Goal: Find specific fact: Find contact information

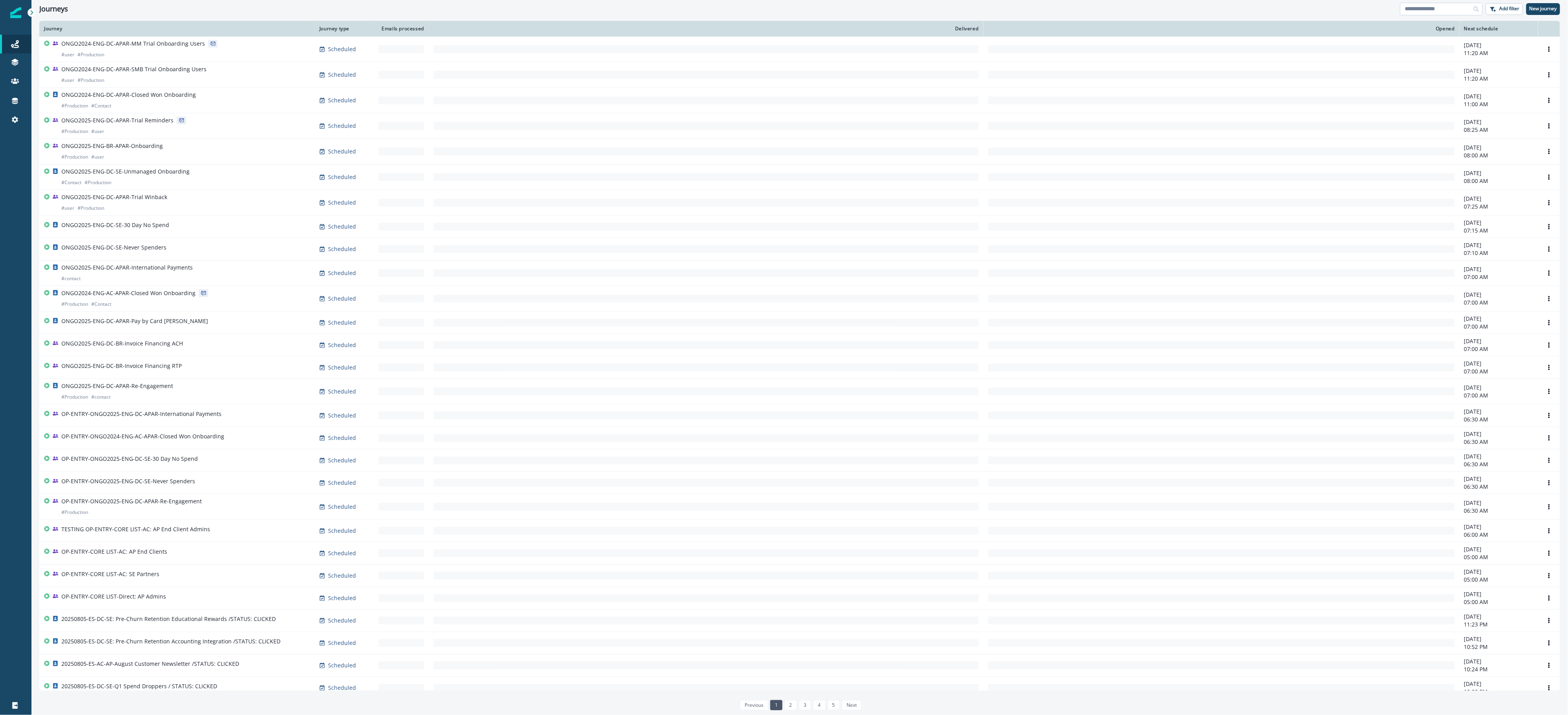
click at [1443, 10] on input at bounding box center [1441, 9] width 83 height 13
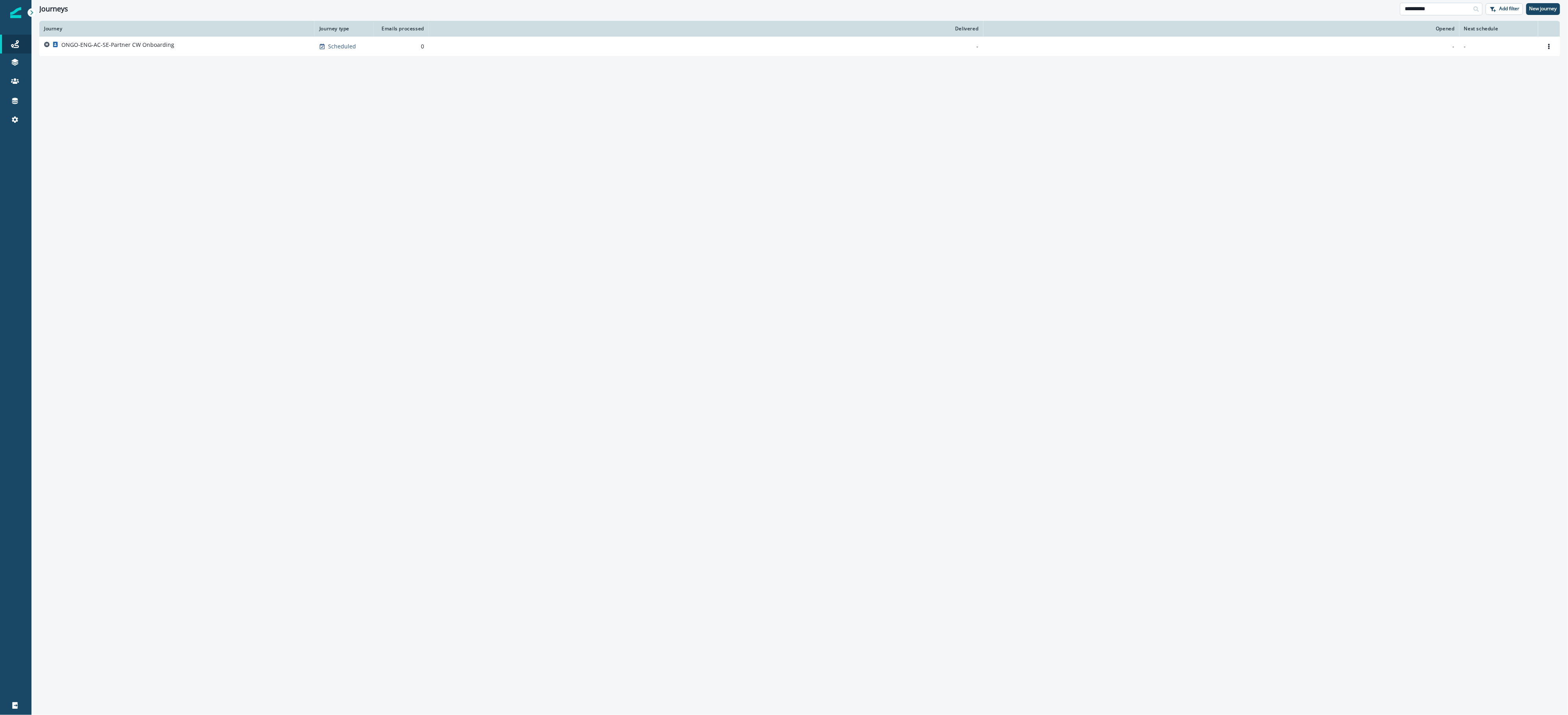
type input "**********"
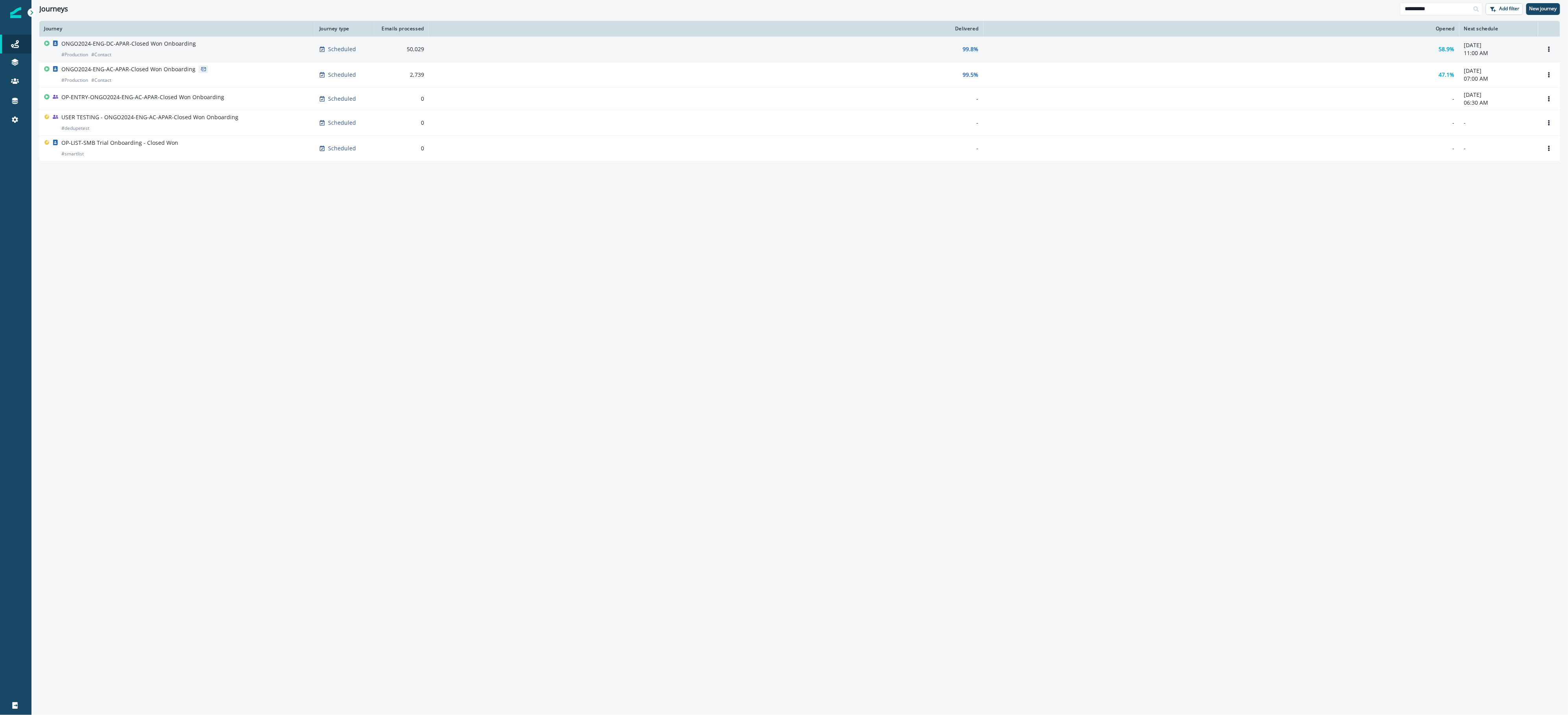
click at [173, 43] on p "ONGO2024-ENG-DC-APAR-Closed Won Onboarding" at bounding box center [128, 43] width 135 height 8
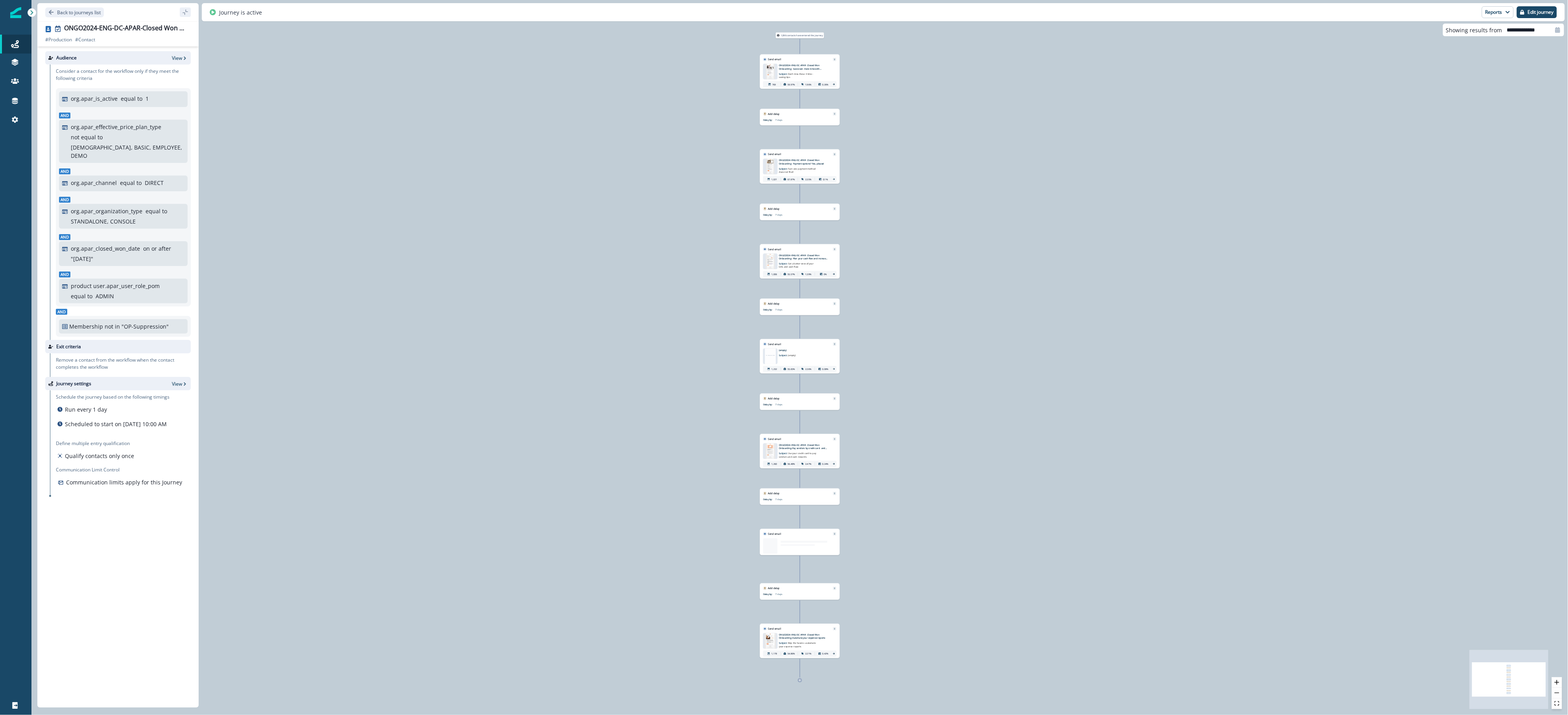
click at [1543, 30] on input "**********" at bounding box center [1533, 30] width 61 height 13
select select "*"
select select "****"
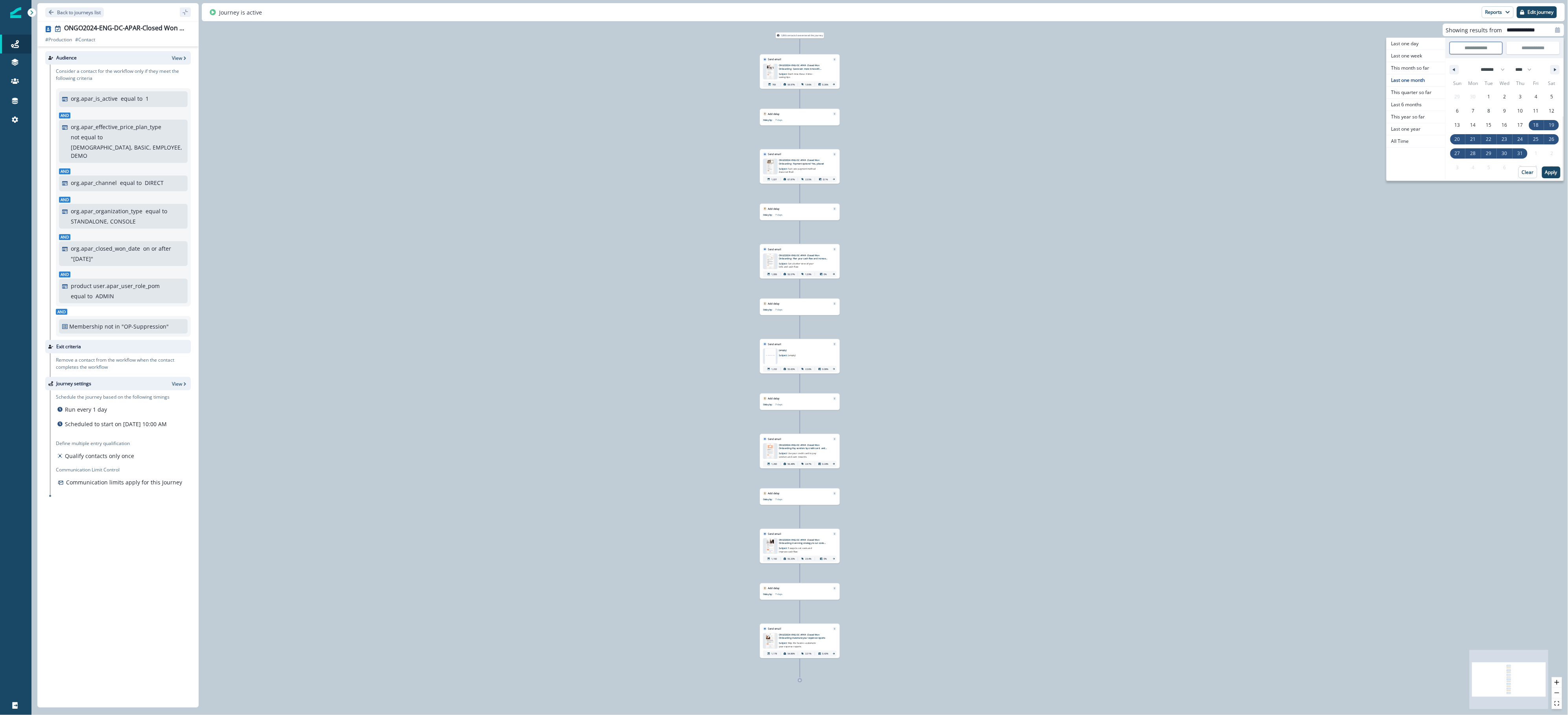
click at [1555, 30] on icon at bounding box center [1558, 30] width 5 height 5
select select "*"
select select "****"
click at [1415, 119] on span "This year so far" at bounding box center [1416, 116] width 58 height 12
type input "**********"
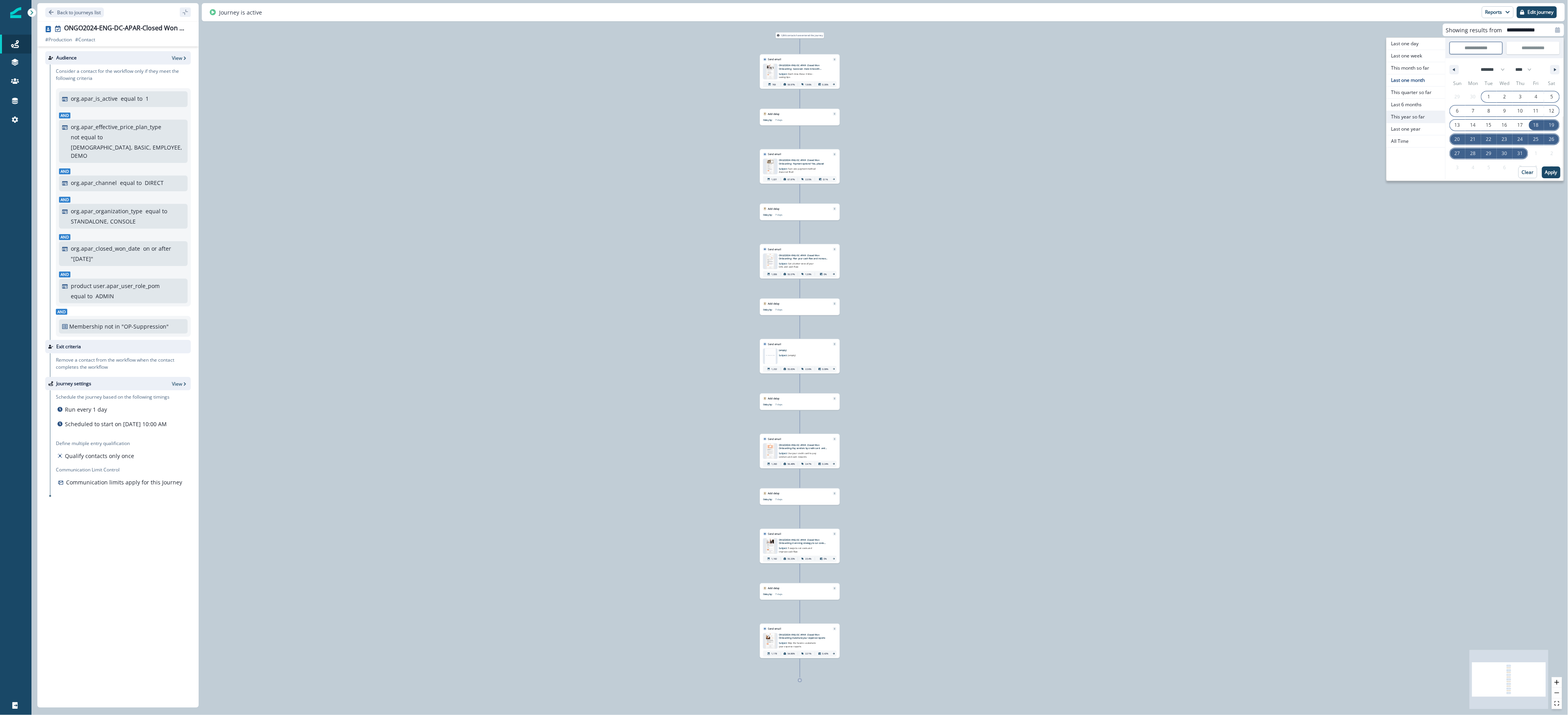
type input "**********"
select select "*"
click at [1554, 174] on p "Apply" at bounding box center [1552, 172] width 12 height 5
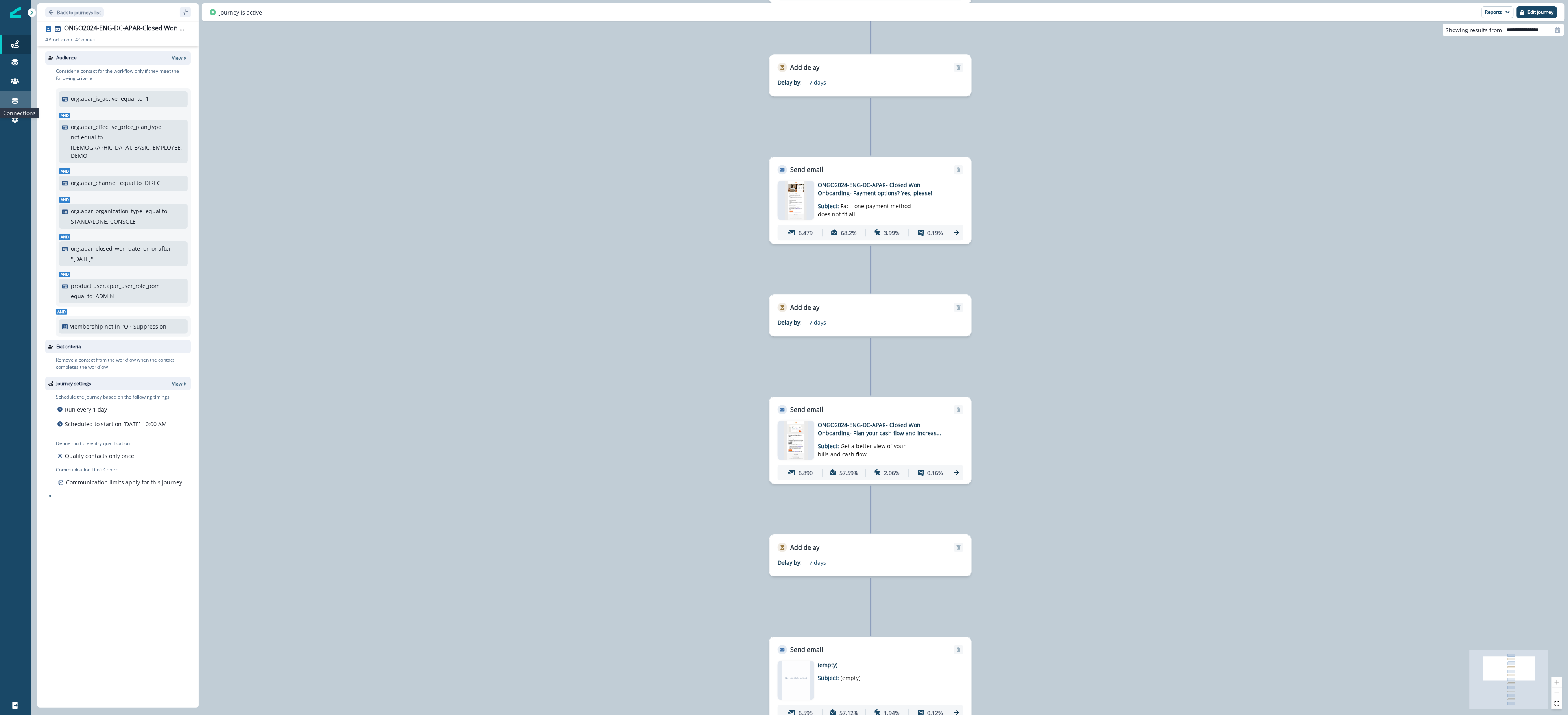
click at [18, 100] on icon at bounding box center [15, 101] width 6 height 6
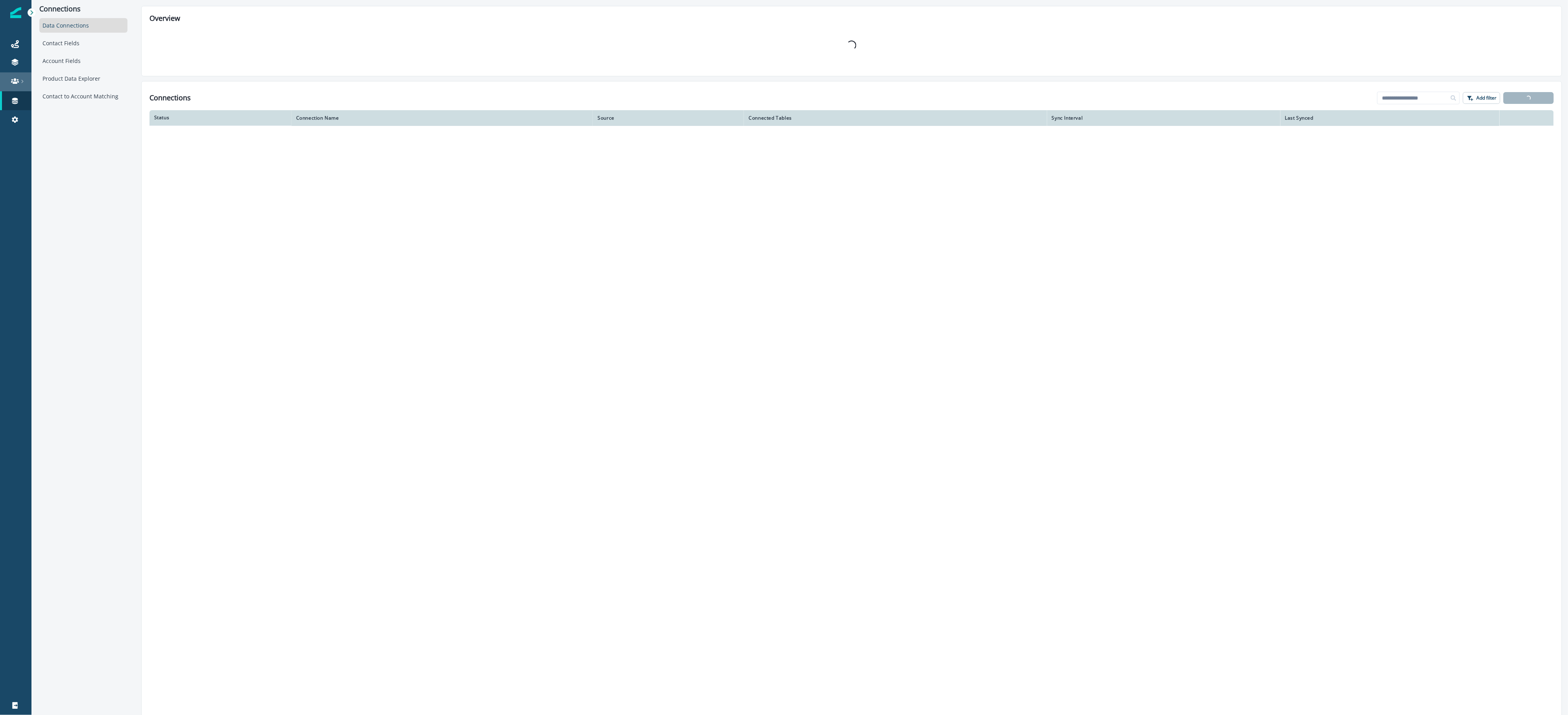
click at [18, 79] on icon at bounding box center [15, 81] width 8 height 5
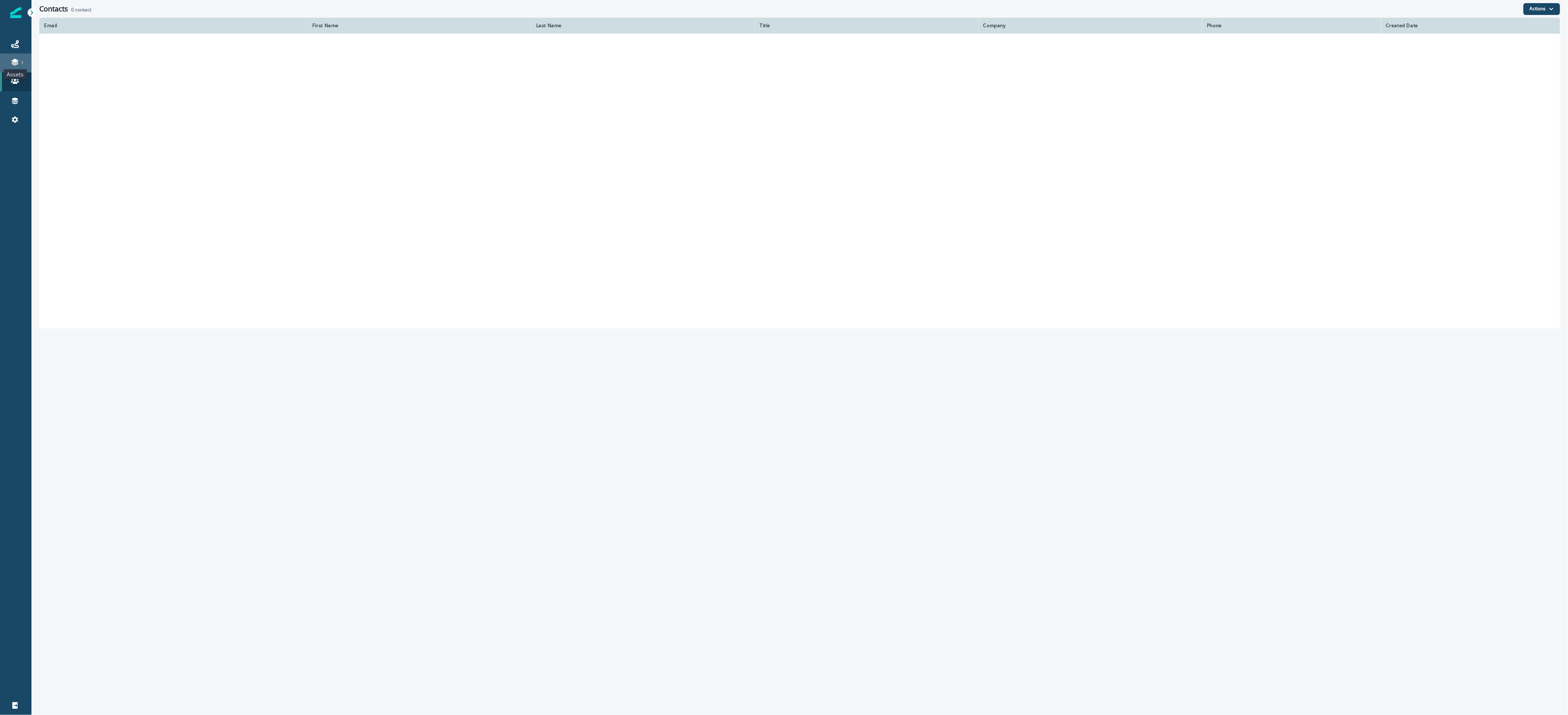
click at [18, 60] on icon at bounding box center [15, 62] width 8 height 8
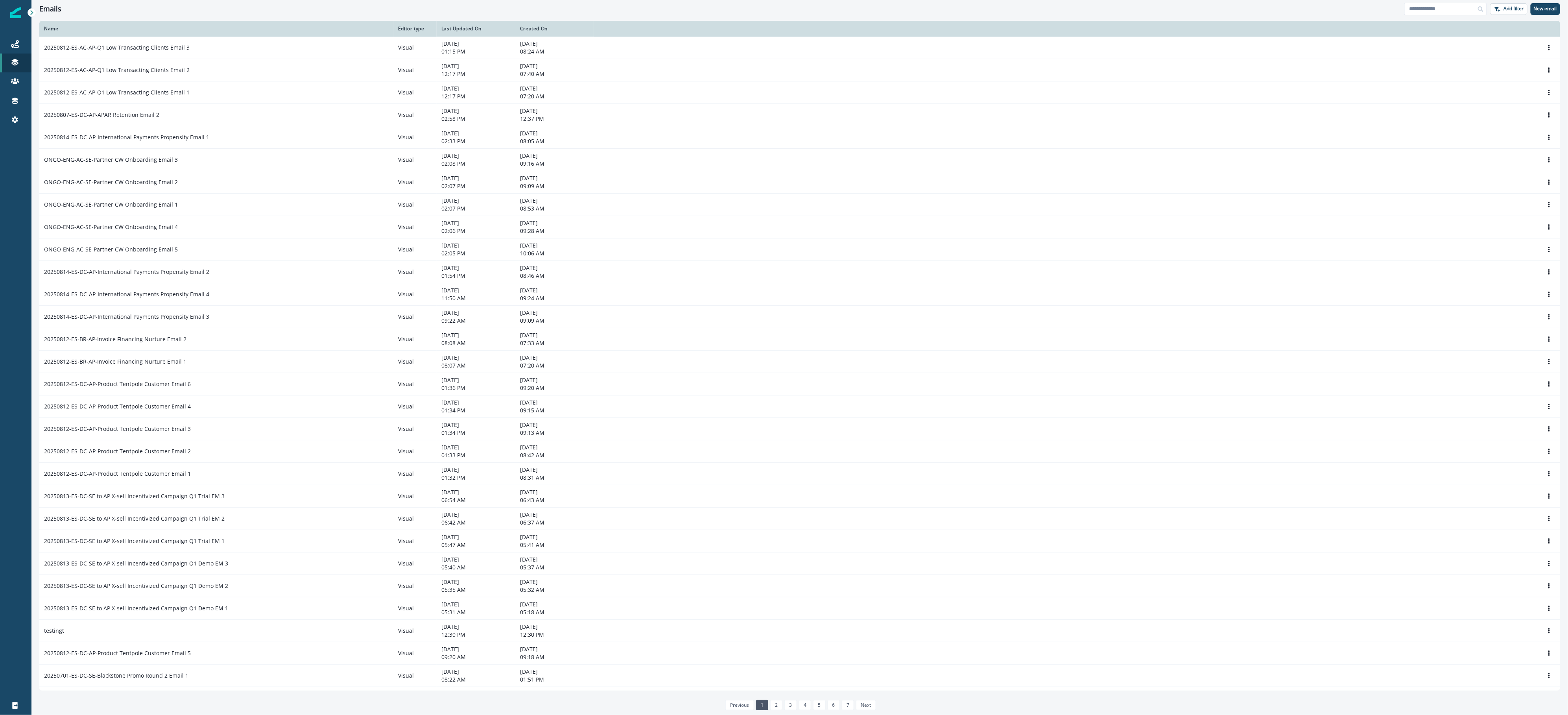
click at [19, 32] on div "Journeys Emails Tokens Static lists Outbound webhooks Forms Inbound webhooks Sa…" at bounding box center [16, 82] width 32 height 113
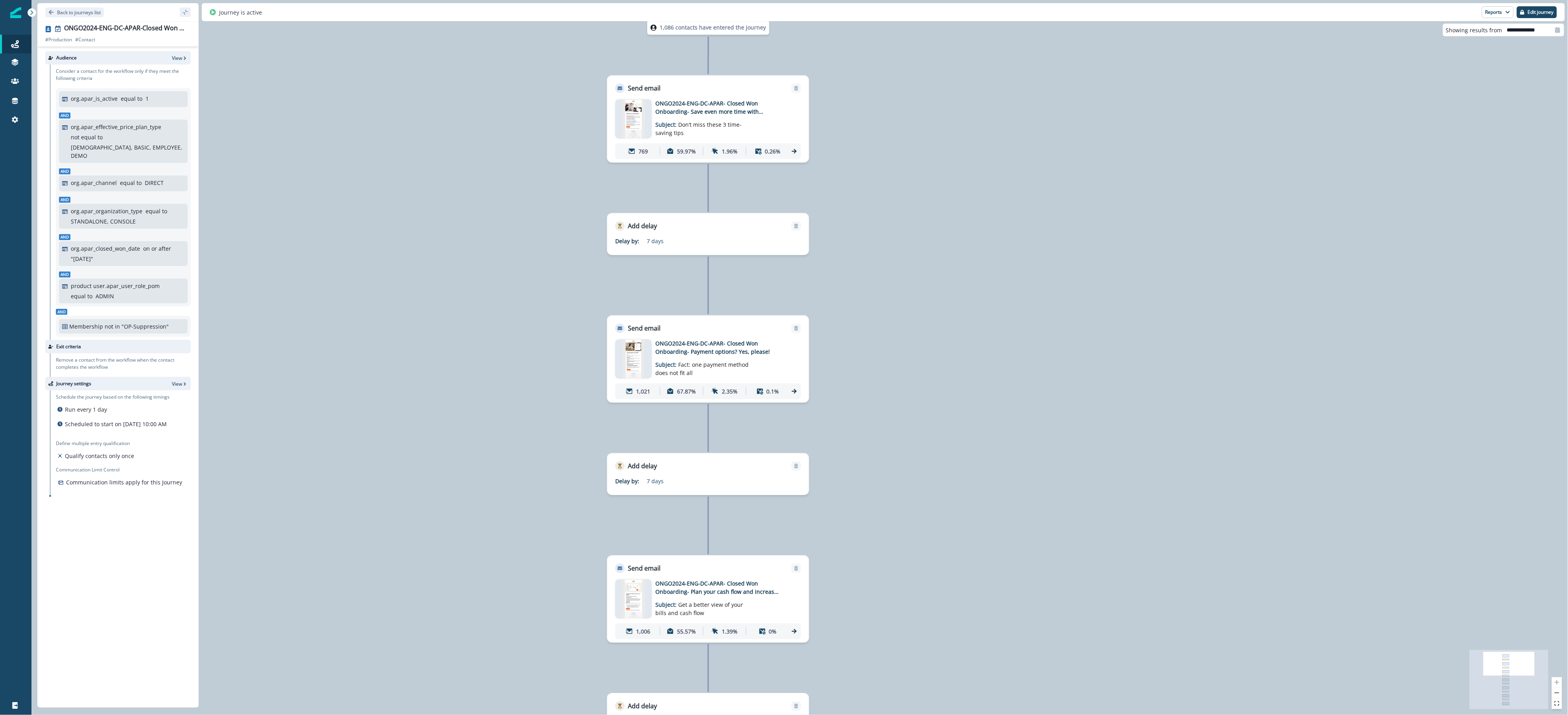
click at [1523, 26] on input "**********" at bounding box center [1533, 30] width 61 height 13
select select "*"
select select "****"
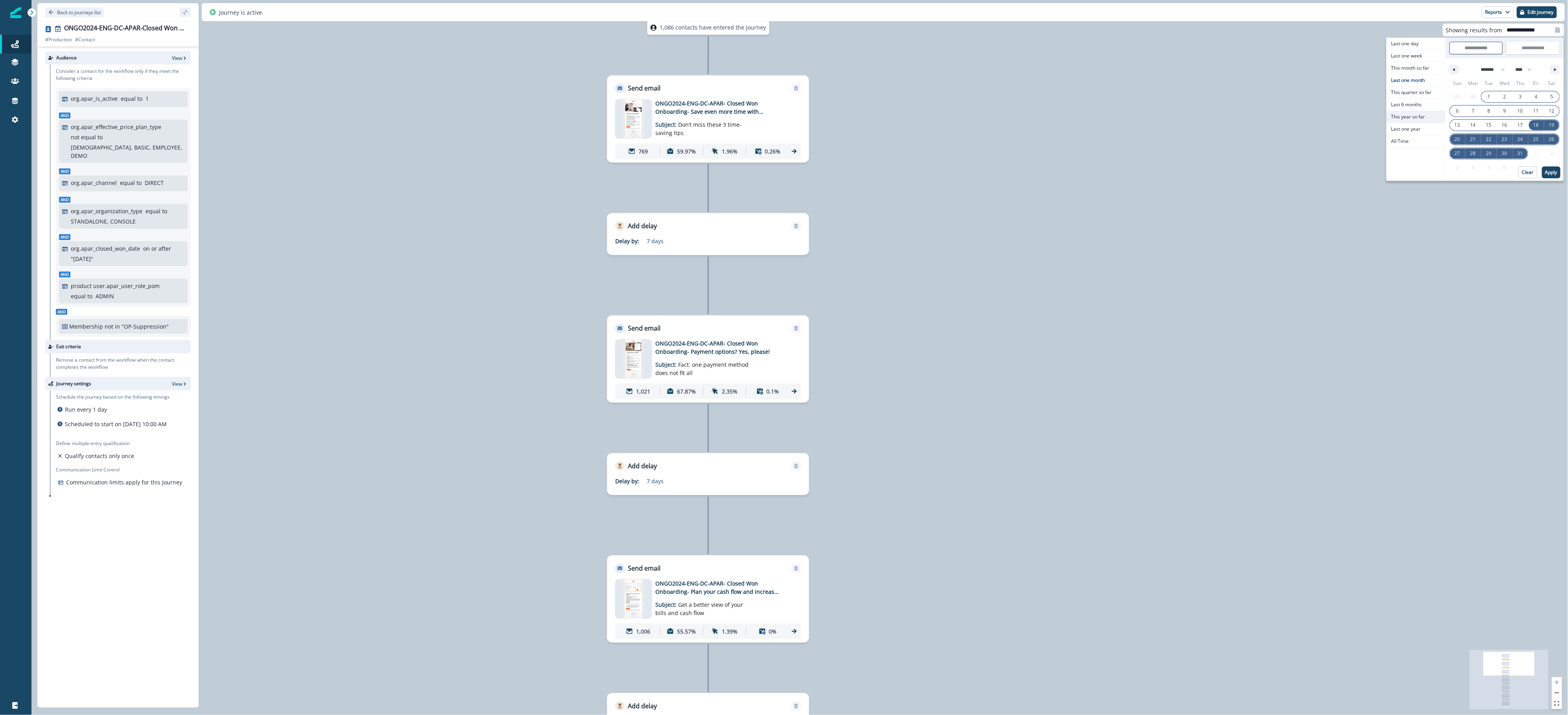
click at [1421, 122] on span "This year so far" at bounding box center [1416, 116] width 58 height 12
type input "**********"
select select "*"
click at [1558, 174] on button "Apply" at bounding box center [1551, 172] width 18 height 12
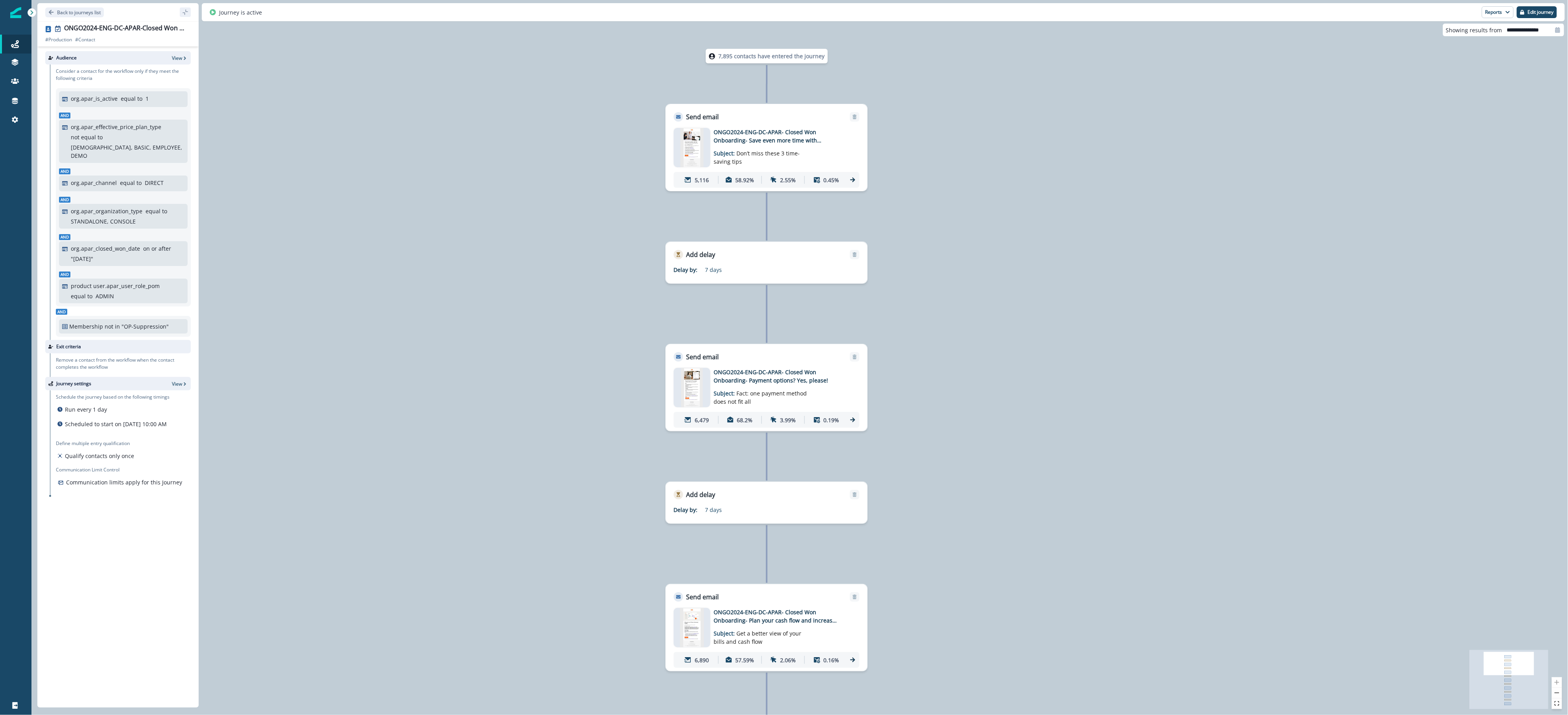
click at [730, 60] on p "7,895 contacts have entered the journey" at bounding box center [771, 56] width 106 height 9
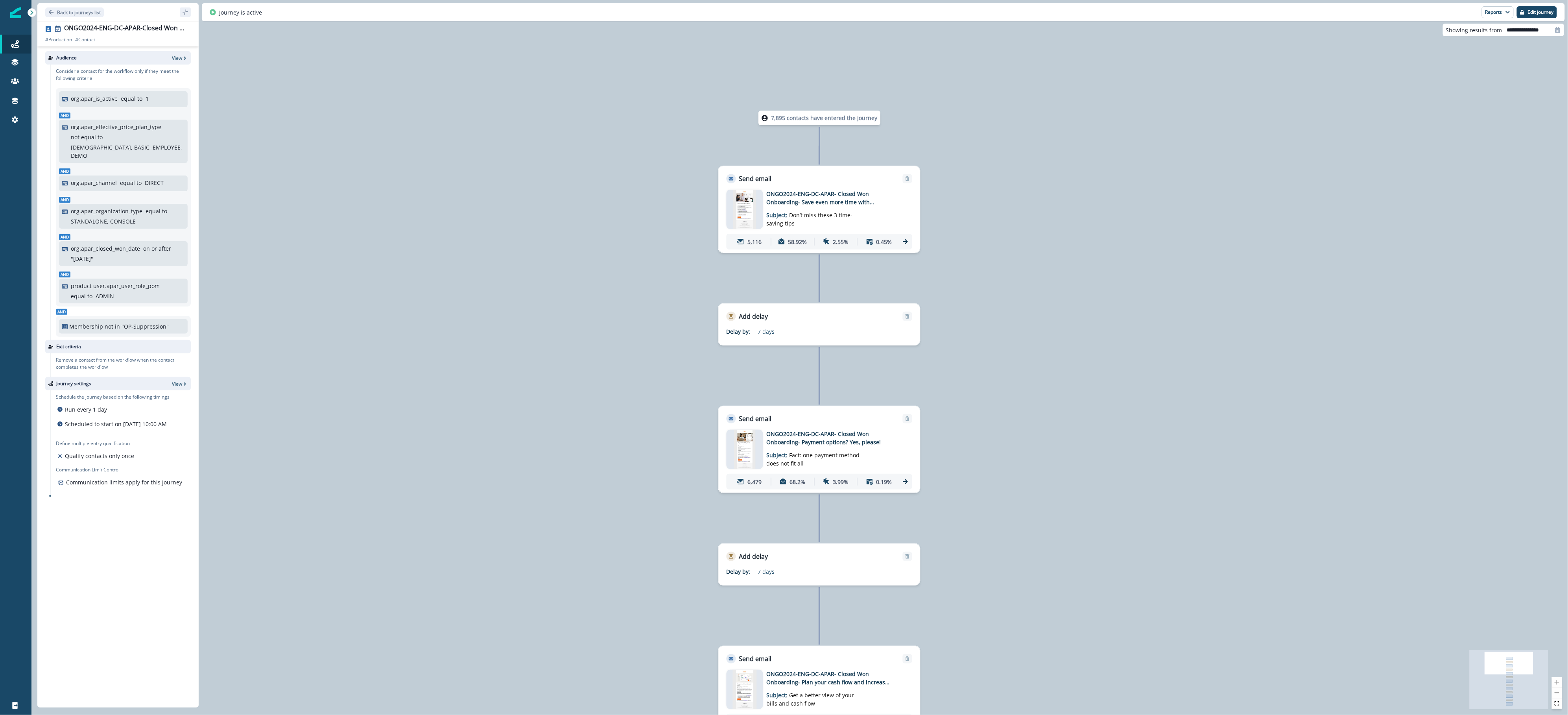
drag, startPoint x: 748, startPoint y: 91, endPoint x: 801, endPoint y: 153, distance: 81.6
click at [801, 153] on div "7,895 contacts have entered the journey Send email Email asset changed, journey…" at bounding box center [800, 358] width 1536 height 715
click at [752, 239] on p "5,116" at bounding box center [754, 242] width 14 height 9
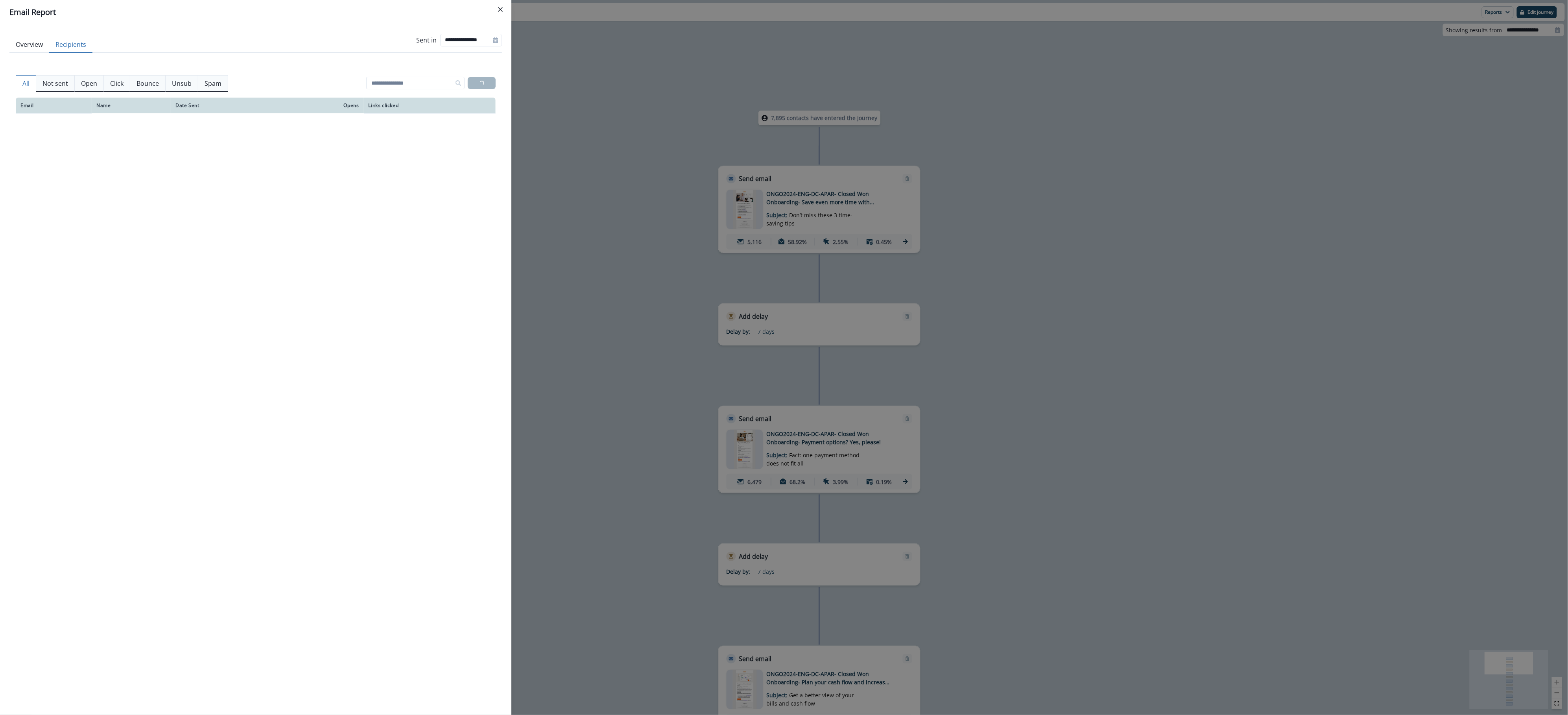
click at [82, 52] on button "Recipients" at bounding box center [71, 44] width 43 height 16
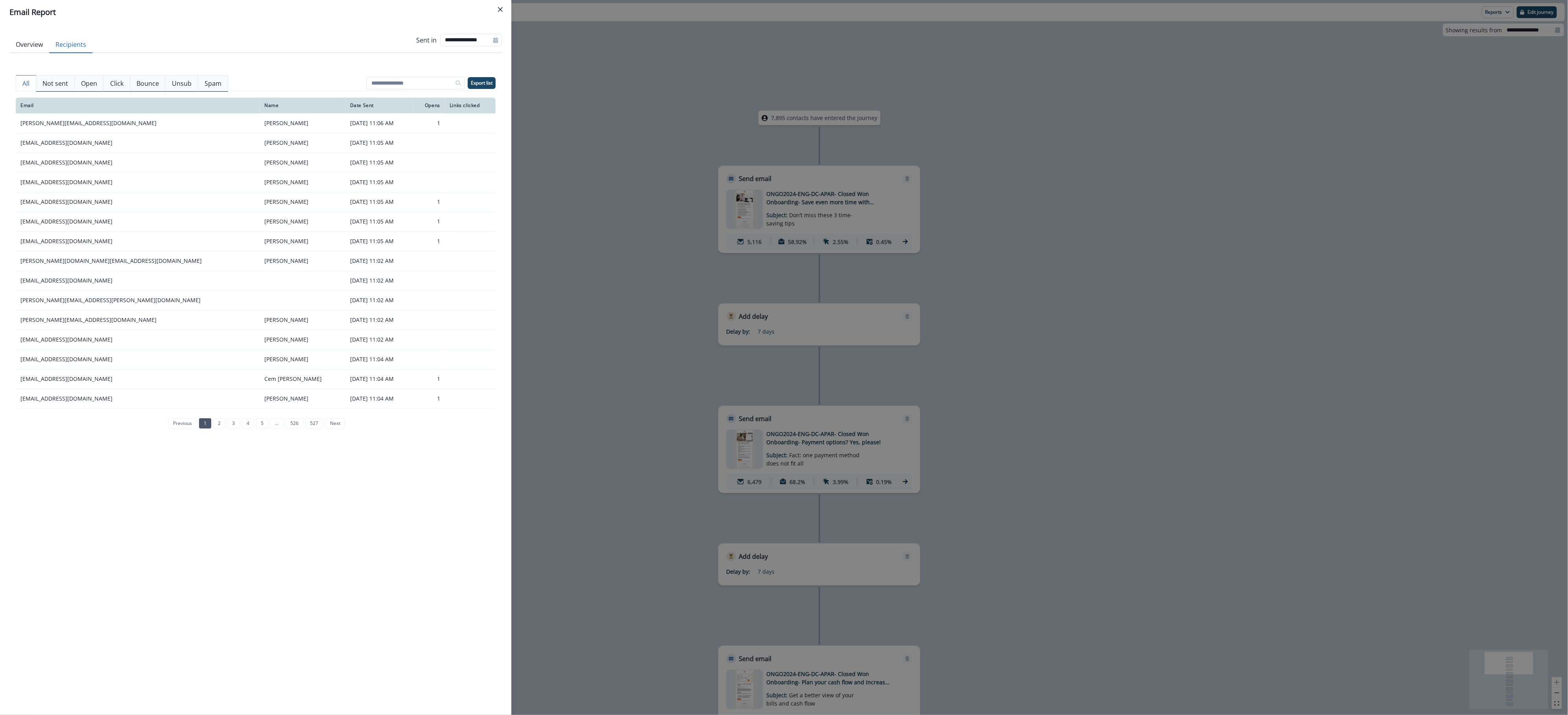
click at [43, 40] on button "Overview" at bounding box center [29, 44] width 40 height 16
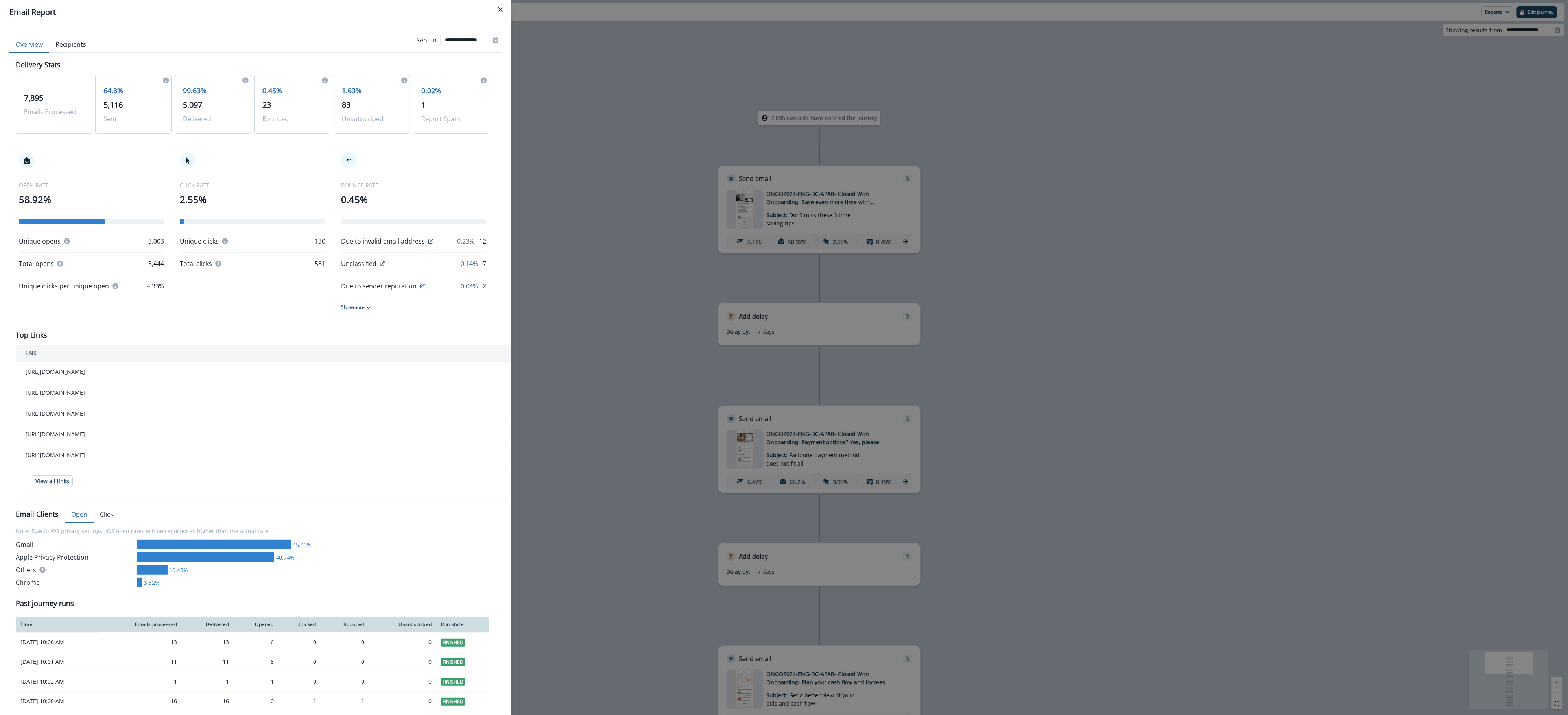
click at [107, 94] on p "64.8%" at bounding box center [133, 90] width 60 height 10
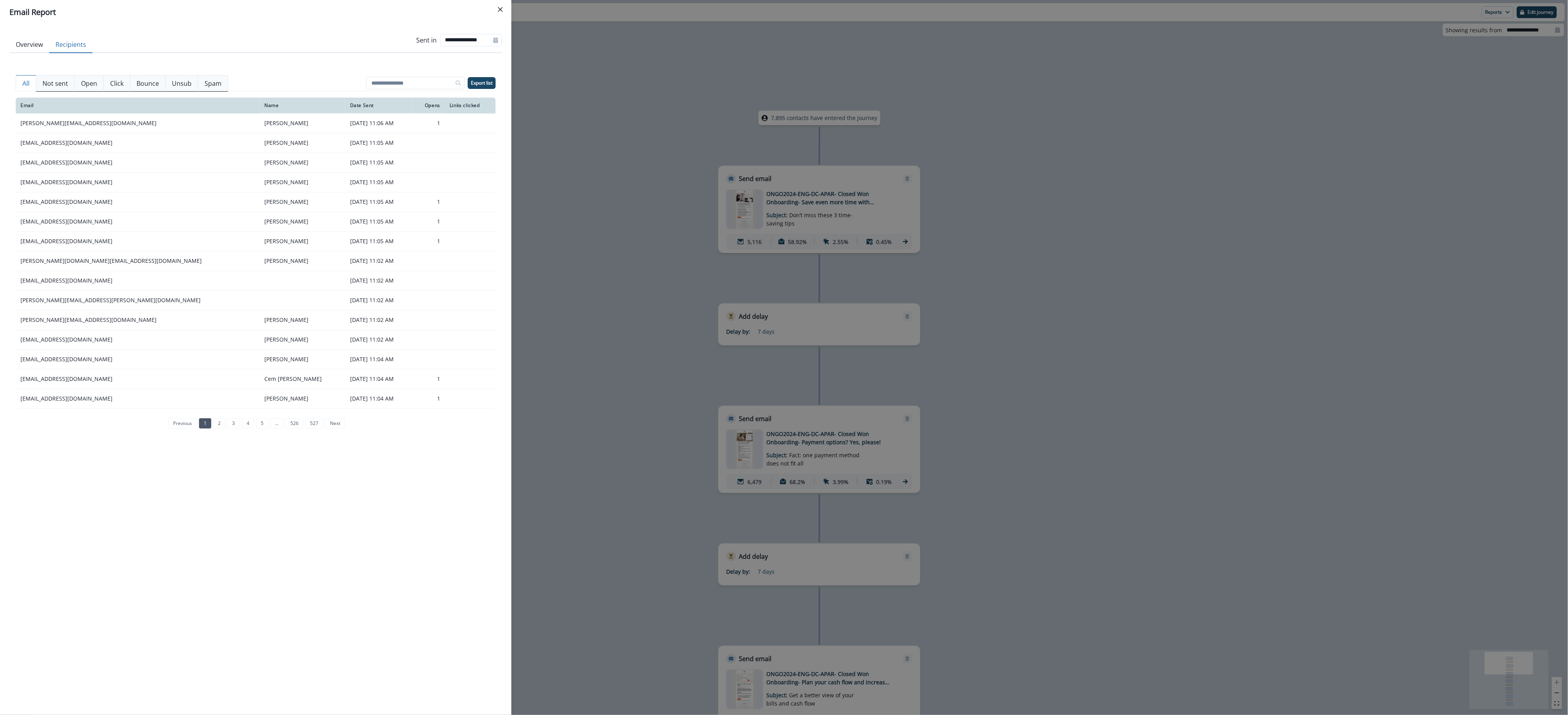
click at [82, 47] on button "Recipients" at bounding box center [71, 44] width 43 height 16
click at [55, 85] on p "Not sent" at bounding box center [55, 83] width 26 height 10
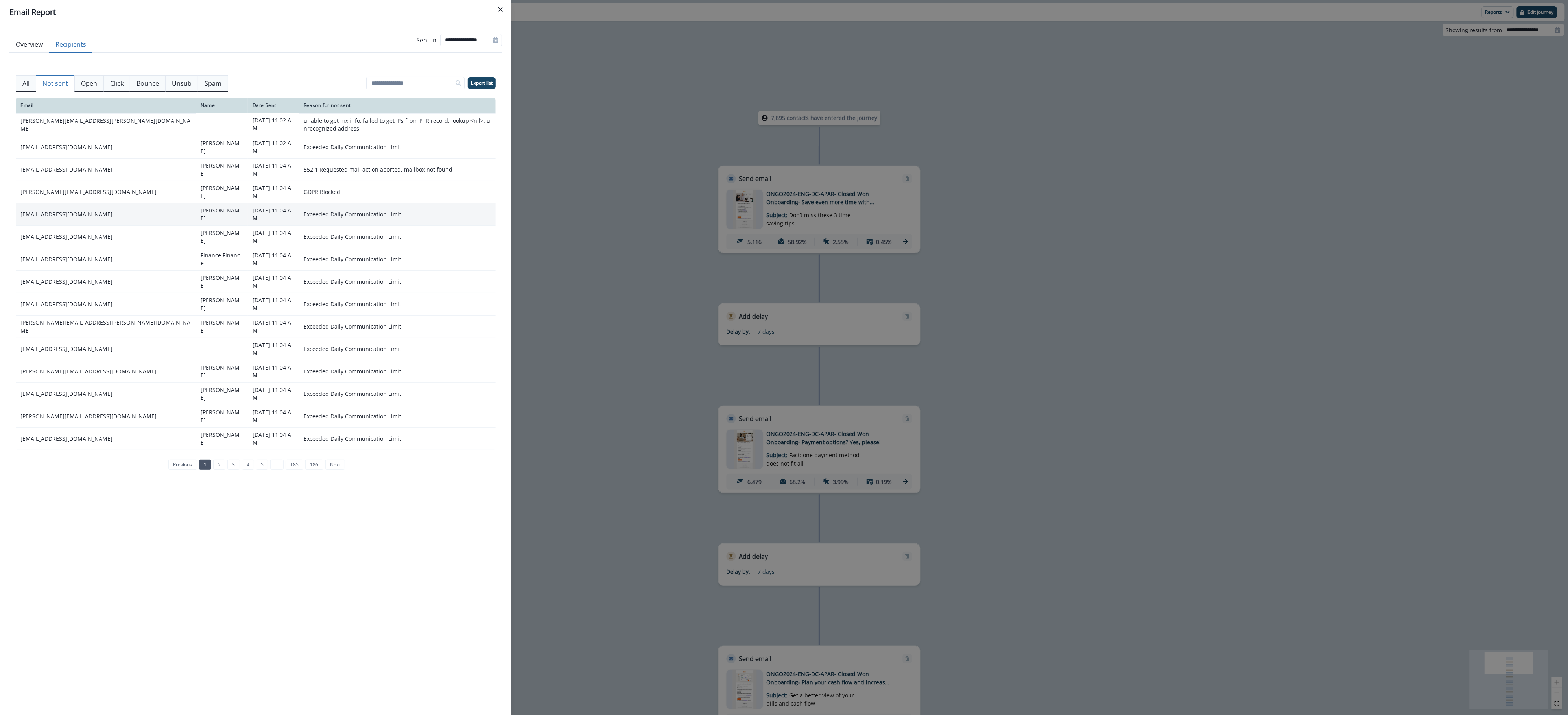
click at [75, 212] on td "drew@vgnutraceuticals.com" at bounding box center [106, 214] width 180 height 23
copy td "drew@vgnutraceuticals.com"
click at [61, 230] on td "mslaurenjand@gmail.com" at bounding box center [106, 236] width 180 height 23
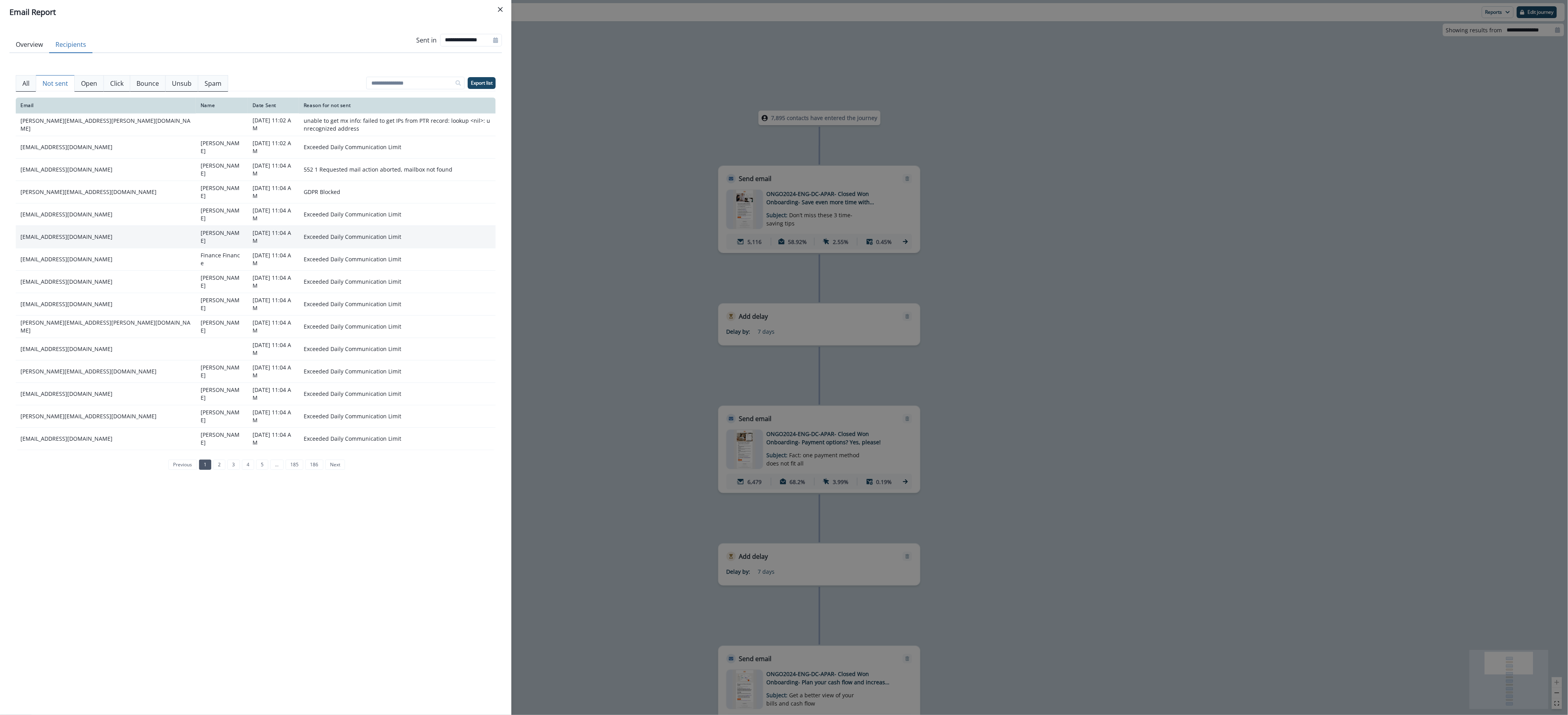
click at [61, 230] on td "mslaurenjand@gmail.com" at bounding box center [106, 236] width 180 height 23
copy td "mslaurenjand@gmail.com"
click at [55, 248] on td "[EMAIL_ADDRESS][DOMAIN_NAME]" at bounding box center [106, 259] width 180 height 23
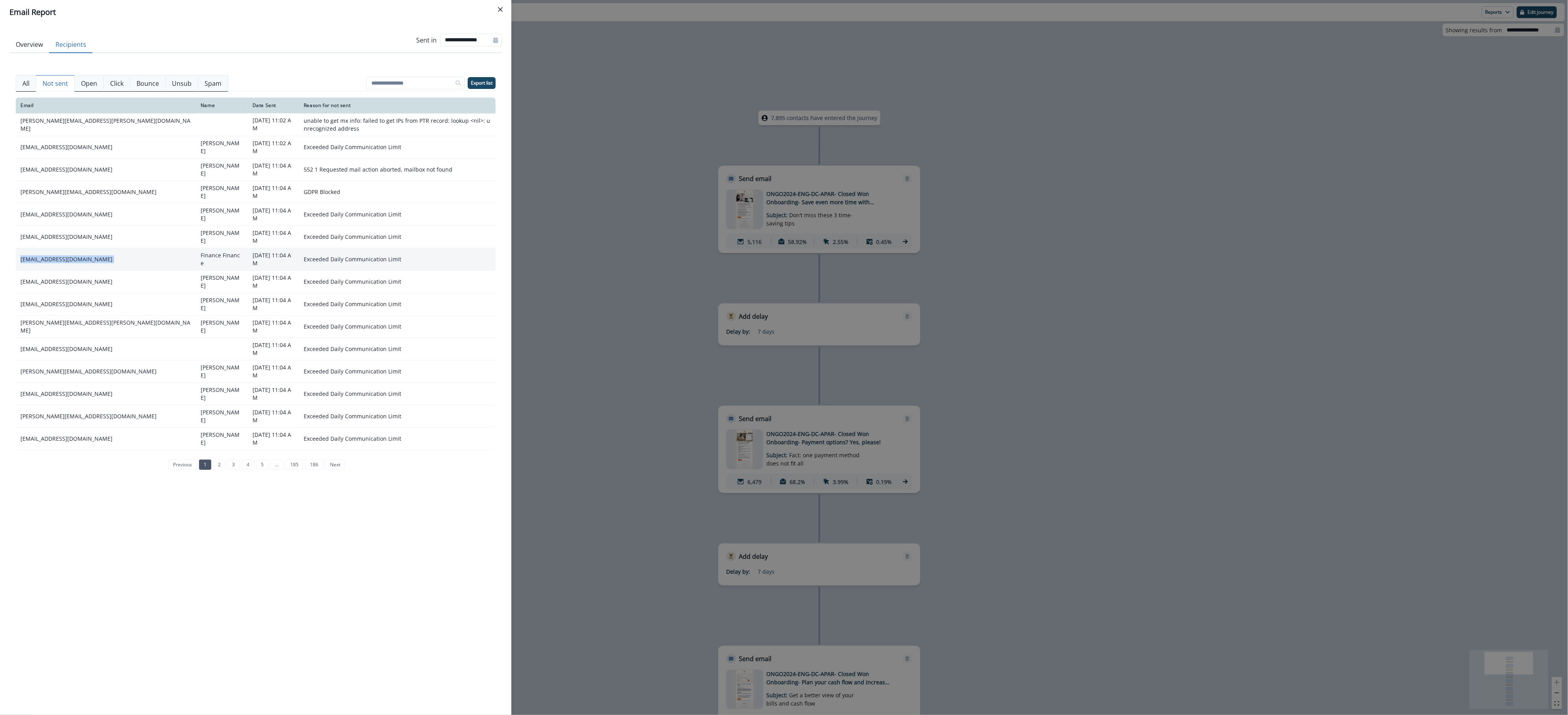
click at [55, 248] on td "[EMAIL_ADDRESS][DOMAIN_NAME]" at bounding box center [106, 259] width 180 height 23
copy td "[EMAIL_ADDRESS][DOMAIN_NAME]"
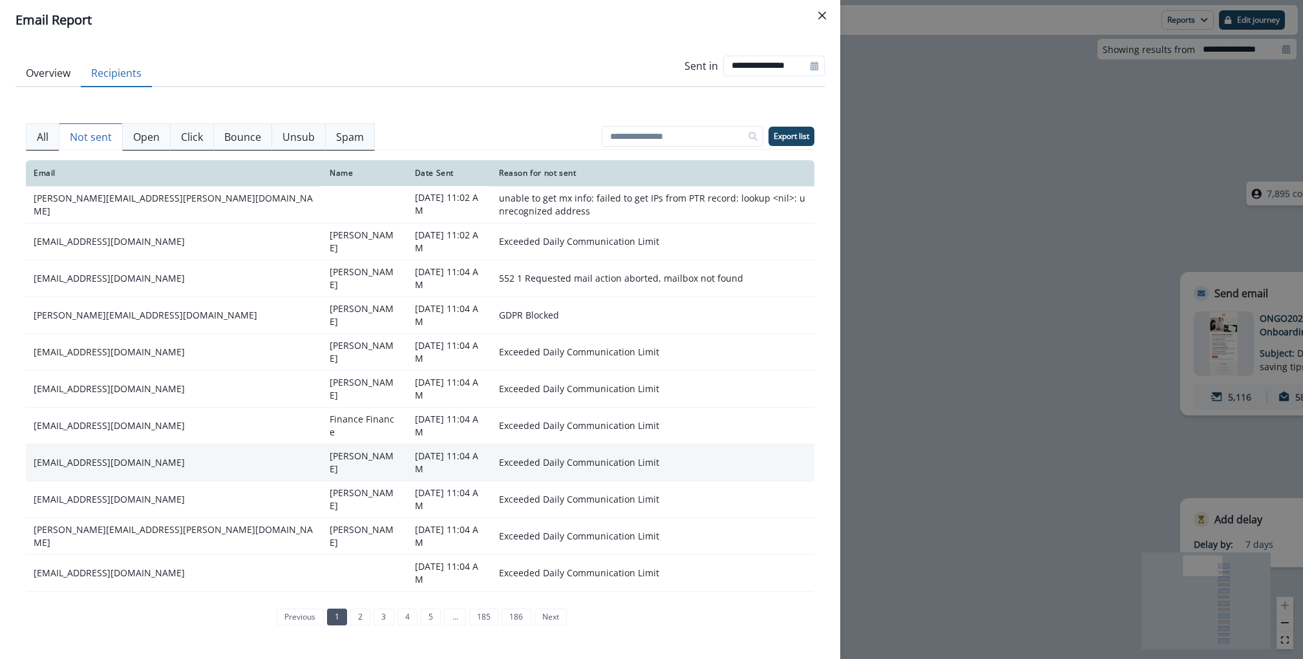
click at [80, 444] on td "jvaldez@visionbyscope.com" at bounding box center [174, 462] width 296 height 37
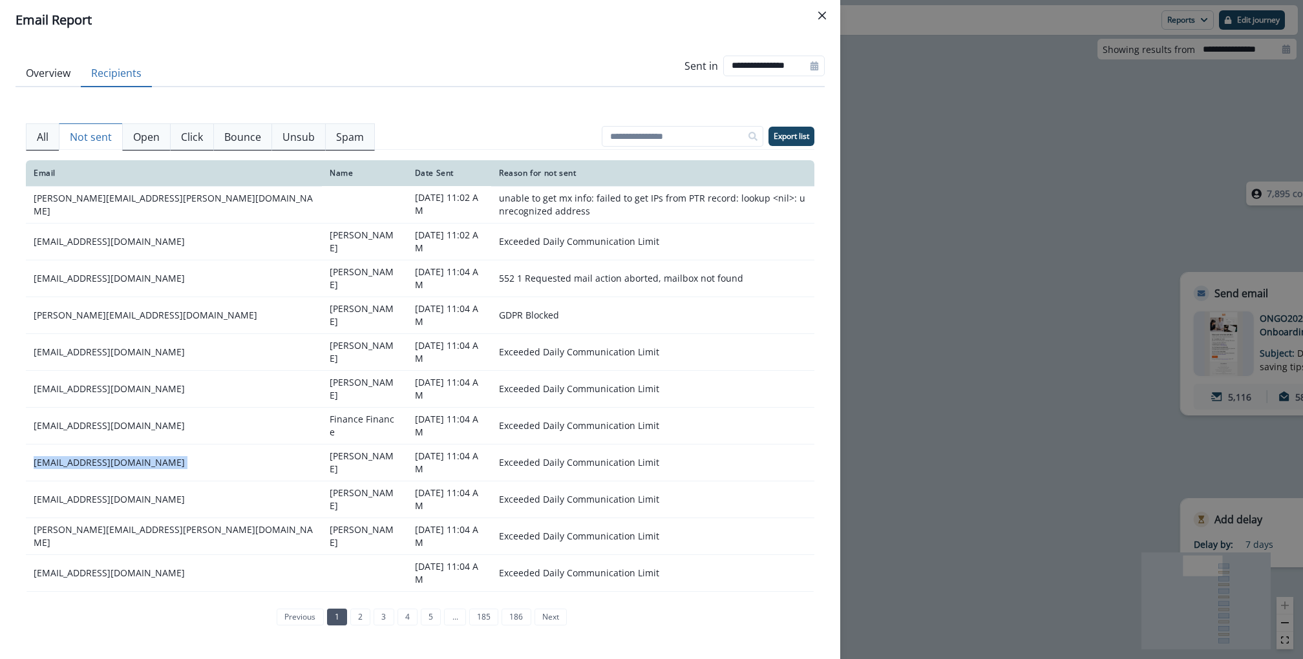
copy td "jvaldez@visionbyscope.com"
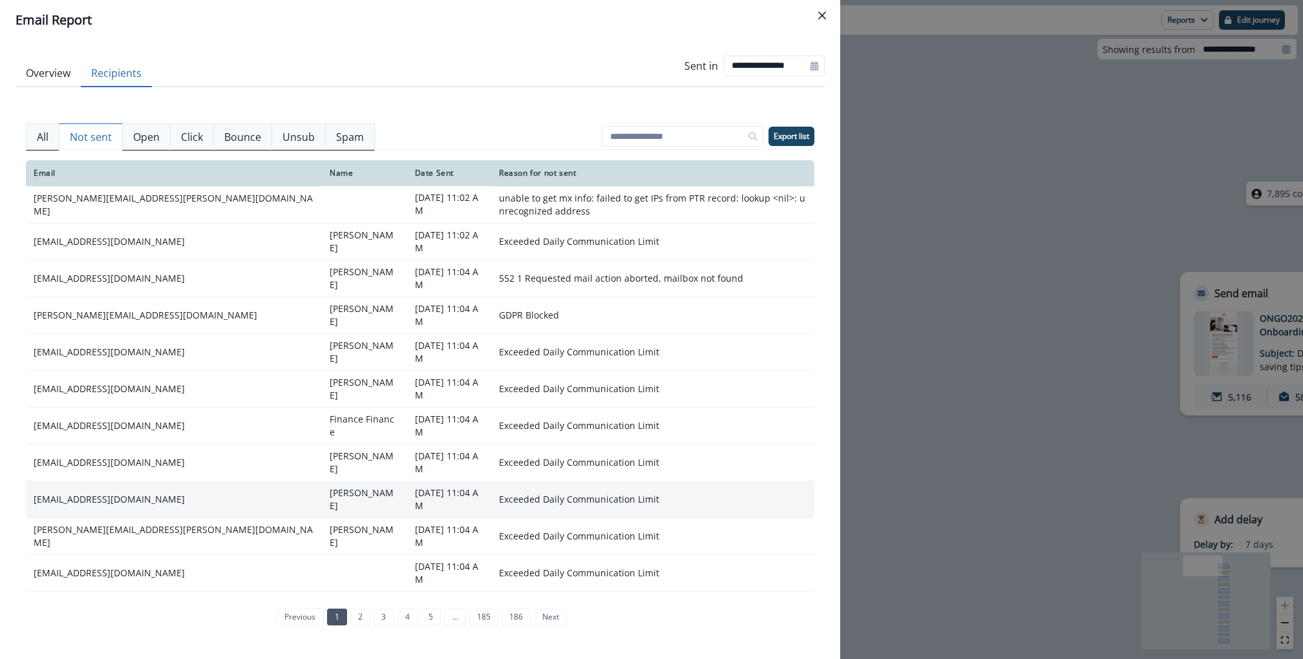
click at [94, 481] on td "[EMAIL_ADDRESS][DOMAIN_NAME]" at bounding box center [174, 499] width 296 height 37
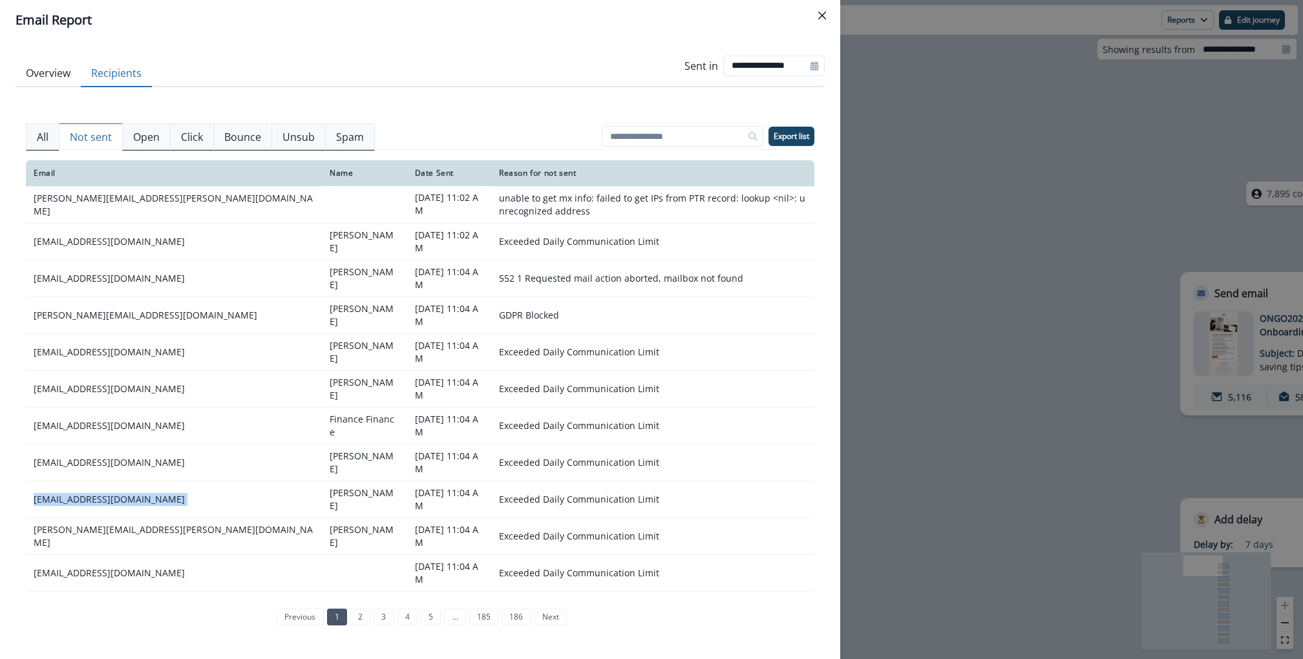
copy td "[EMAIL_ADDRESS][DOMAIN_NAME]"
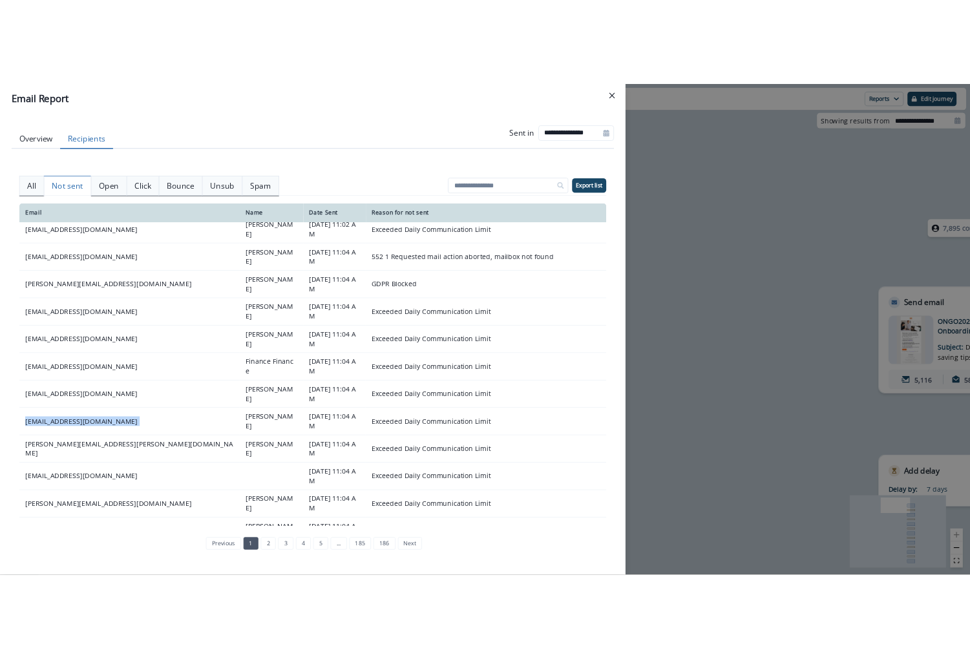
scroll to position [81, 0]
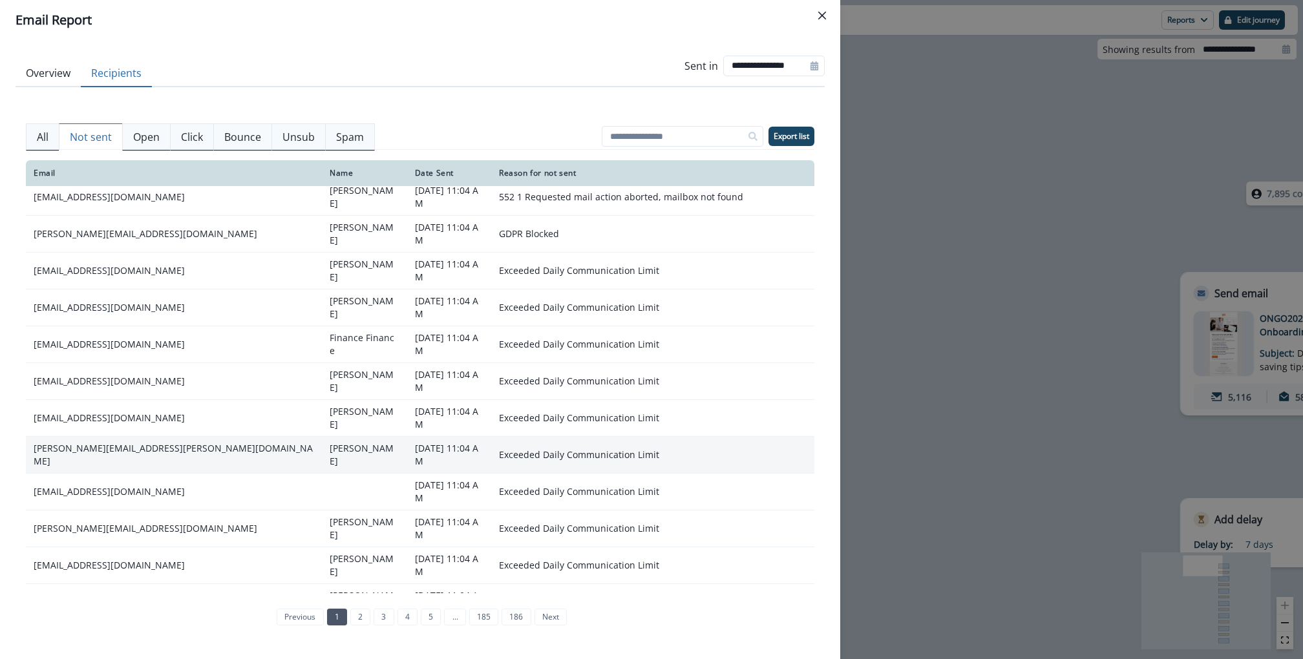
click at [140, 436] on td "chris.simek@sixthelement.homes" at bounding box center [174, 454] width 296 height 37
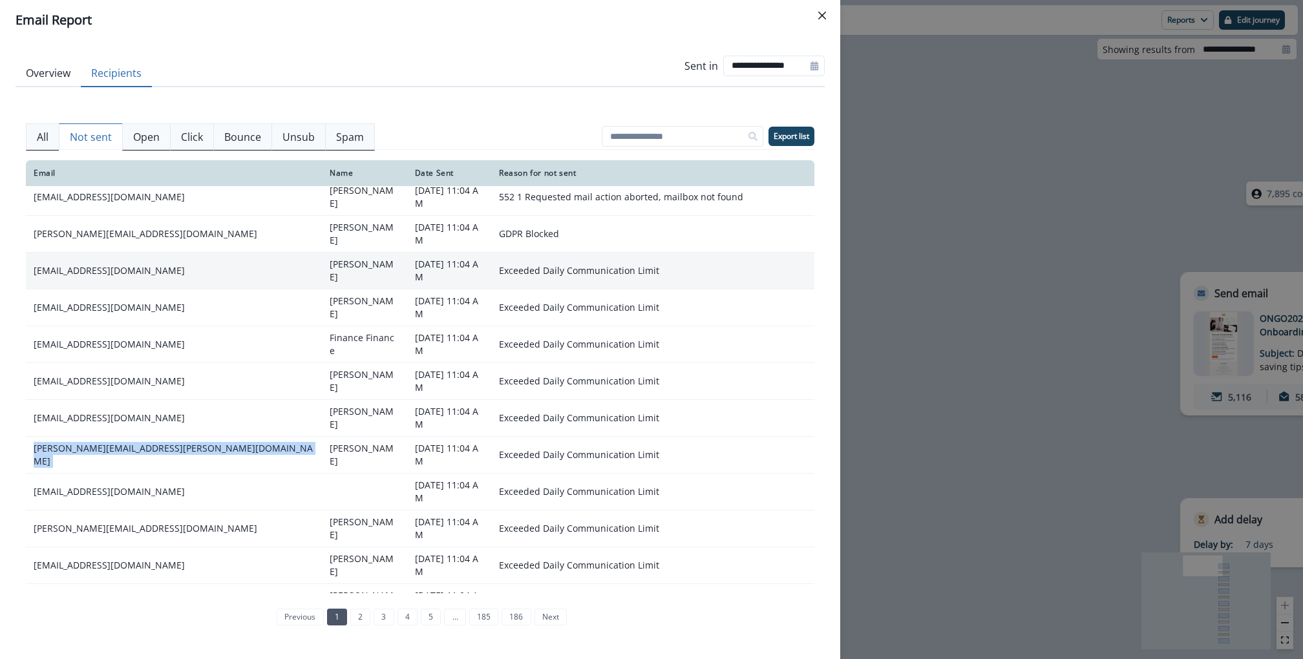
copy td "chris.simek@sixthelement.homes"
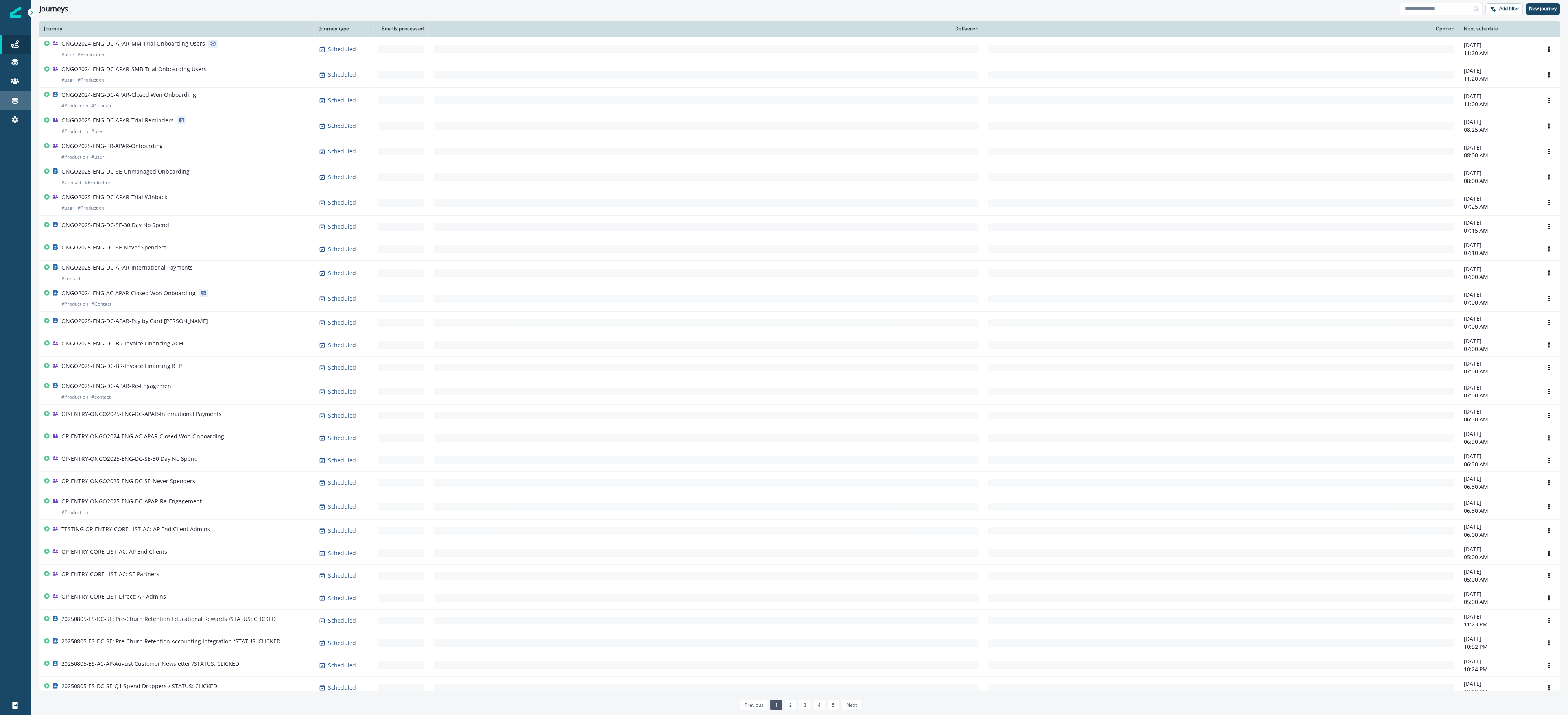
click at [28, 94] on link "Connections" at bounding box center [16, 100] width 32 height 19
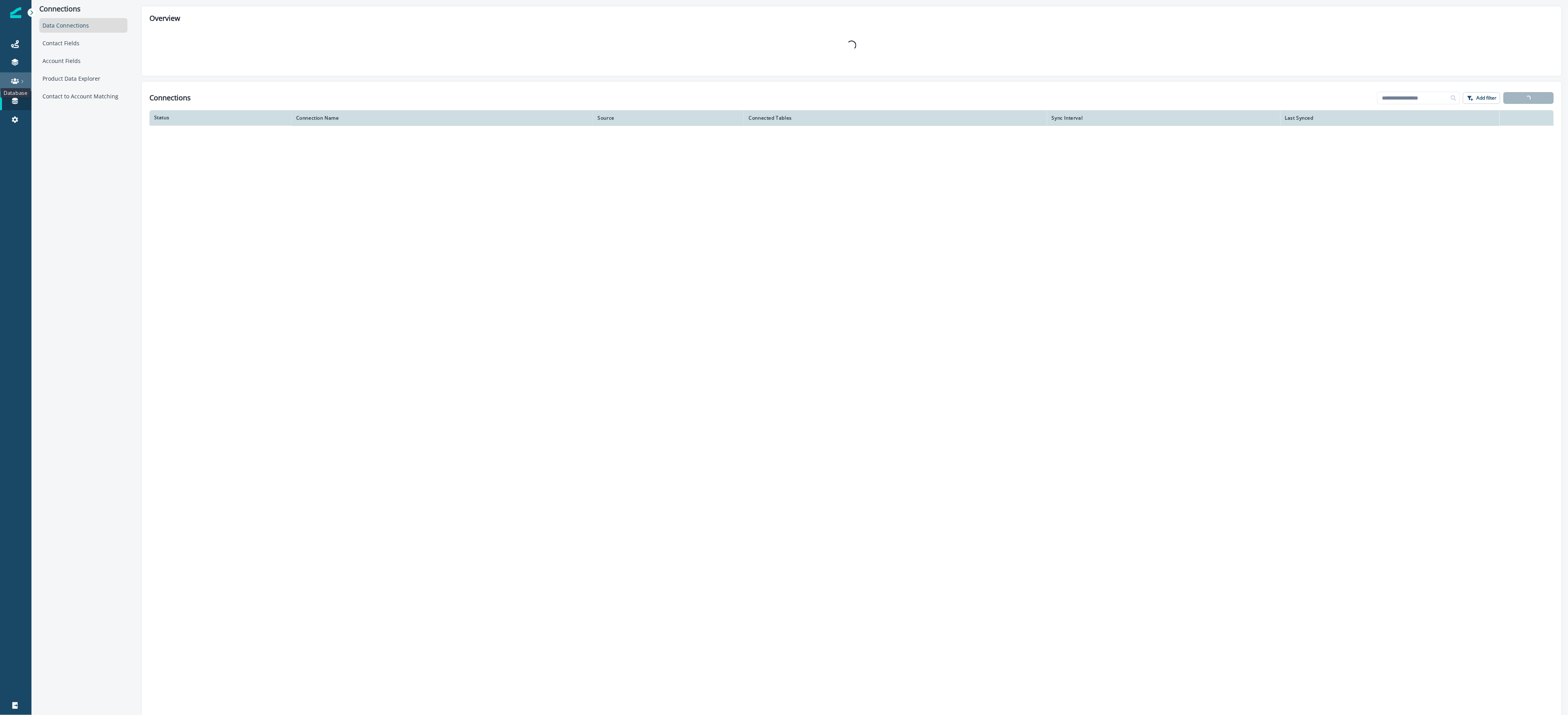
click at [17, 77] on icon at bounding box center [15, 81] width 8 height 8
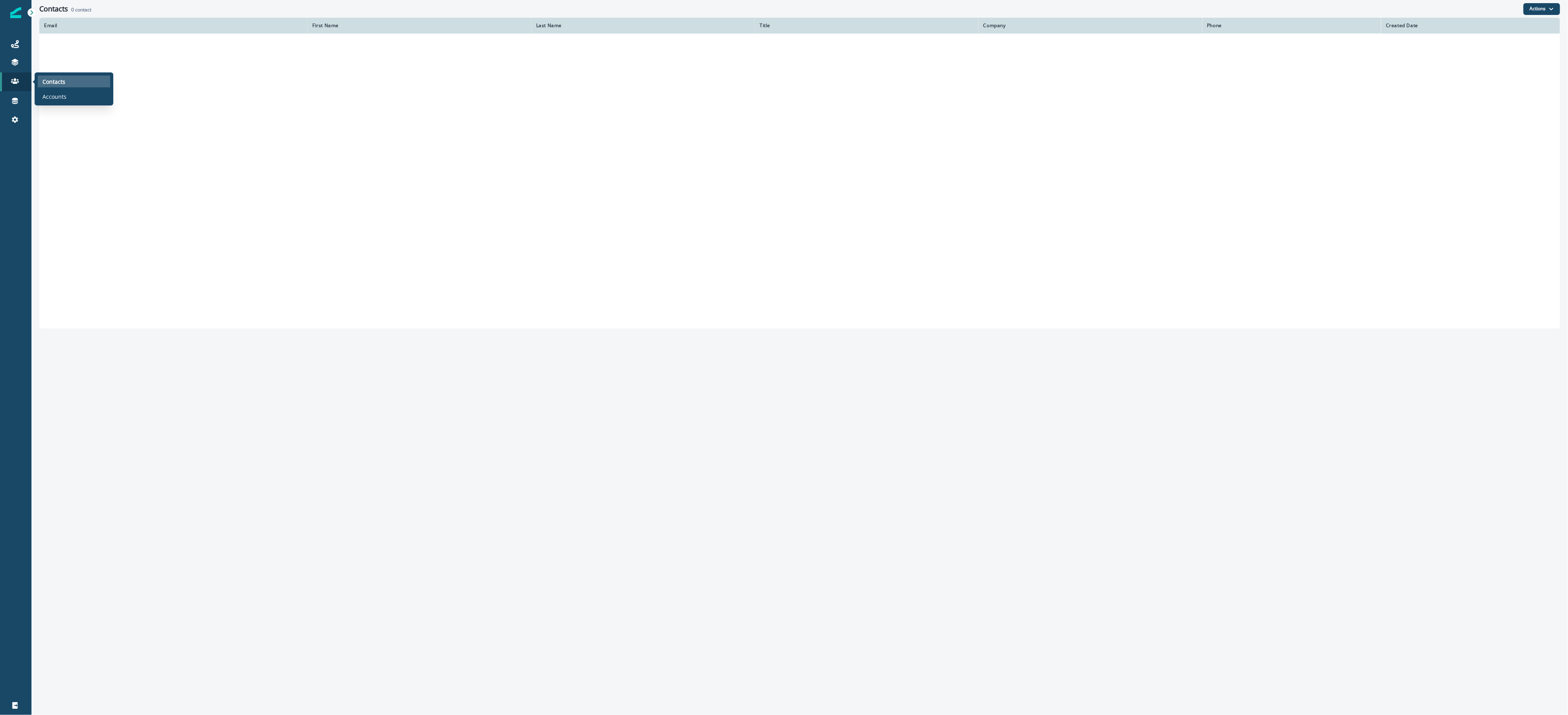
click at [69, 84] on div "Contacts" at bounding box center [74, 81] width 72 height 12
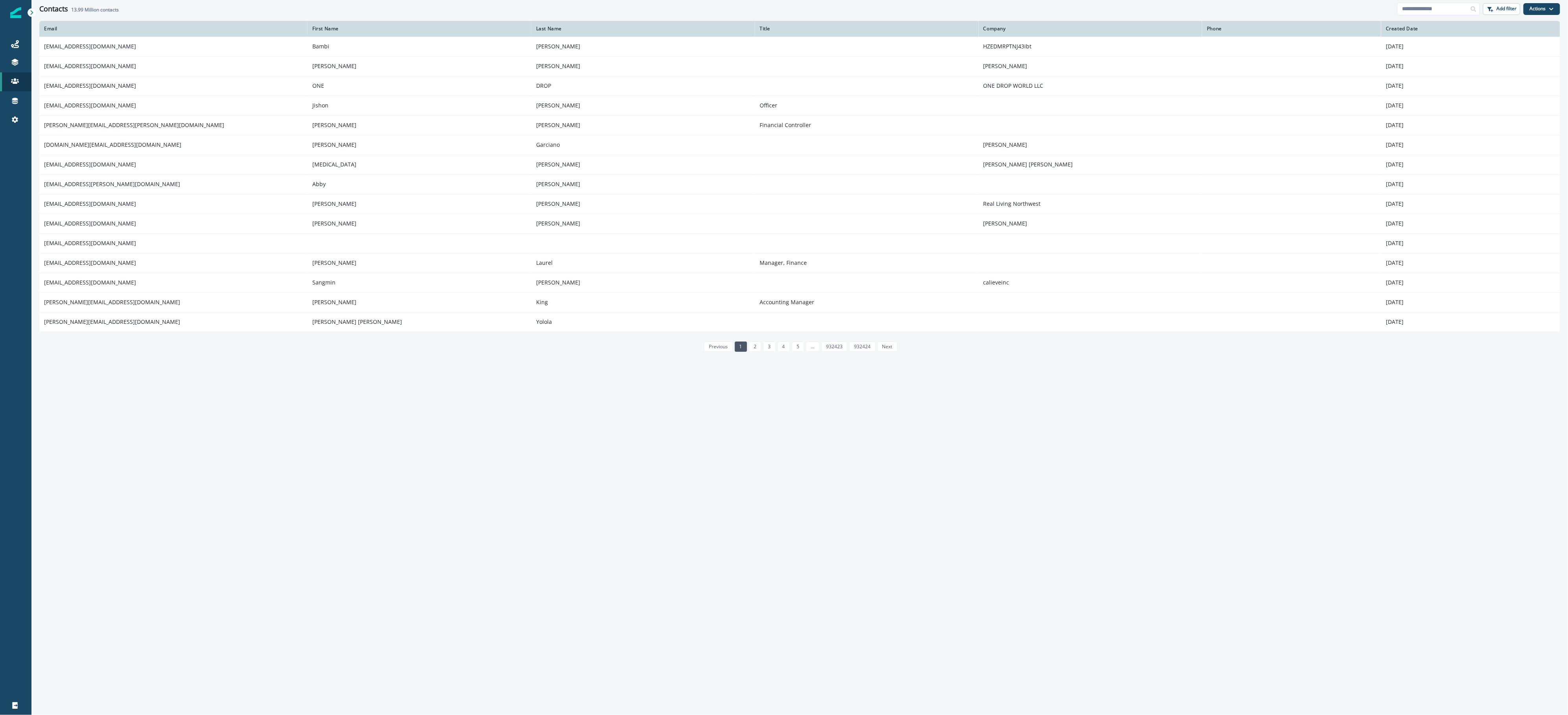
click at [1450, 15] on div "Contacts 13.99 Million contacts Add filter Actions Create Contact Import Contac…" at bounding box center [800, 9] width 1536 height 18
click at [1440, 4] on input at bounding box center [1439, 9] width 83 height 13
paste input "**********"
type input "**********"
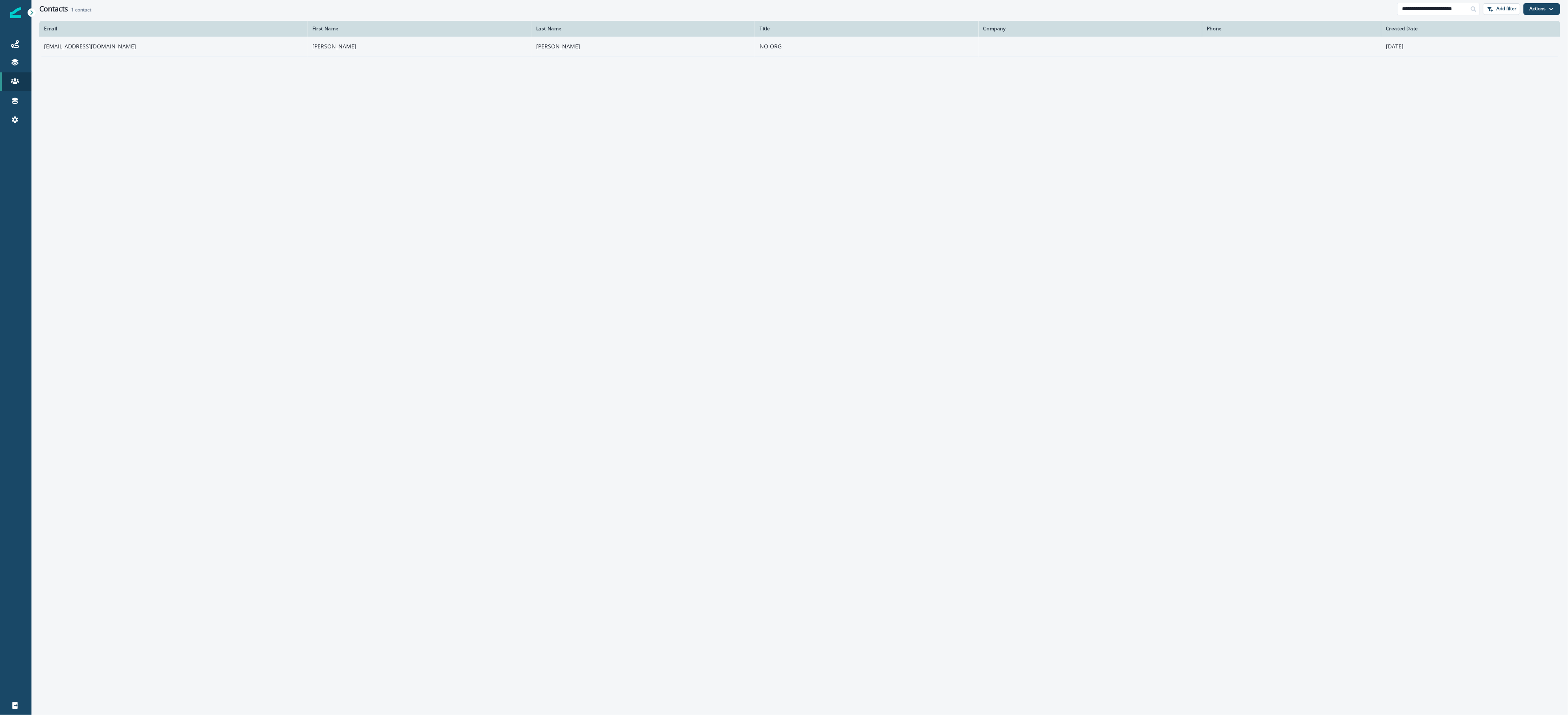
click at [89, 56] on td "drew@vgnutraceuticals.com" at bounding box center [173, 46] width 268 height 19
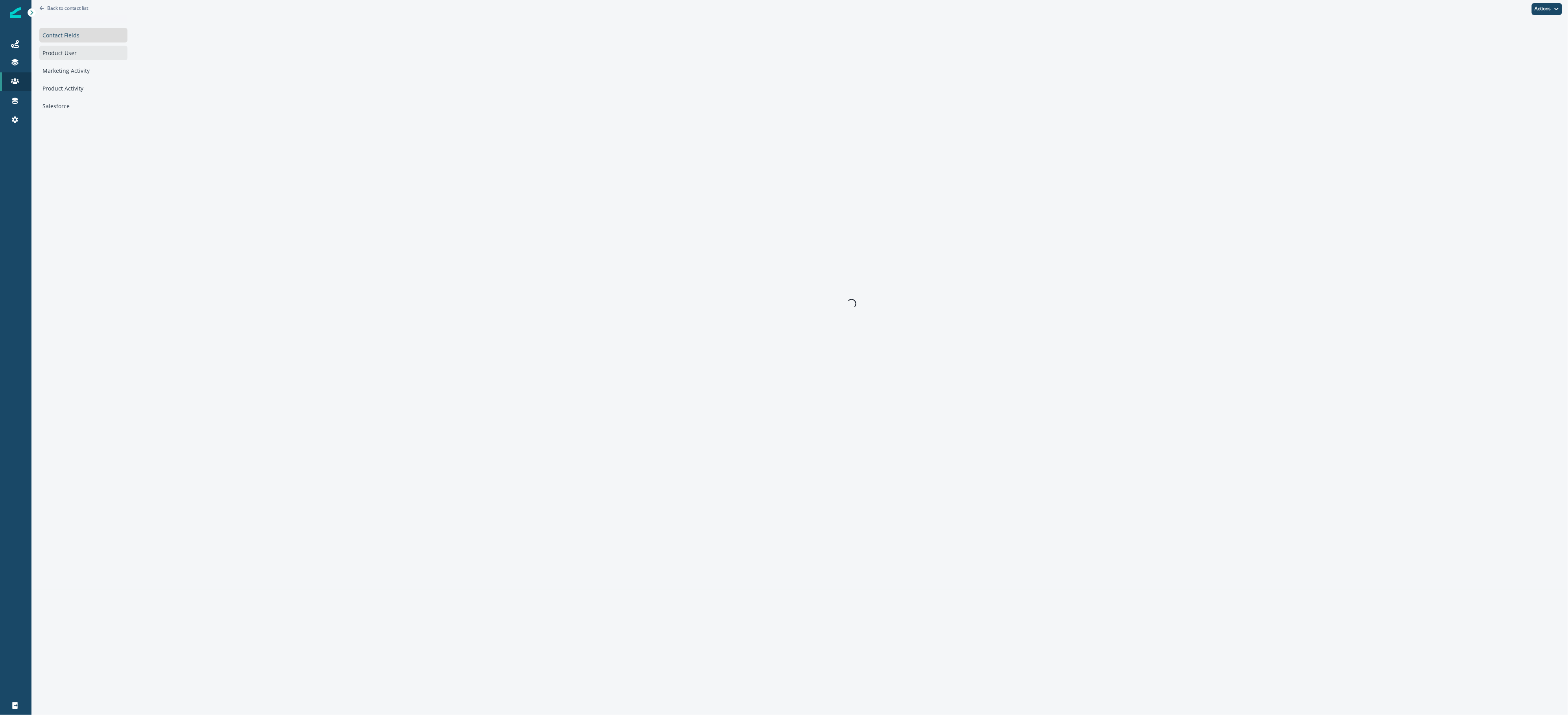
click at [85, 46] on div "Product User" at bounding box center [83, 53] width 88 height 15
click at [90, 74] on div "Marketing Activity" at bounding box center [86, 71] width 94 height 15
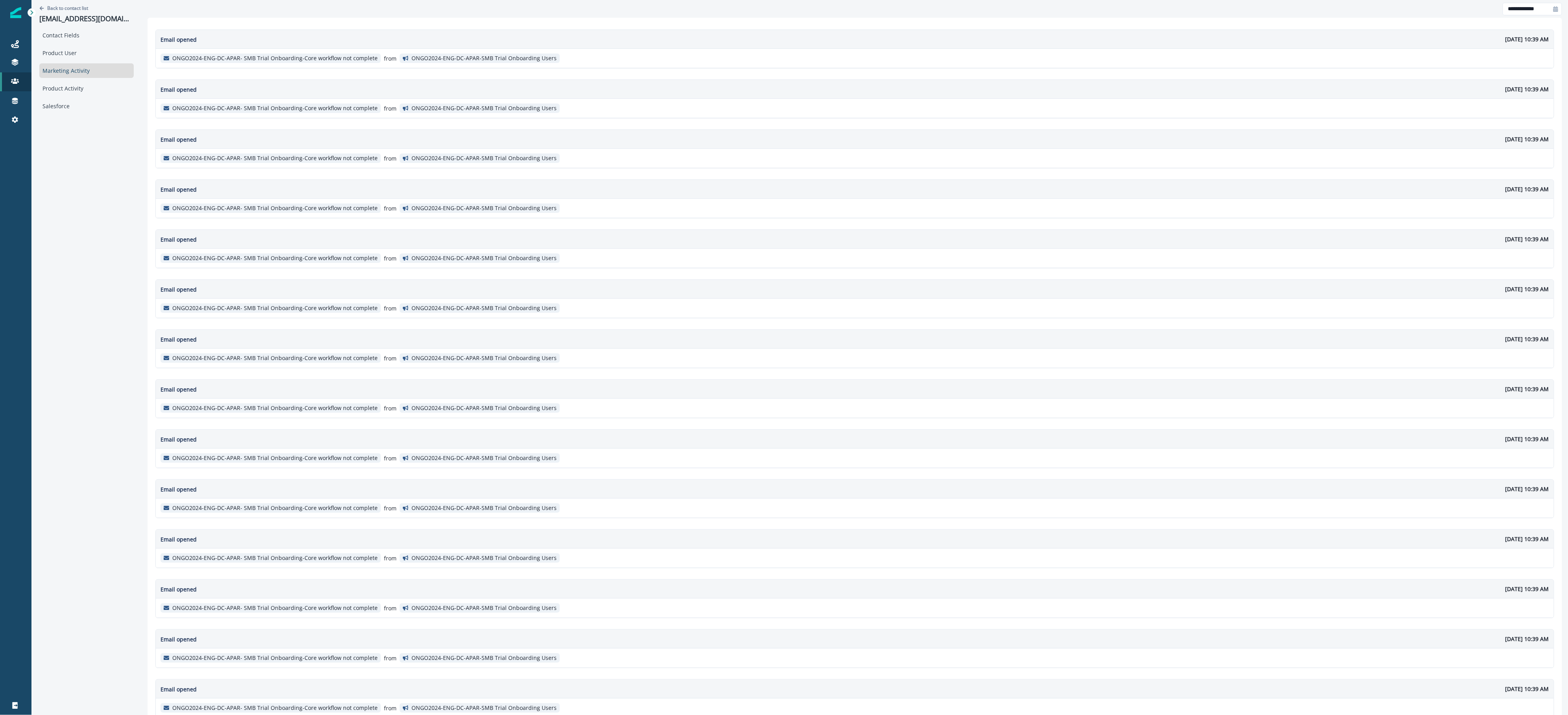
scroll to position [99, 0]
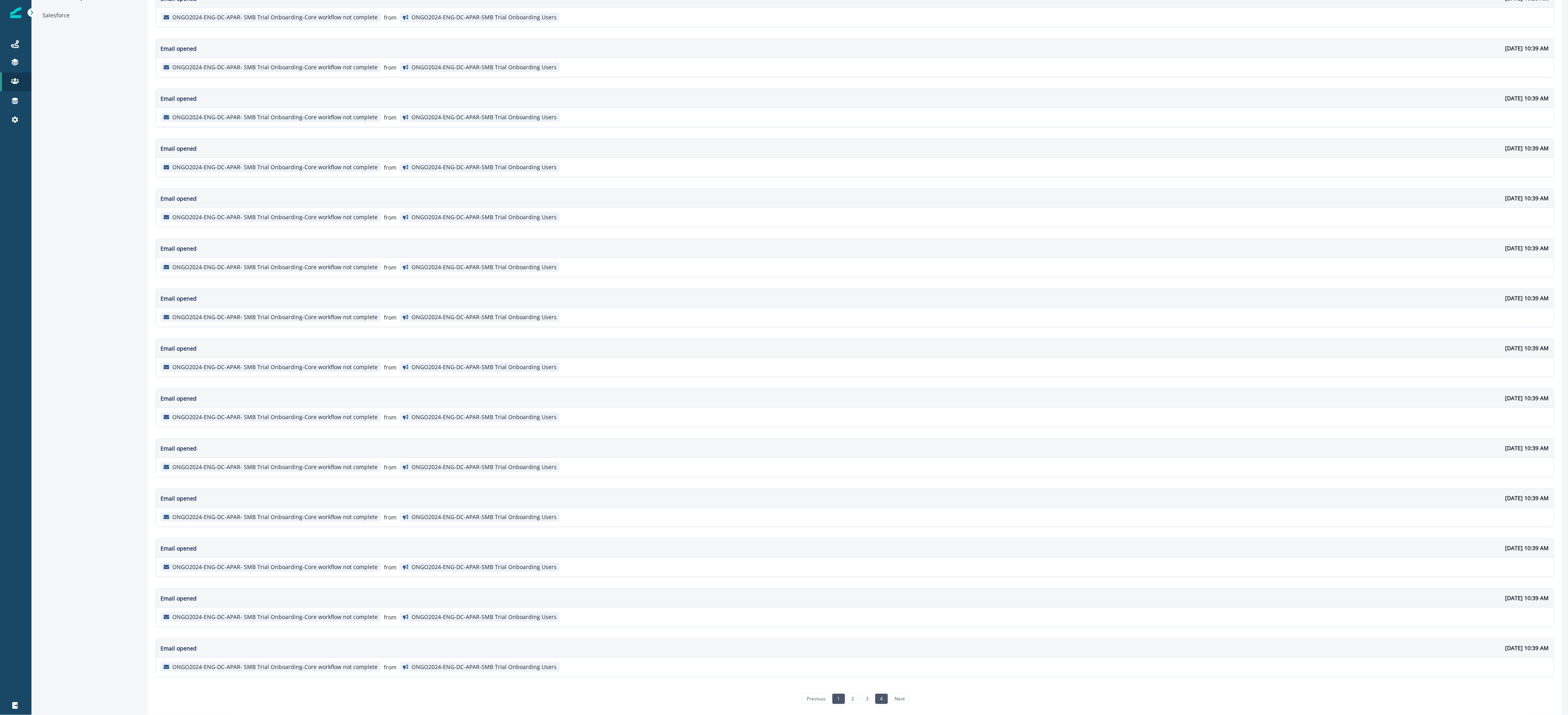
click at [875, 699] on link "4" at bounding box center [881, 699] width 12 height 10
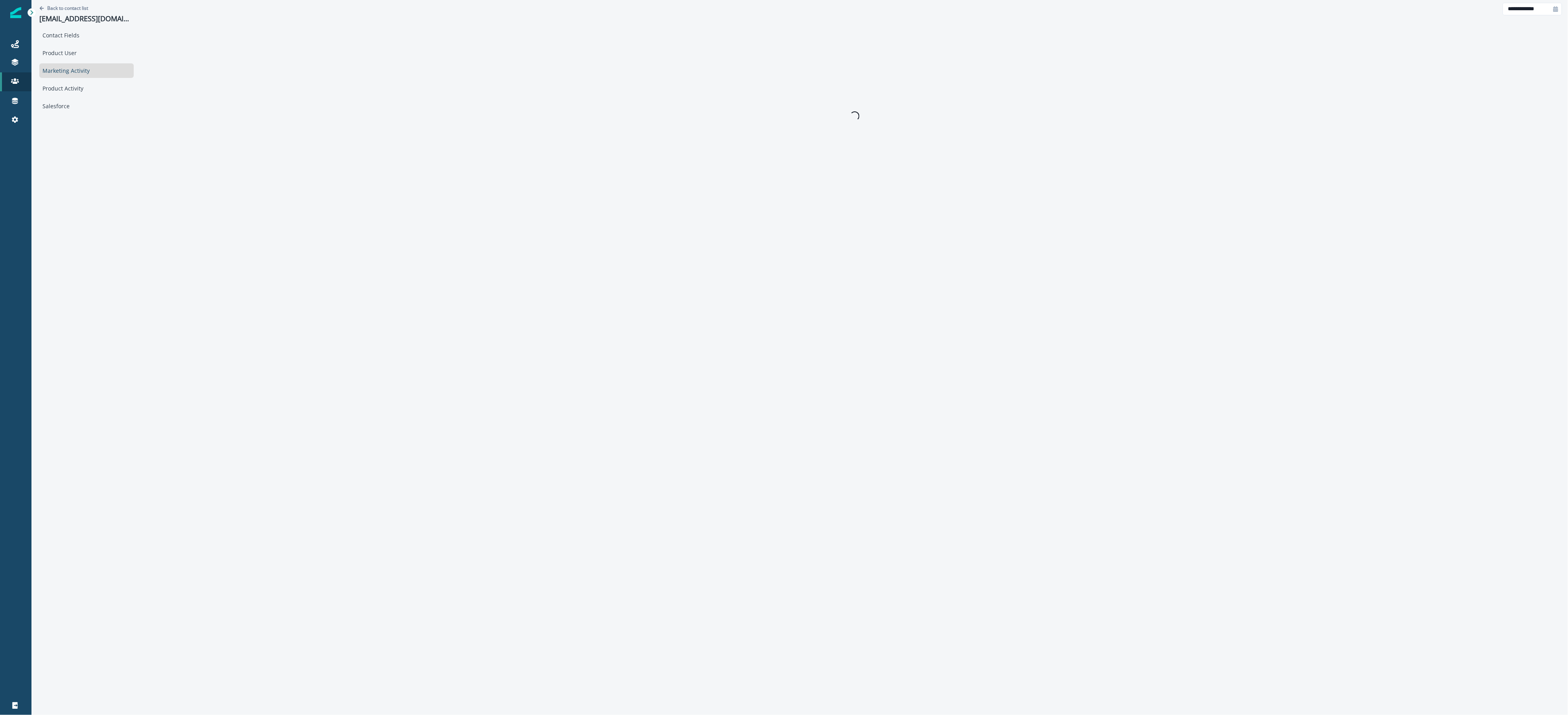
scroll to position [0, 0]
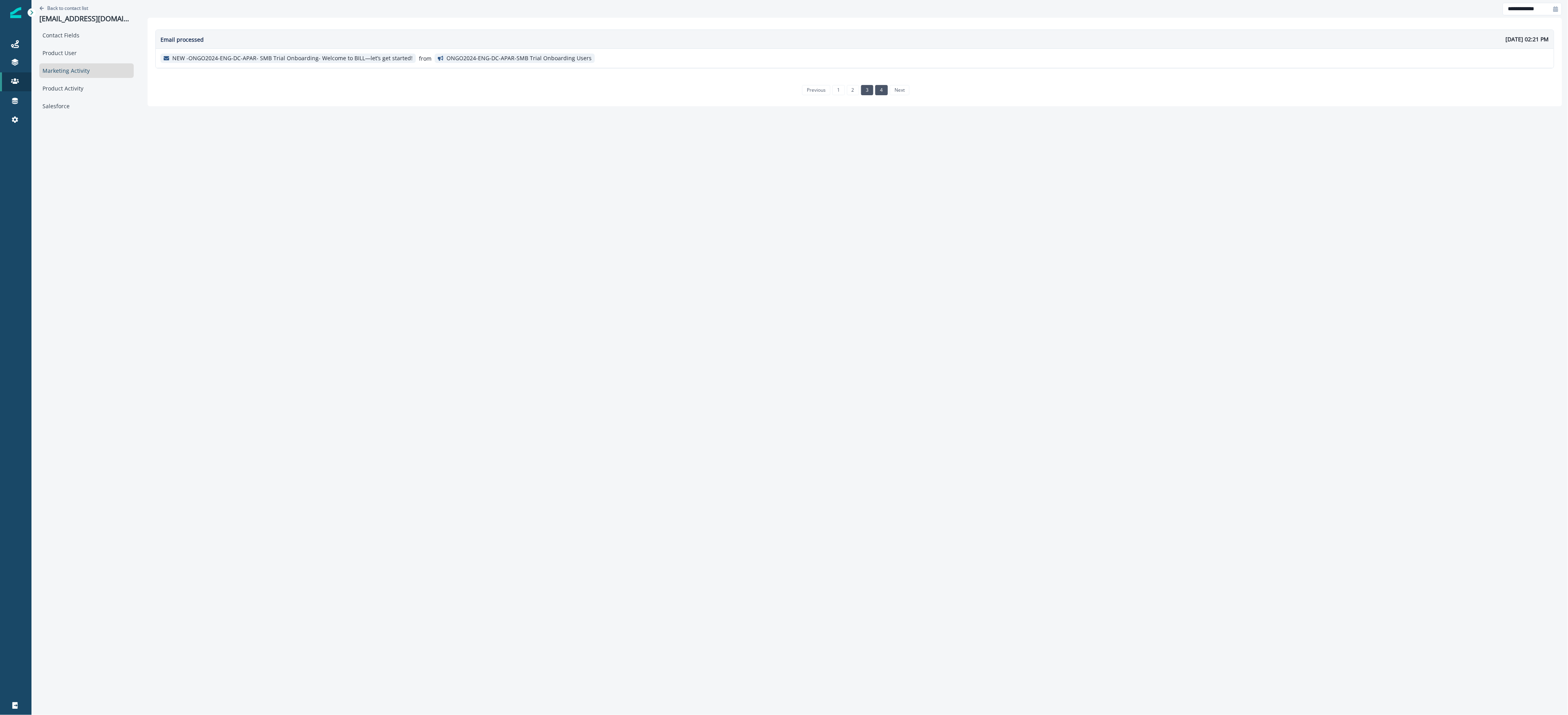
click at [869, 91] on link "3" at bounding box center [867, 90] width 12 height 10
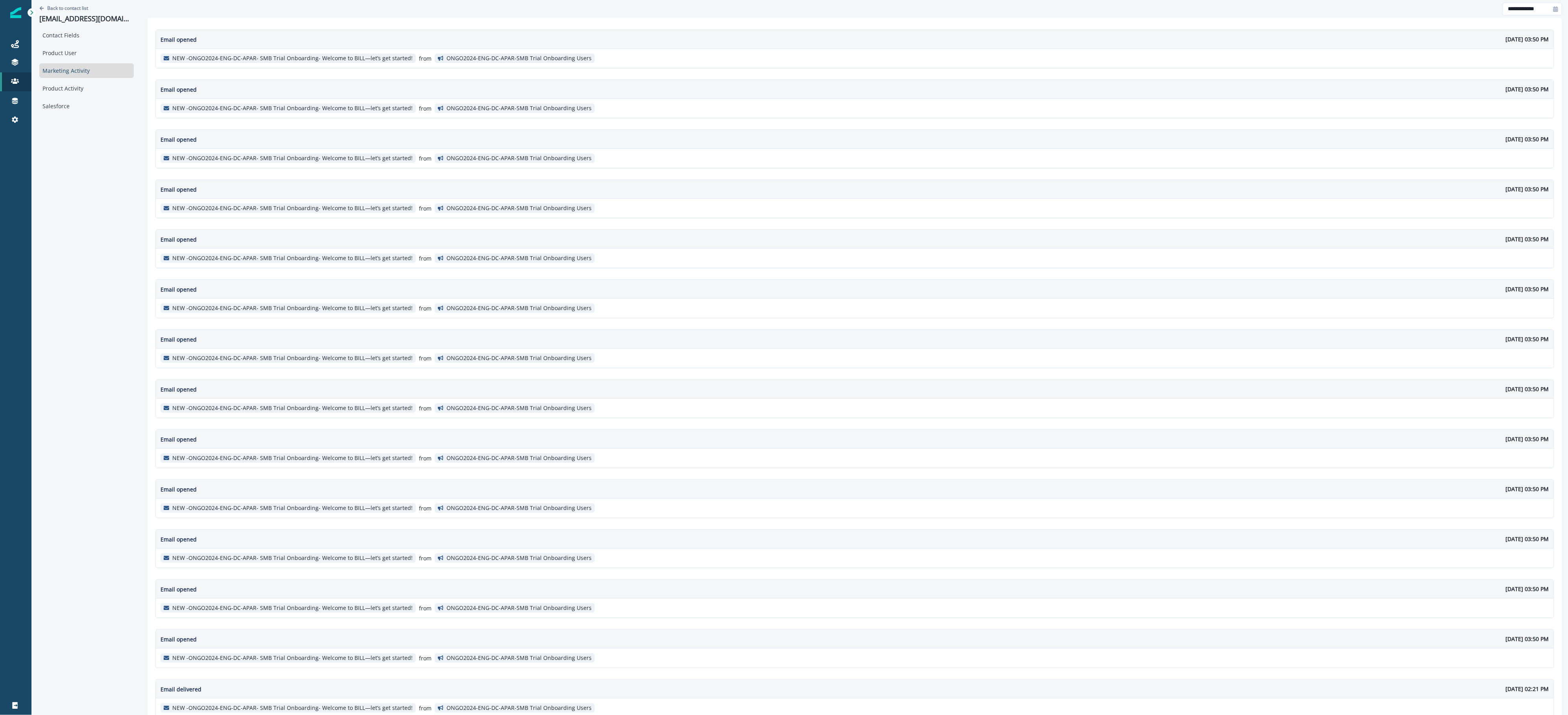
click at [1553, 10] on icon at bounding box center [1556, 9] width 5 height 5
select select "*"
select select "****"
click at [1404, 93] on span "This year so far" at bounding box center [1414, 96] width 58 height 12
type input "**********"
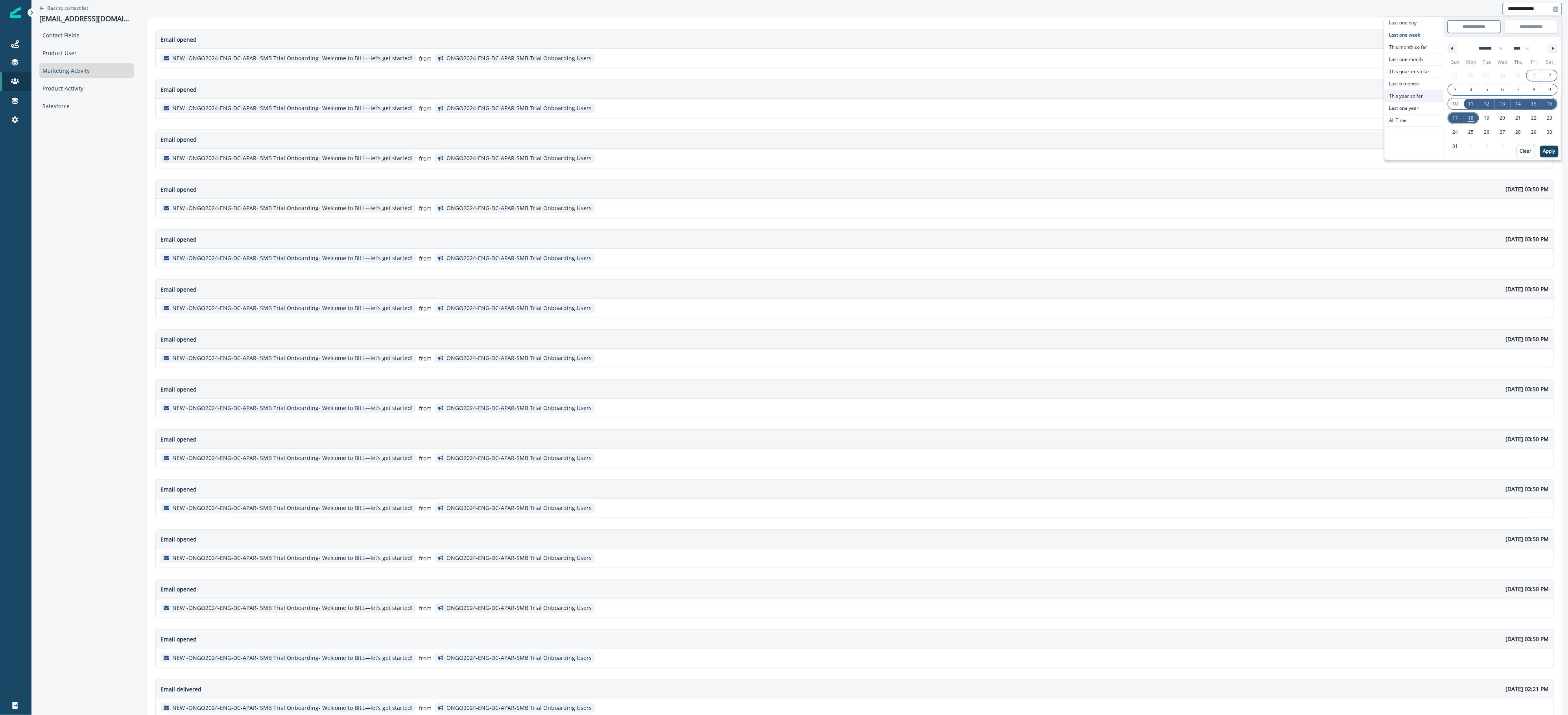
type input "**********"
select select "*"
click at [1543, 151] on p "Apply" at bounding box center [1549, 151] width 12 height 5
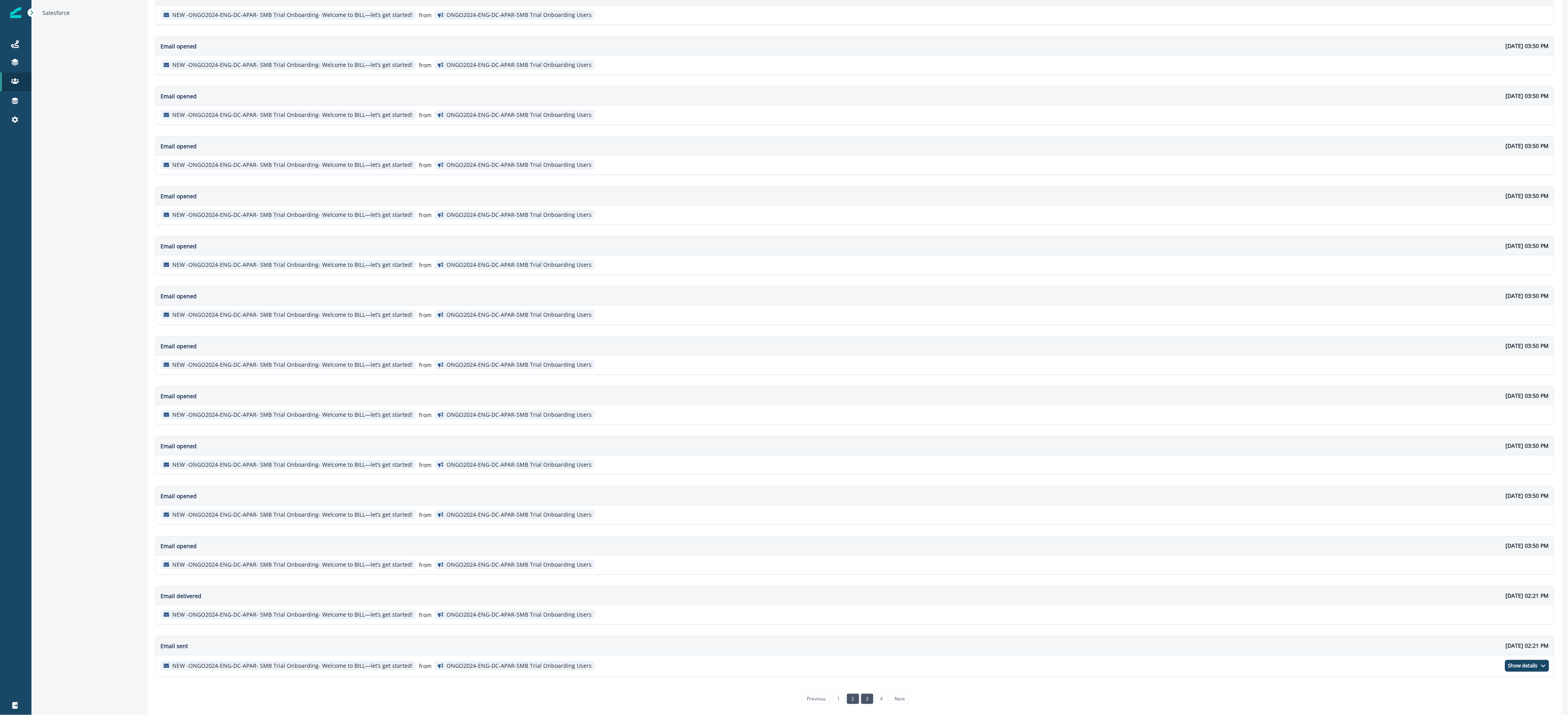
click at [853, 697] on link "2" at bounding box center [853, 699] width 12 height 10
click at [832, 700] on link "1" at bounding box center [838, 699] width 12 height 10
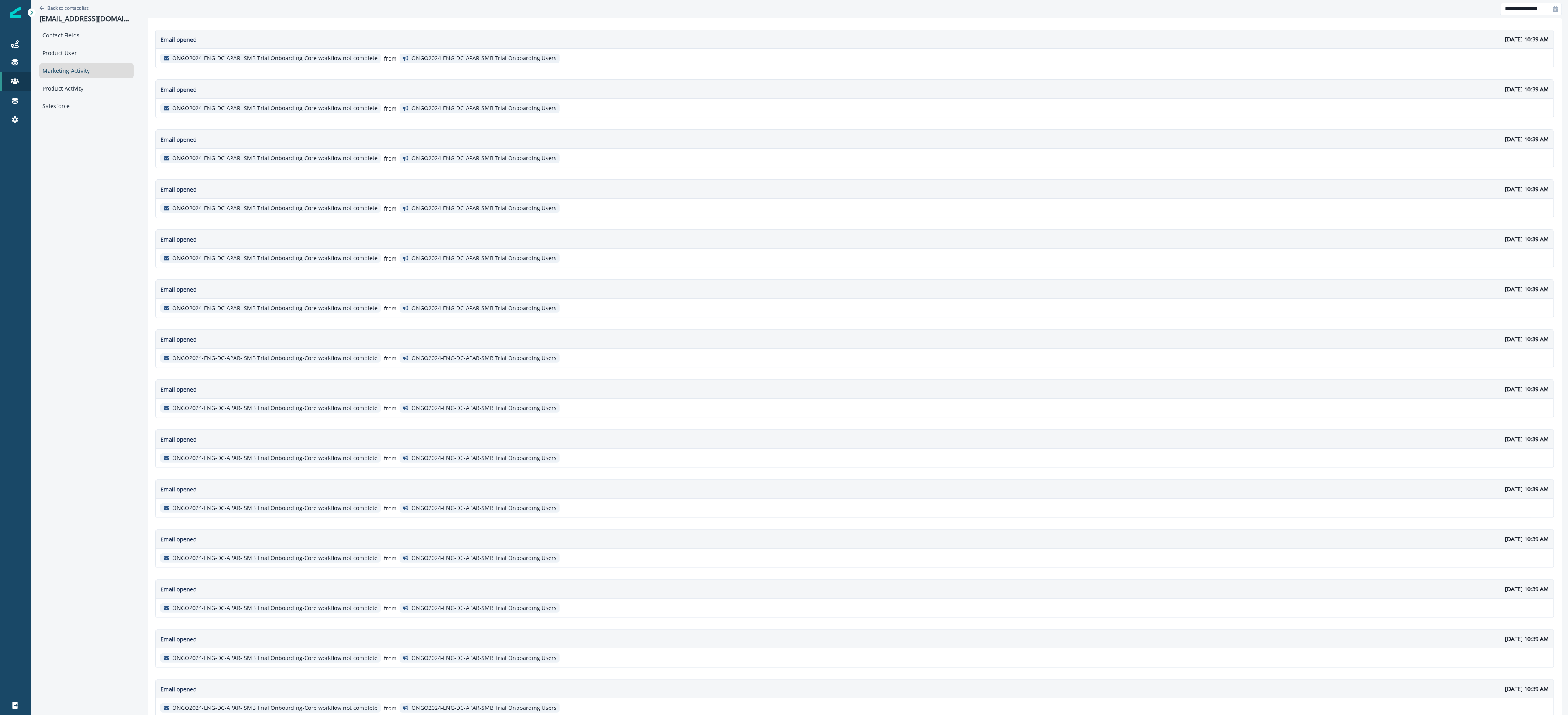
scroll to position [99, 0]
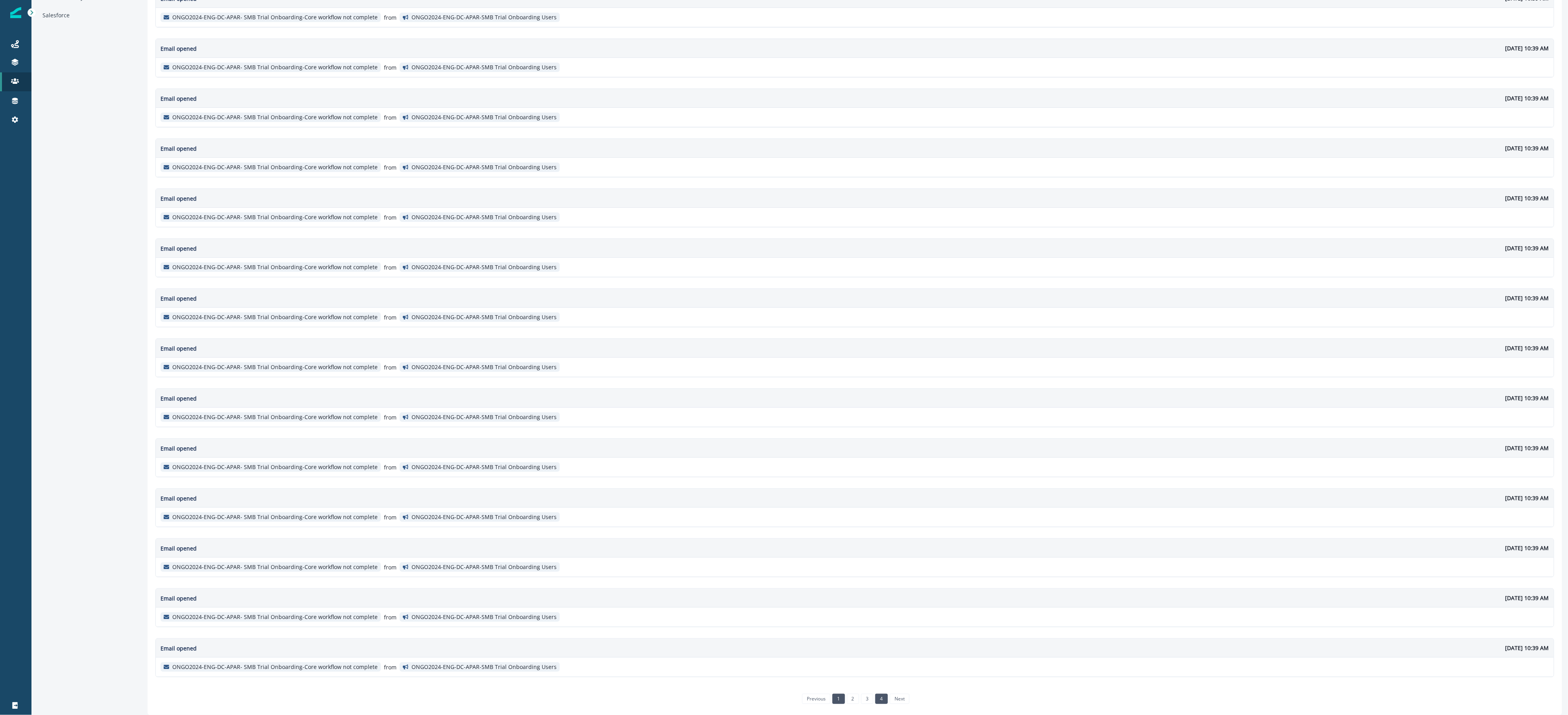
click at [878, 697] on link "4" at bounding box center [881, 699] width 12 height 10
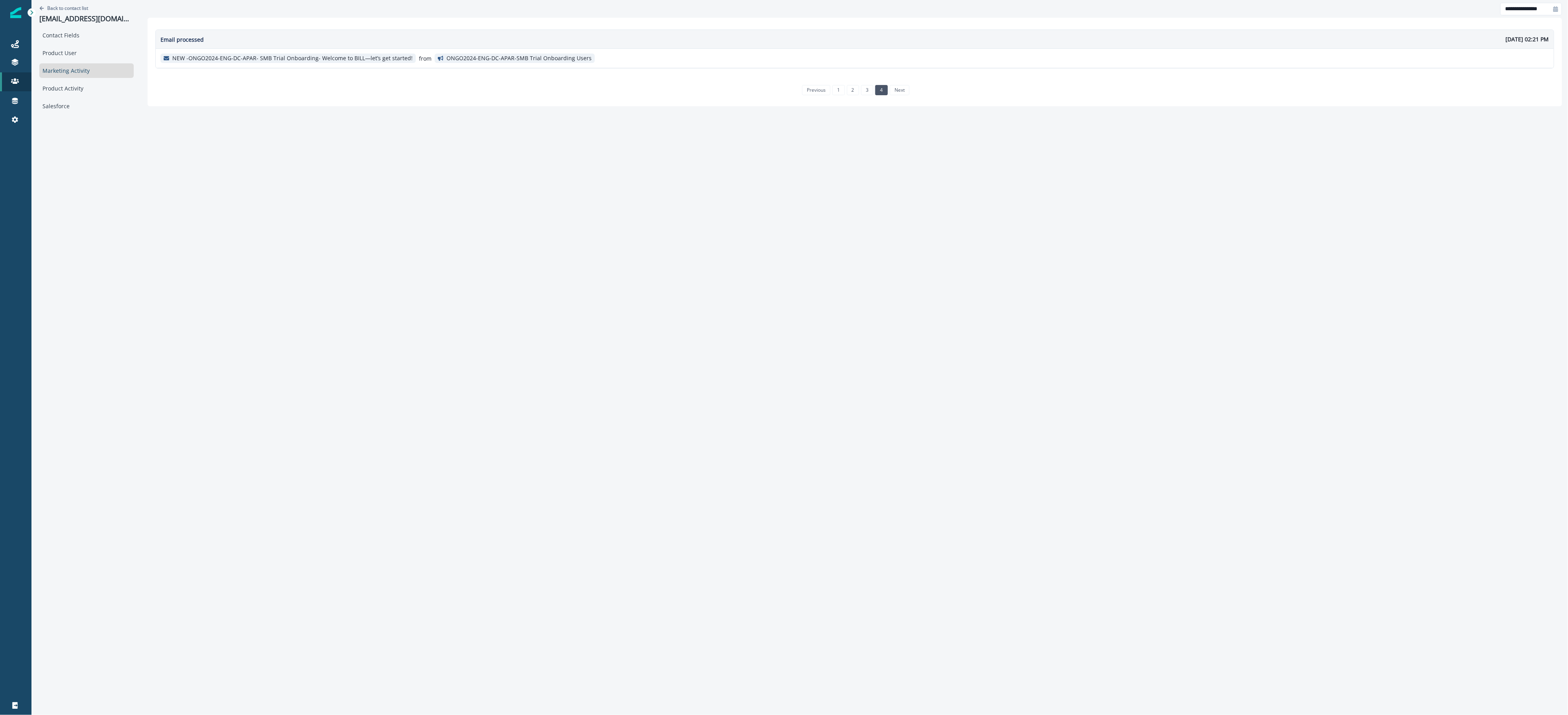
click at [867, 97] on div "previous 1 2 3 4 next" at bounding box center [855, 90] width 116 height 16
click at [836, 97] on div "previous 1 2 3 4 next" at bounding box center [855, 90] width 116 height 16
click at [838, 93] on link "1" at bounding box center [838, 90] width 12 height 10
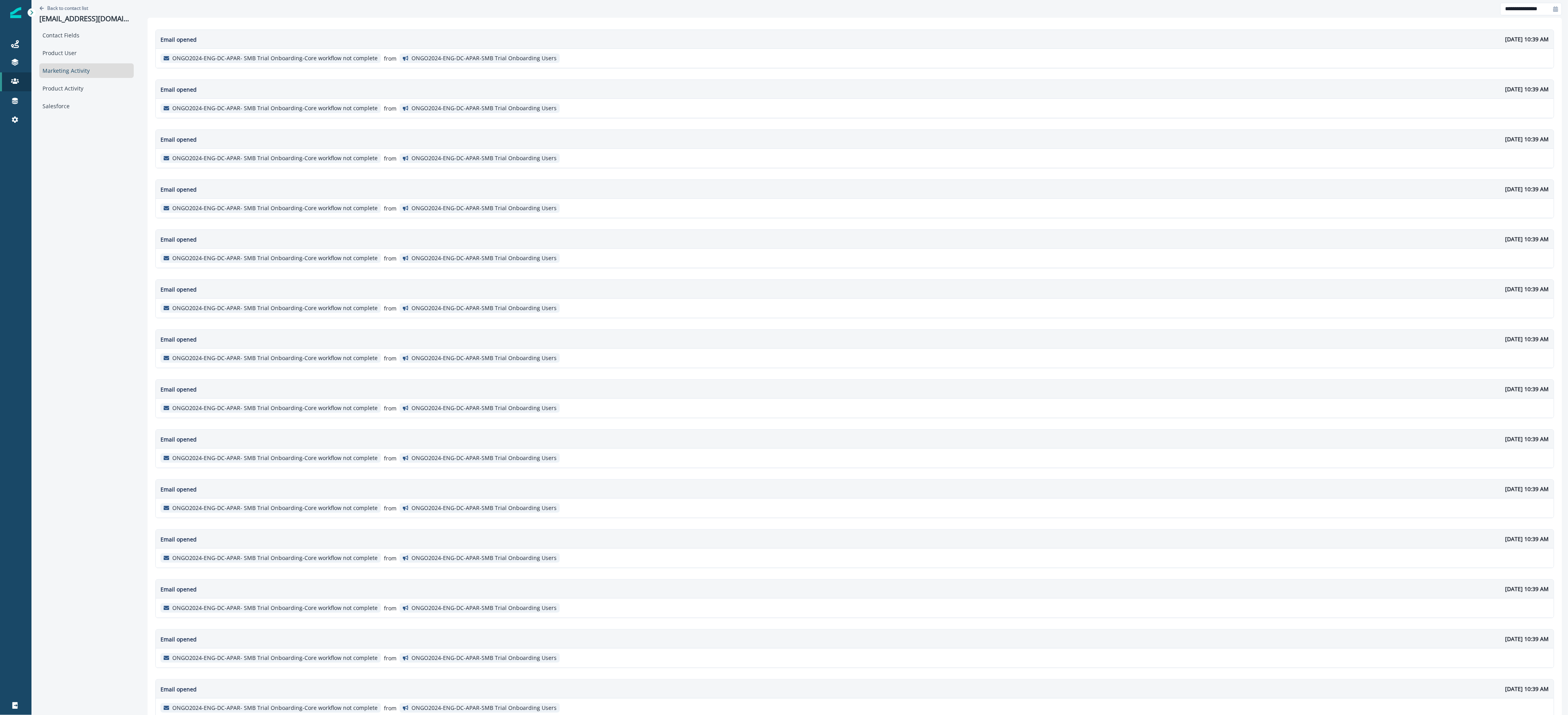
scroll to position [99, 0]
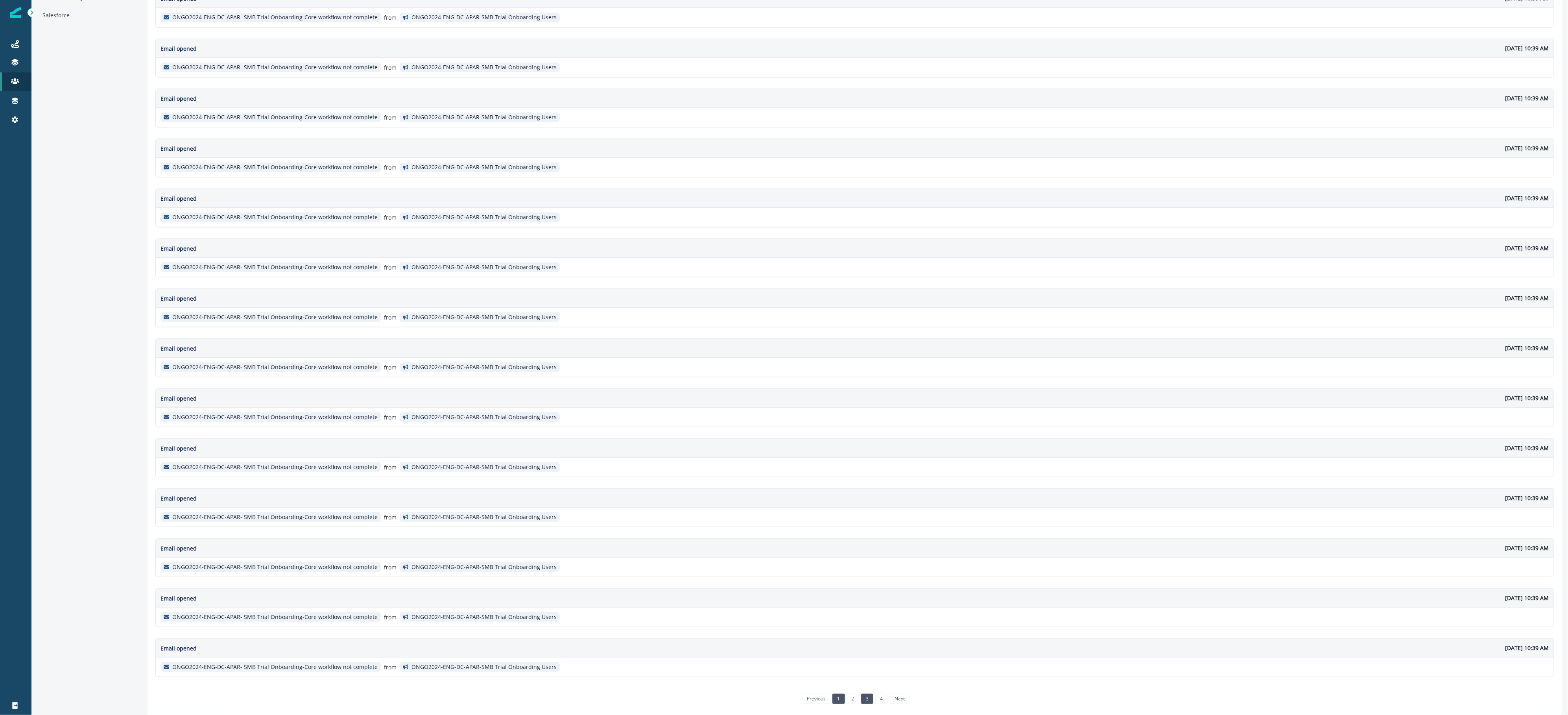
click at [859, 702] on li "3" at bounding box center [866, 699] width 14 height 7
click at [848, 700] on link "2" at bounding box center [853, 699] width 12 height 10
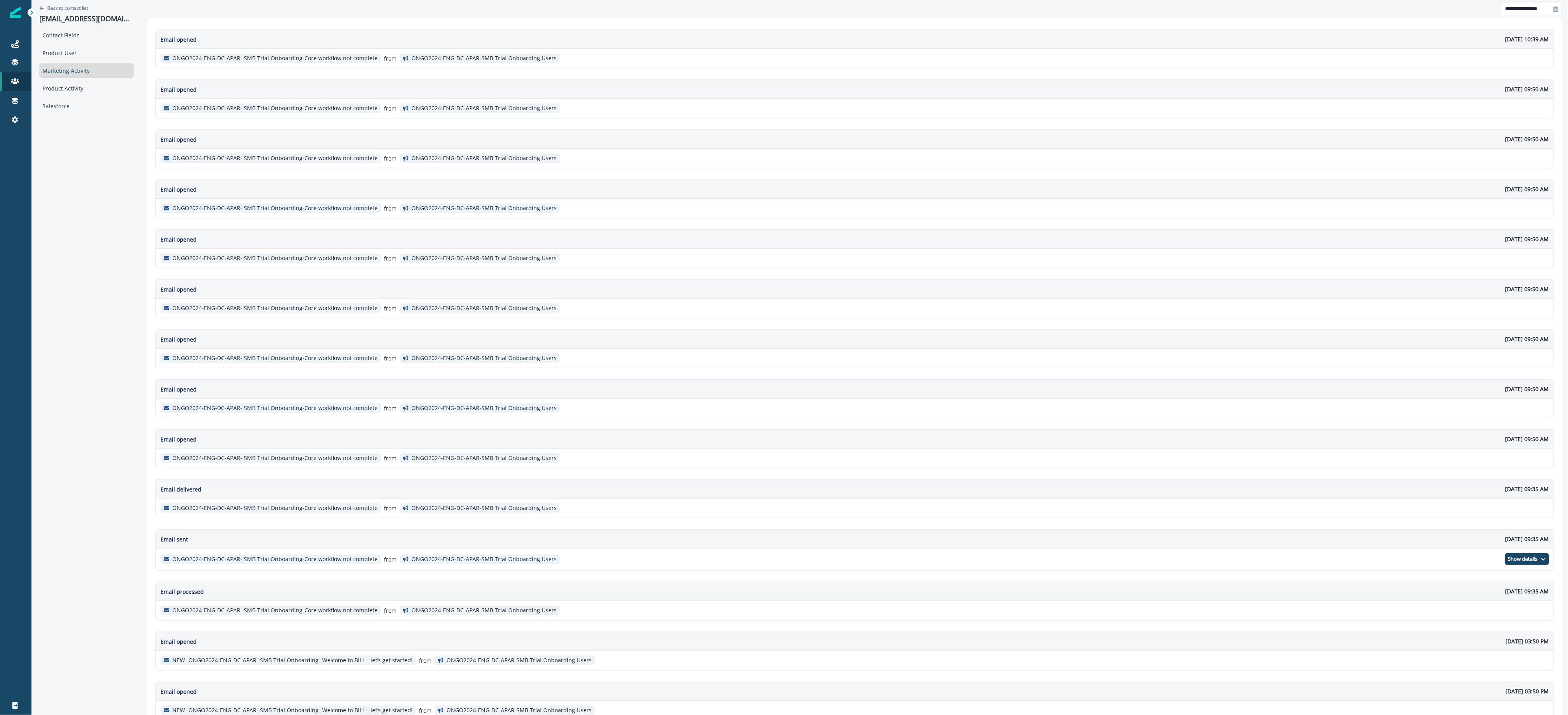
click at [284, 51] on div "ONGO2024-ENG-DC-APAR- SMB Trial Onboarding-Core workflow not complete from ONGO…" at bounding box center [855, 58] width 1398 height 19
click at [289, 57] on p "ONGO2024-ENG-DC-APAR- SMB Trial Onboarding-Core workflow not complete" at bounding box center [275, 58] width 205 height 7
click at [98, 90] on div "Product Activity" at bounding box center [86, 88] width 94 height 15
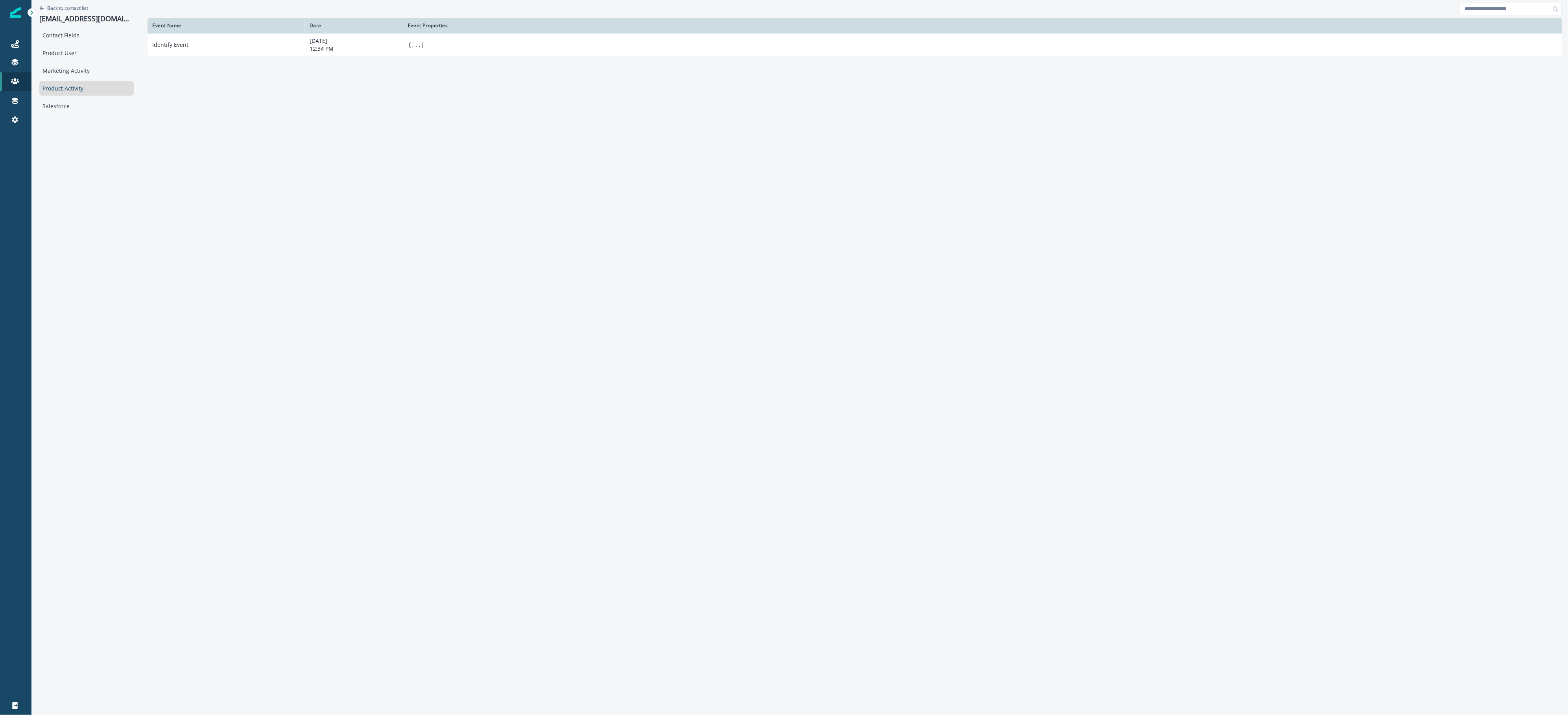
click at [96, 62] on div "Contact Fields Product User Marketing Activity Product Activity Salesforce" at bounding box center [86, 71] width 94 height 85
click at [93, 57] on div "Product User" at bounding box center [86, 53] width 94 height 15
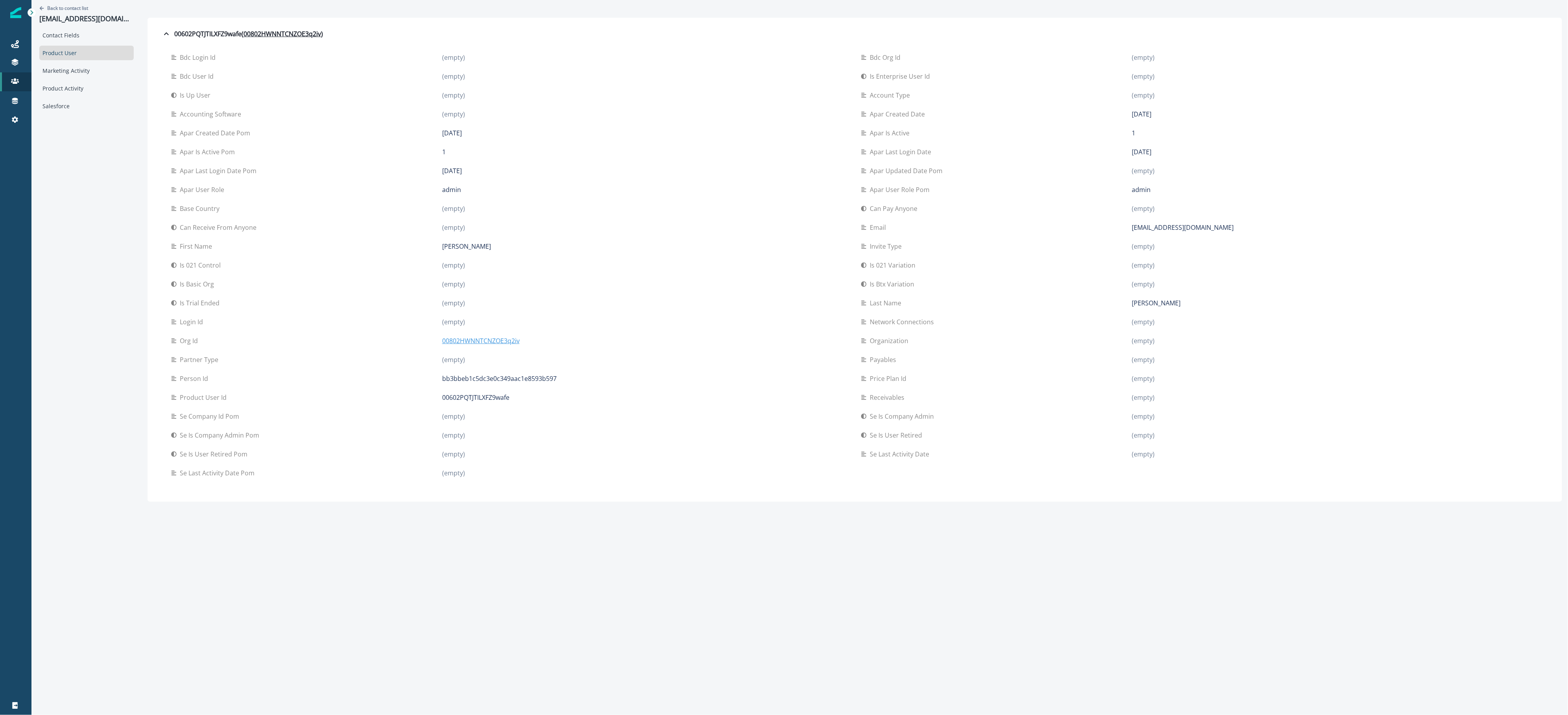
click at [506, 342] on p "00802HWNNTCNZOE3q2iv" at bounding box center [480, 341] width 77 height 10
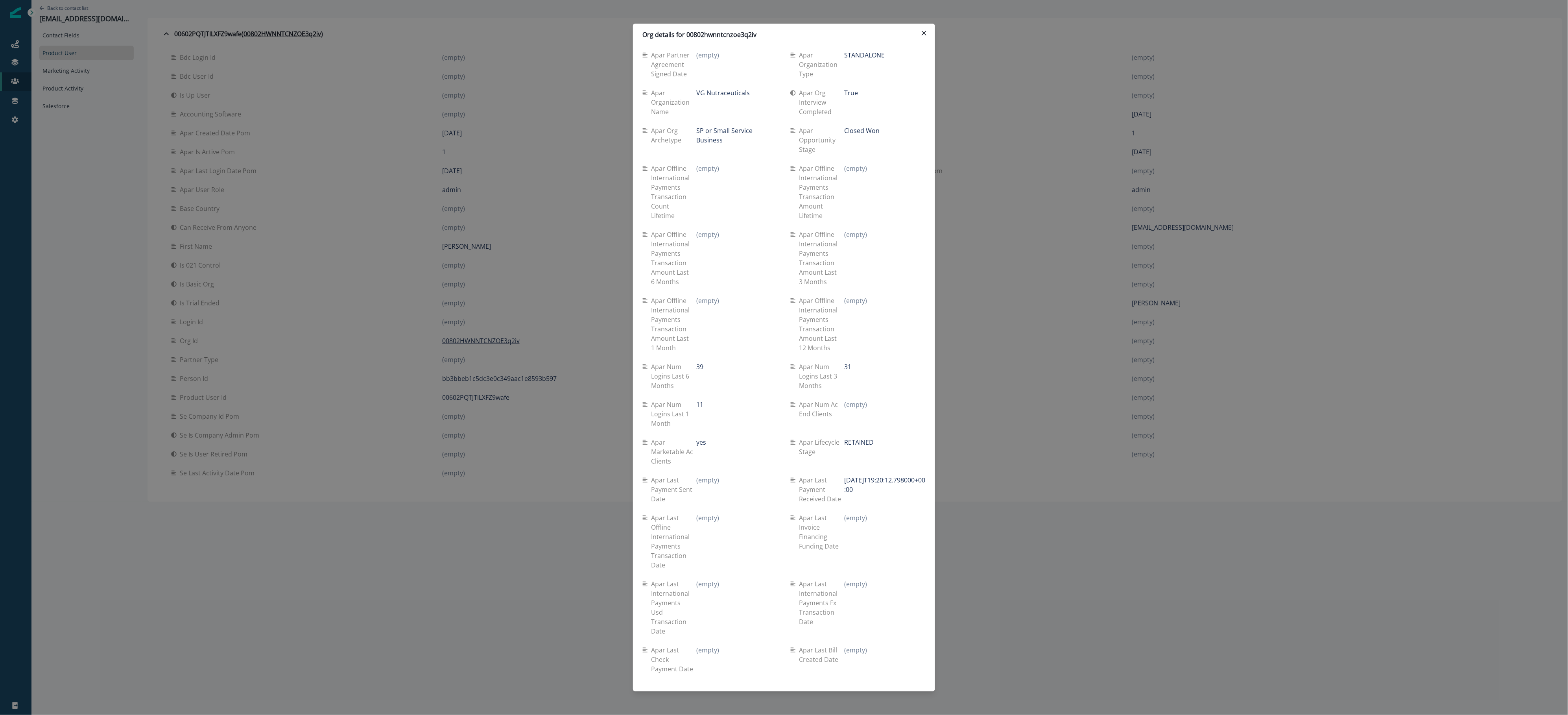
scroll to position [1381, 0]
click at [853, 150] on p "Closed Won" at bounding box center [863, 145] width 35 height 10
drag, startPoint x: 853, startPoint y: 202, endPoint x: 877, endPoint y: 202, distance: 24.0
click at [877, 150] on div "Closed Won" at bounding box center [885, 145] width 81 height 10
click at [739, 29] on header "Org details for 00802hwnntcnzoe3q2iv" at bounding box center [784, 35] width 302 height 22
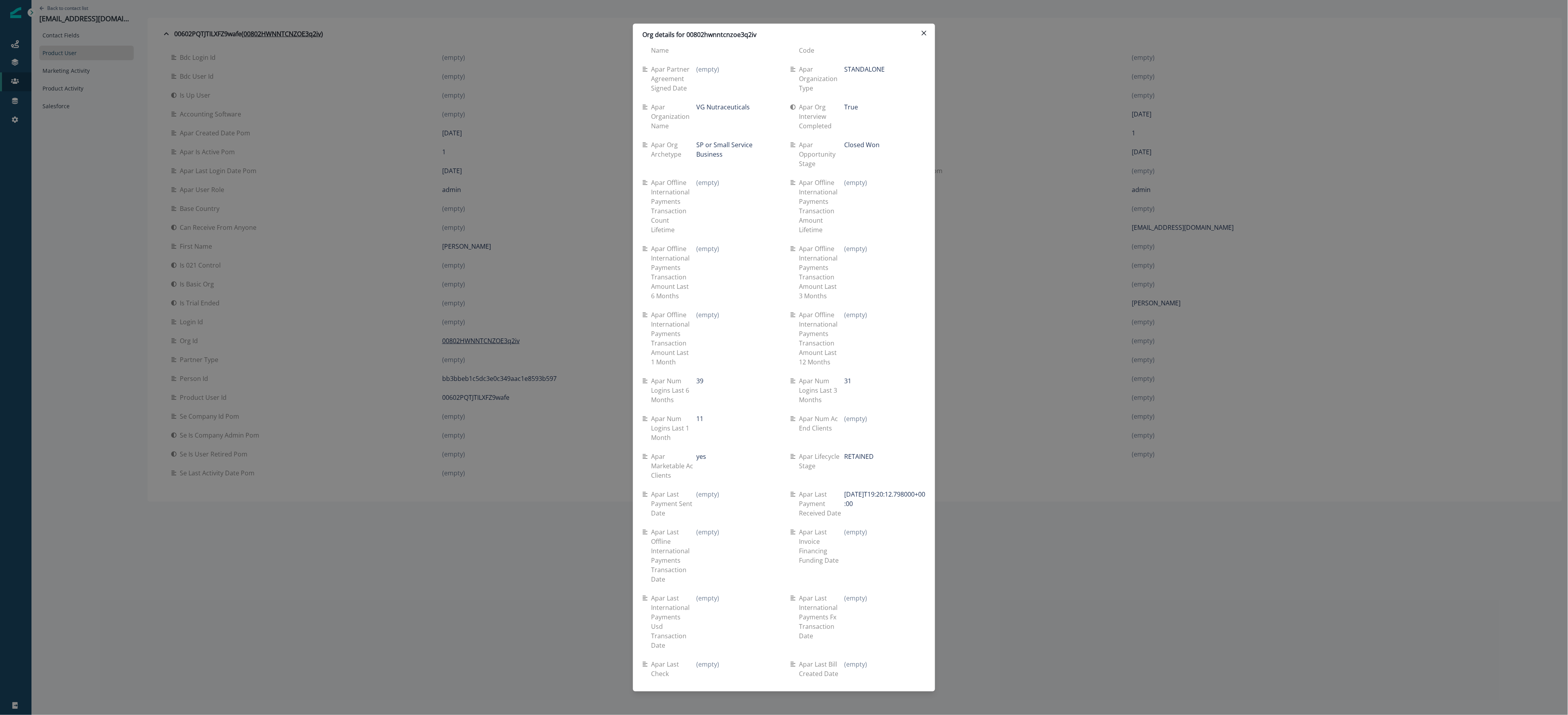
click at [739, 29] on header "Org details for 00802hwnntcnzoe3q2iv" at bounding box center [784, 35] width 302 height 22
click at [739, 38] on p "Org details for 00802hwnntcnzoe3q2iv" at bounding box center [699, 35] width 114 height 10
copy p "00802hwnntcnzoe3q2iv"
click at [320, 71] on div "Org details for 00802hwnntcnzoe3q2iv Se travel spend lifetime (empty) Se spend …" at bounding box center [784, 358] width 1568 height 715
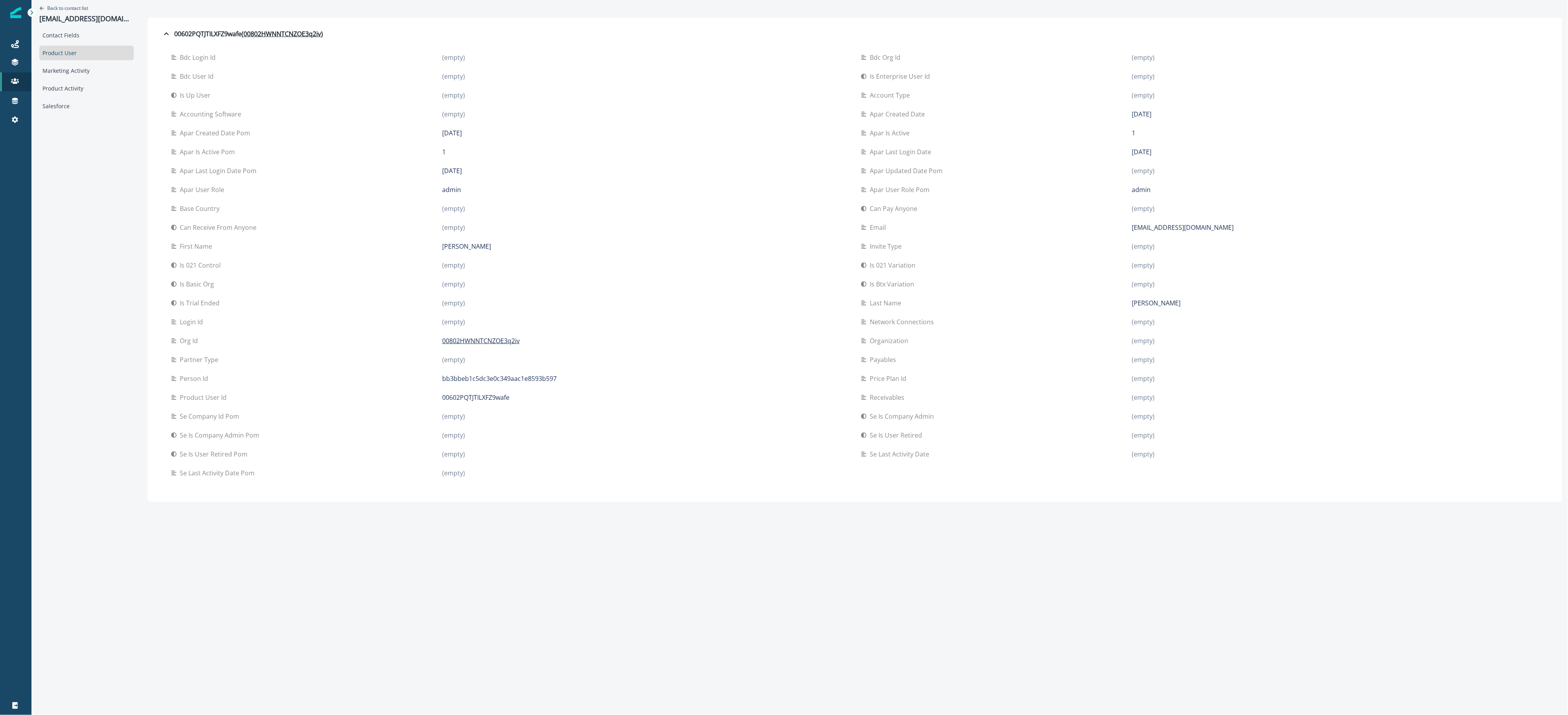
click at [447, 138] on div "Apar created date pom 2025-08-15" at bounding box center [509, 133] width 677 height 19
click at [1136, 228] on p "drew@vgnutraceuticals.com" at bounding box center [1183, 228] width 102 height 10
drag, startPoint x: 1136, startPoint y: 228, endPoint x: 1223, endPoint y: 228, distance: 87.0
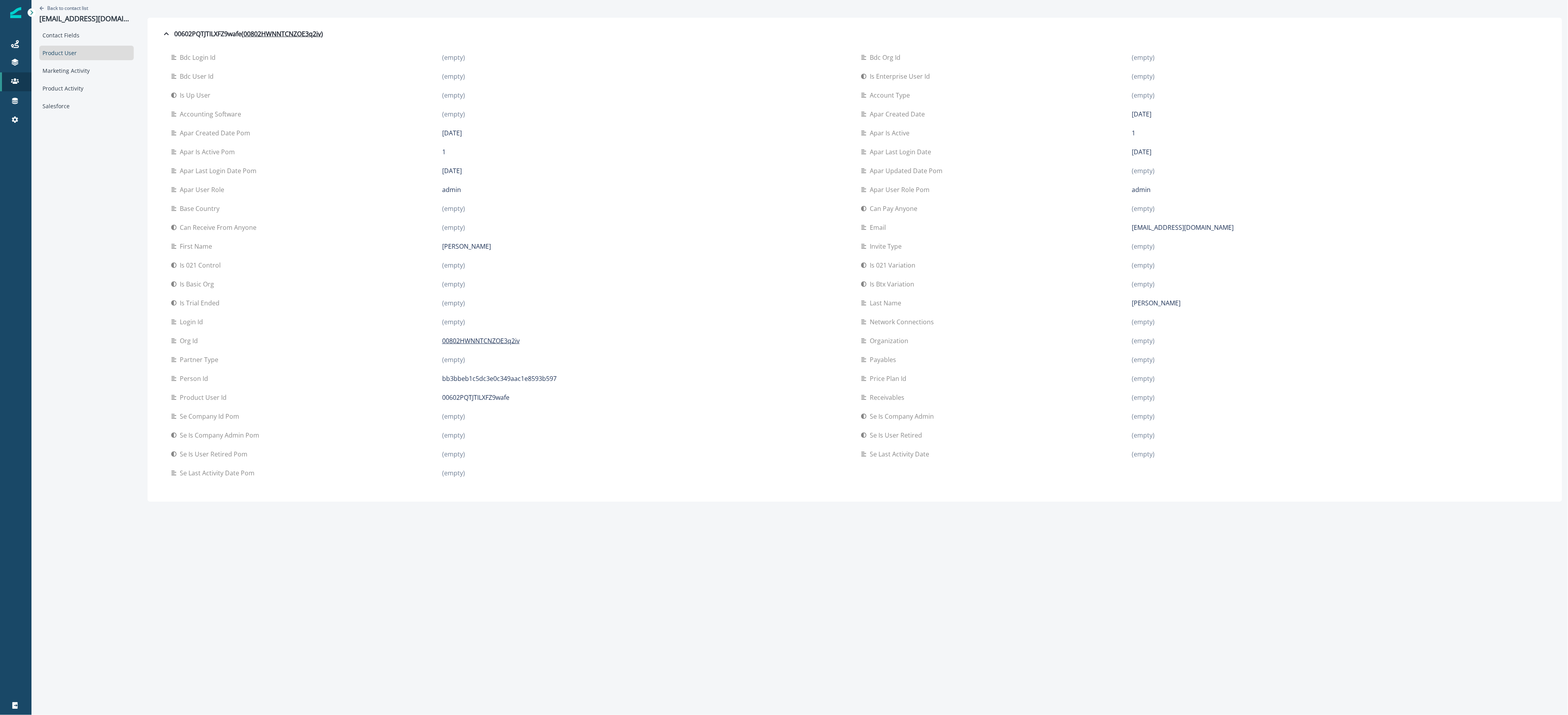
click at [1223, 228] on div "drew@vgnutraceuticals.com" at bounding box center [1335, 228] width 407 height 10
copy div "drew@vgnutraceuticals.com"
click at [265, 37] on u "00802HWNNTCNZOE3q2iv" at bounding box center [282, 34] width 77 height 10
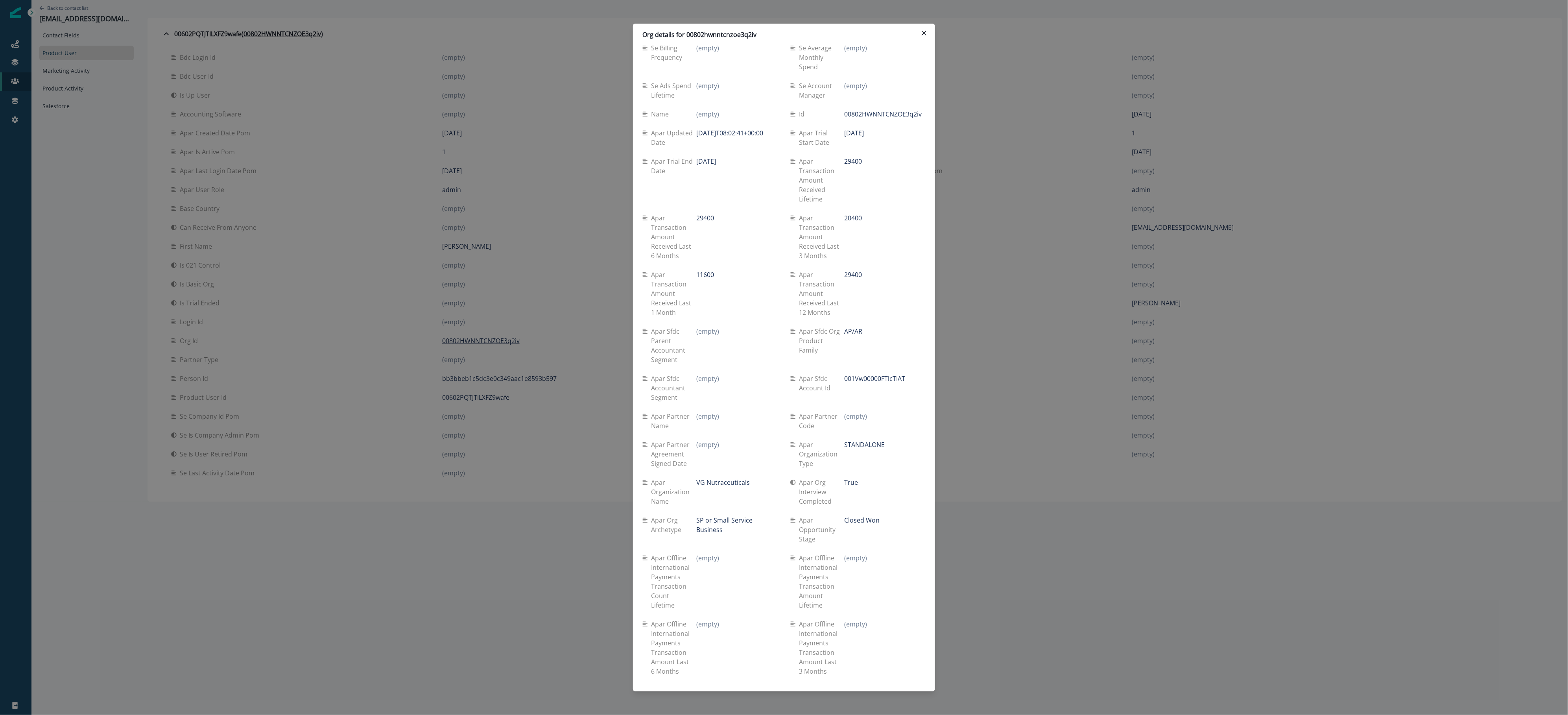
scroll to position [1021, 0]
click at [505, 94] on div "Org details for 00802hwnntcnzoe3q2iv Se travel spend lifetime (empty) Se spend …" at bounding box center [784, 358] width 1568 height 715
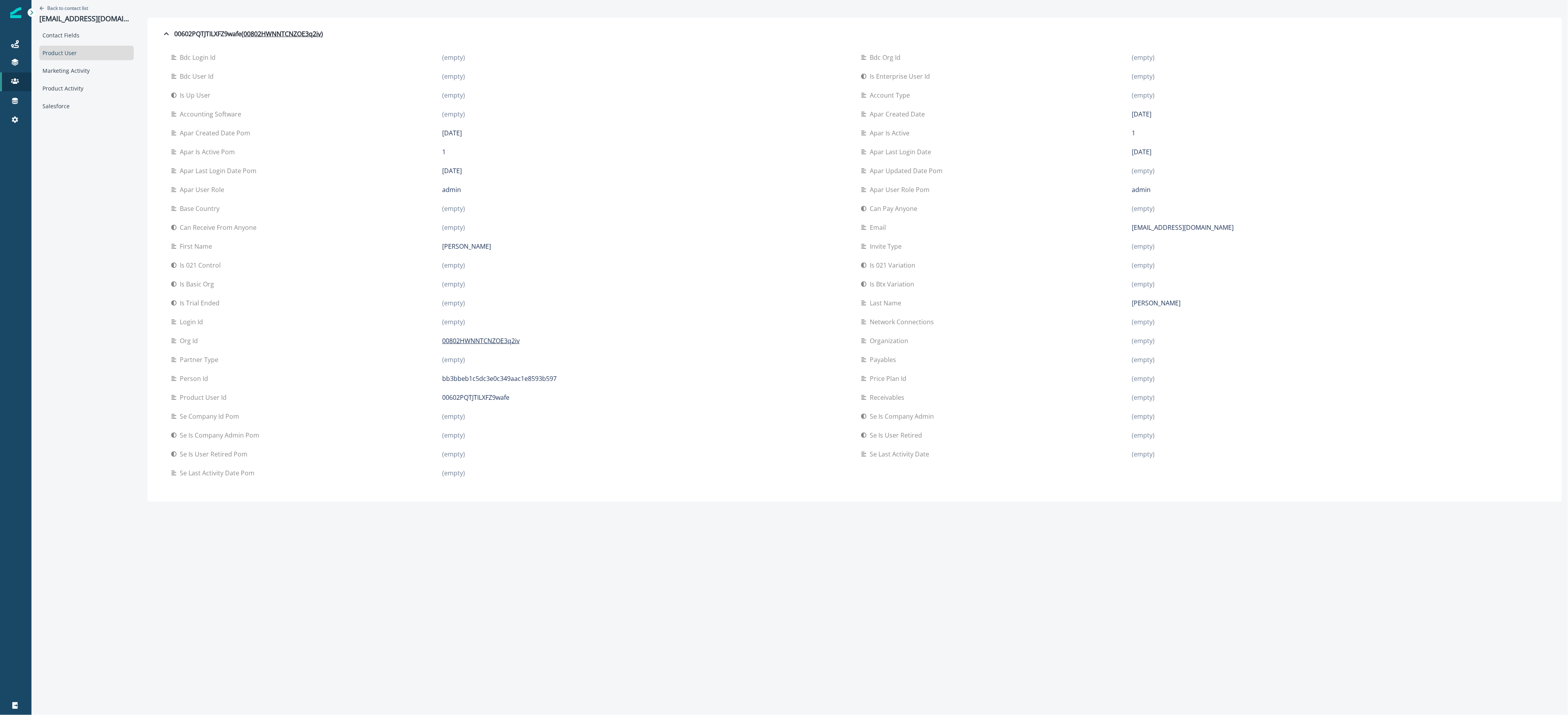
drag, startPoint x: 1127, startPoint y: 230, endPoint x: 1244, endPoint y: 228, distance: 117.0
click at [1244, 228] on div "Email drew@vgnutraceuticals.com" at bounding box center [1200, 228] width 677 height 10
click at [121, 36] on div "Contact Fields" at bounding box center [86, 35] width 94 height 15
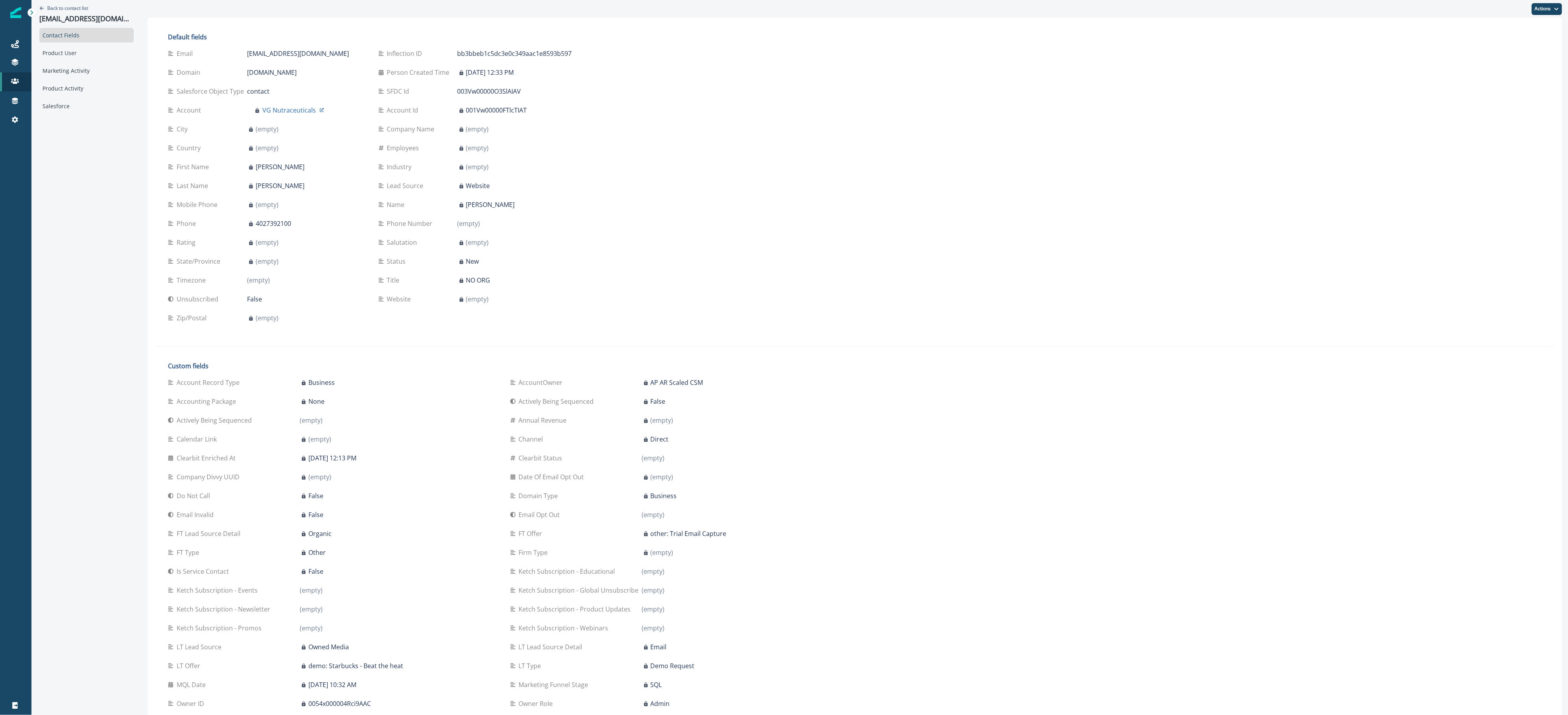
drag, startPoint x: 302, startPoint y: 683, endPoint x: 403, endPoint y: 687, distance: 101.1
click at [403, 687] on div "July 31, 2025 at 10:32 AM" at bounding box center [398, 685] width 198 height 10
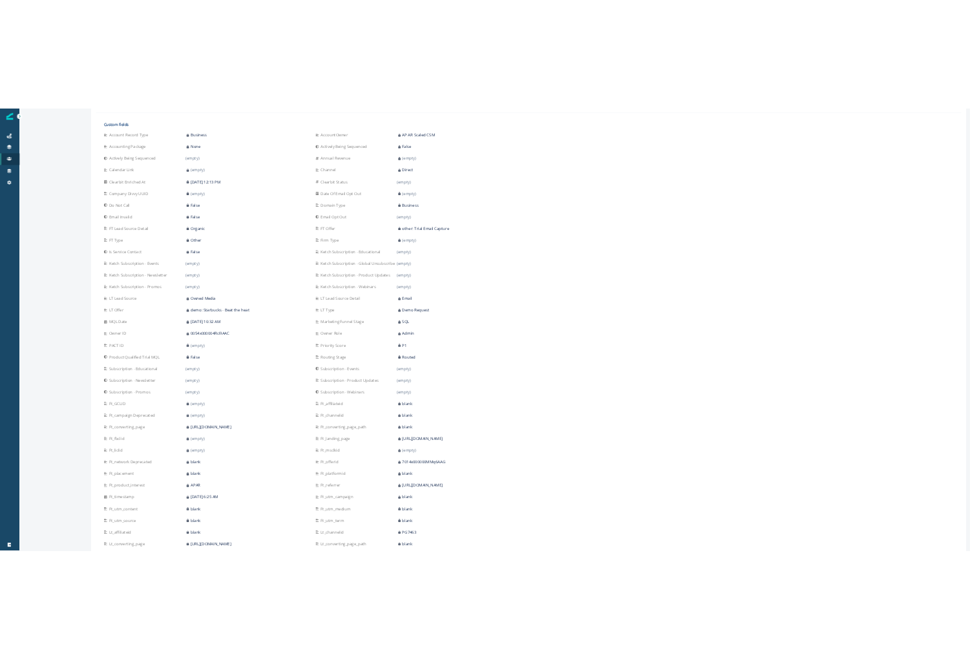
scroll to position [0, 0]
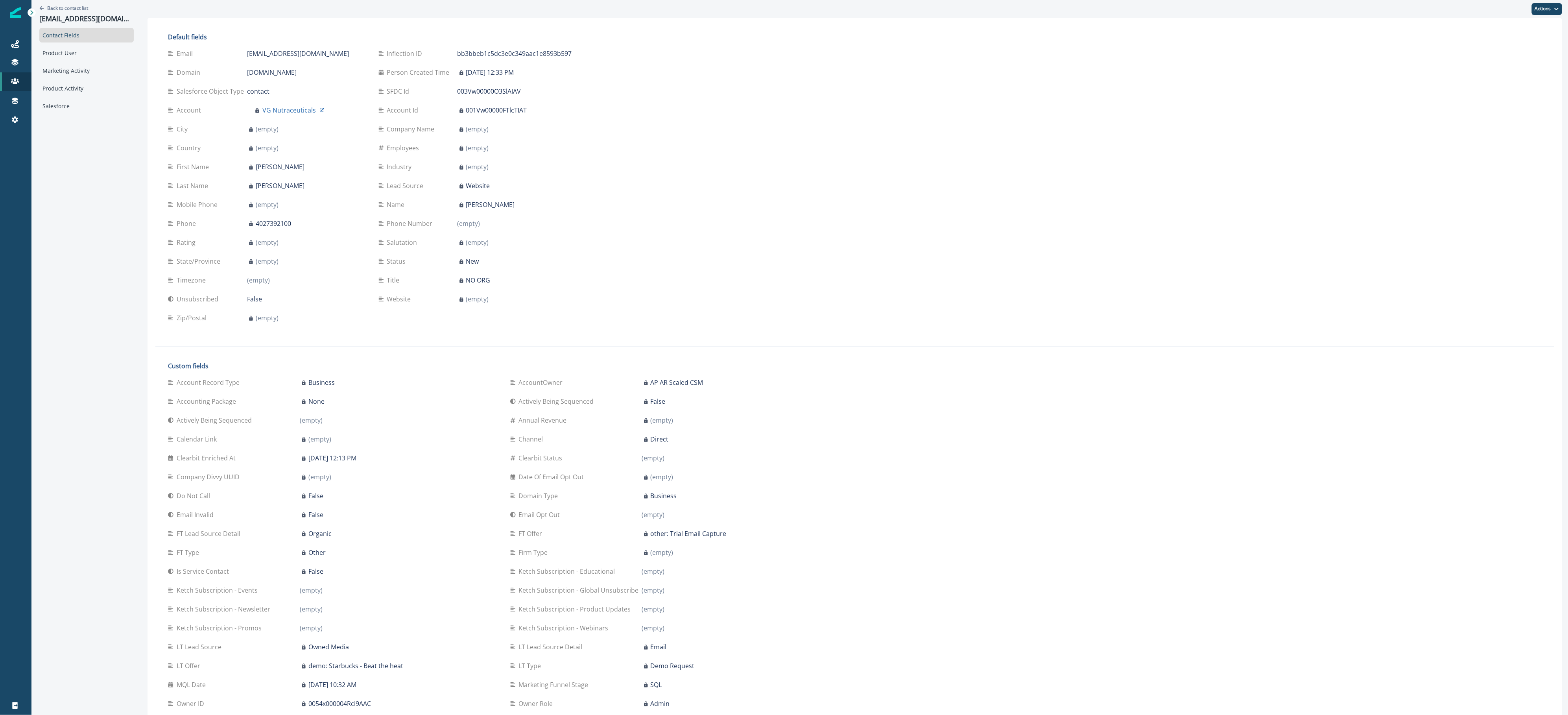
drag, startPoint x: 242, startPoint y: 52, endPoint x: 332, endPoint y: 57, distance: 90.1
click at [332, 57] on div "Email drew@vgnutraceuticals.com" at bounding box center [267, 54] width 198 height 10
copy div "drew@vgnutraceuticals.com"
click at [320, 107] on icon at bounding box center [321, 110] width 7 height 7
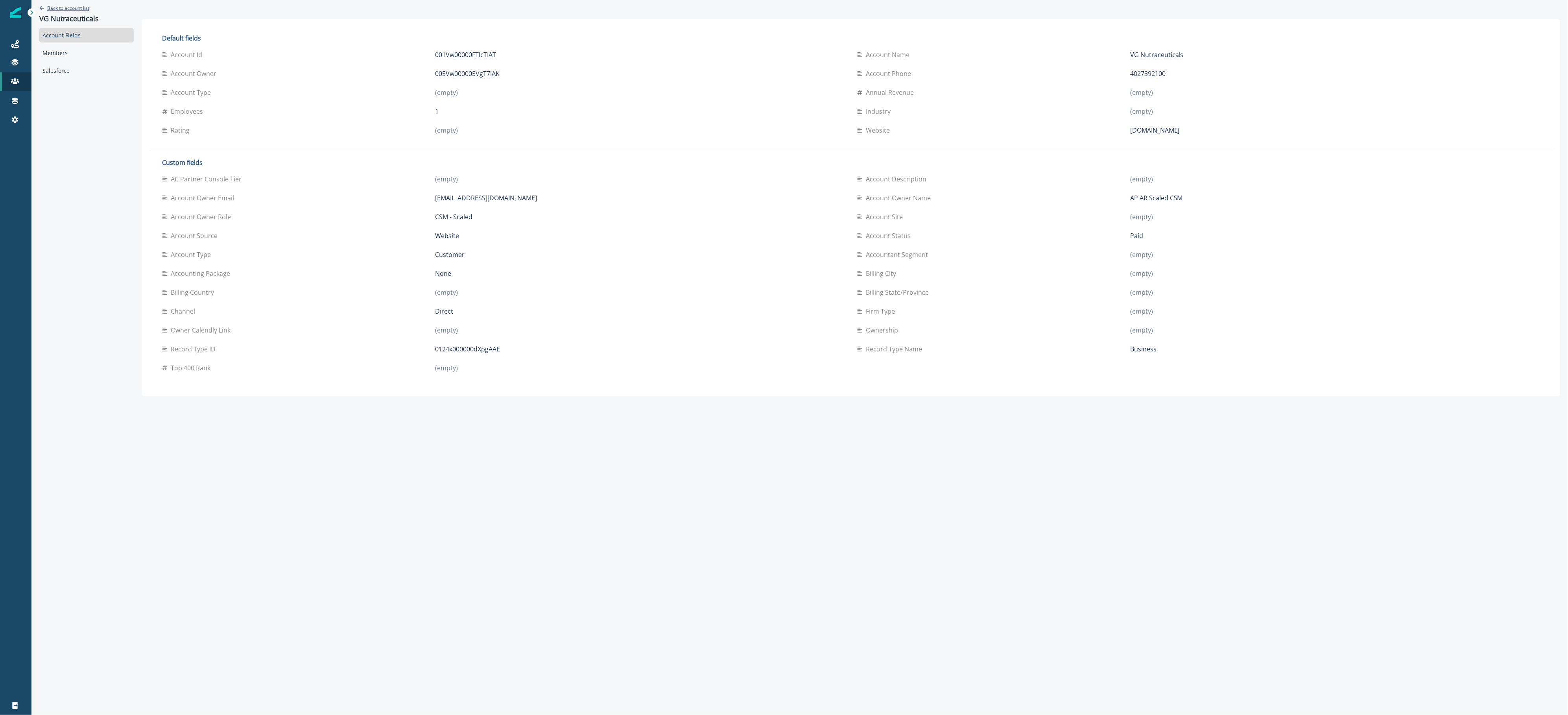
click at [49, 8] on p "Back to account list" at bounding box center [68, 8] width 42 height 7
click at [76, 9] on p "Back to account list" at bounding box center [68, 8] width 42 height 7
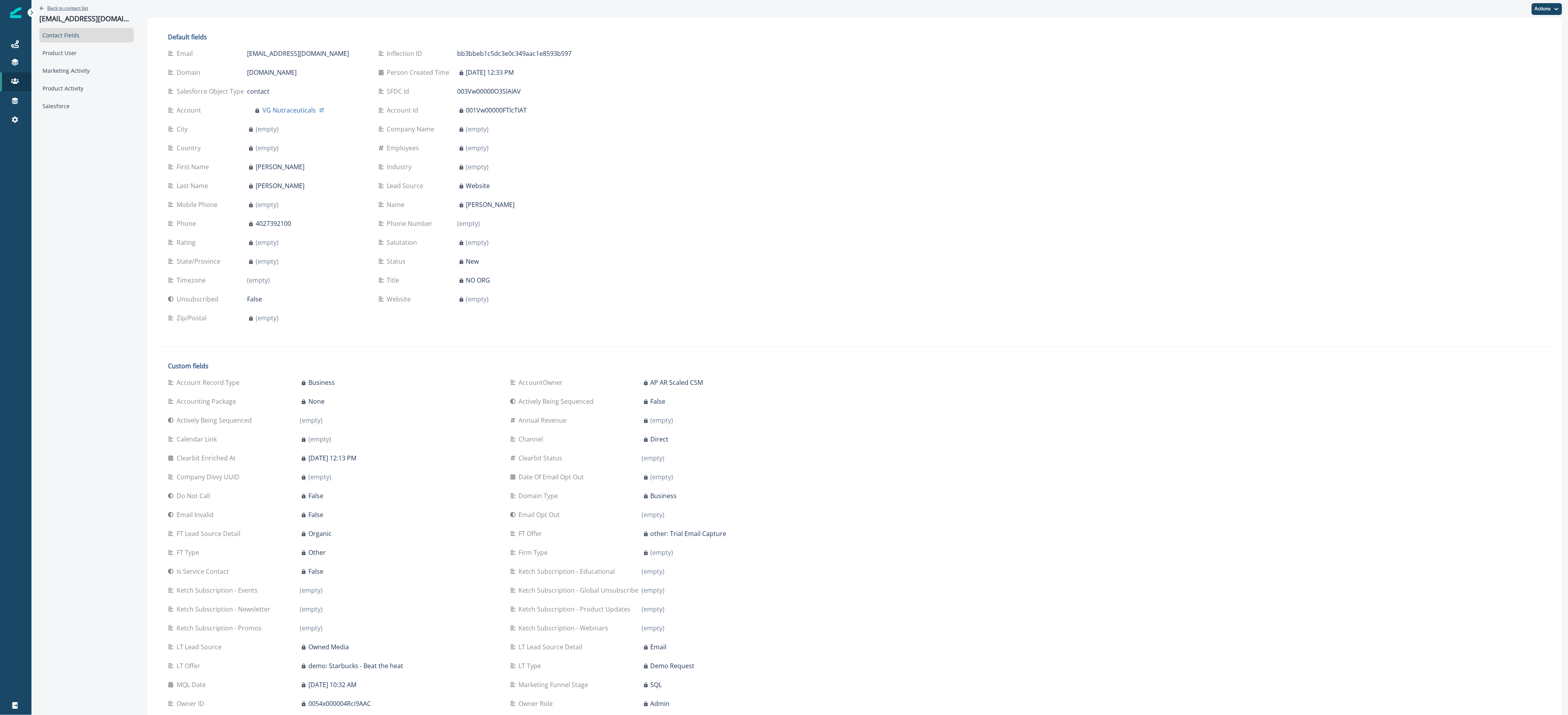
click at [78, 10] on p "Back to contact list" at bounding box center [68, 8] width 41 height 7
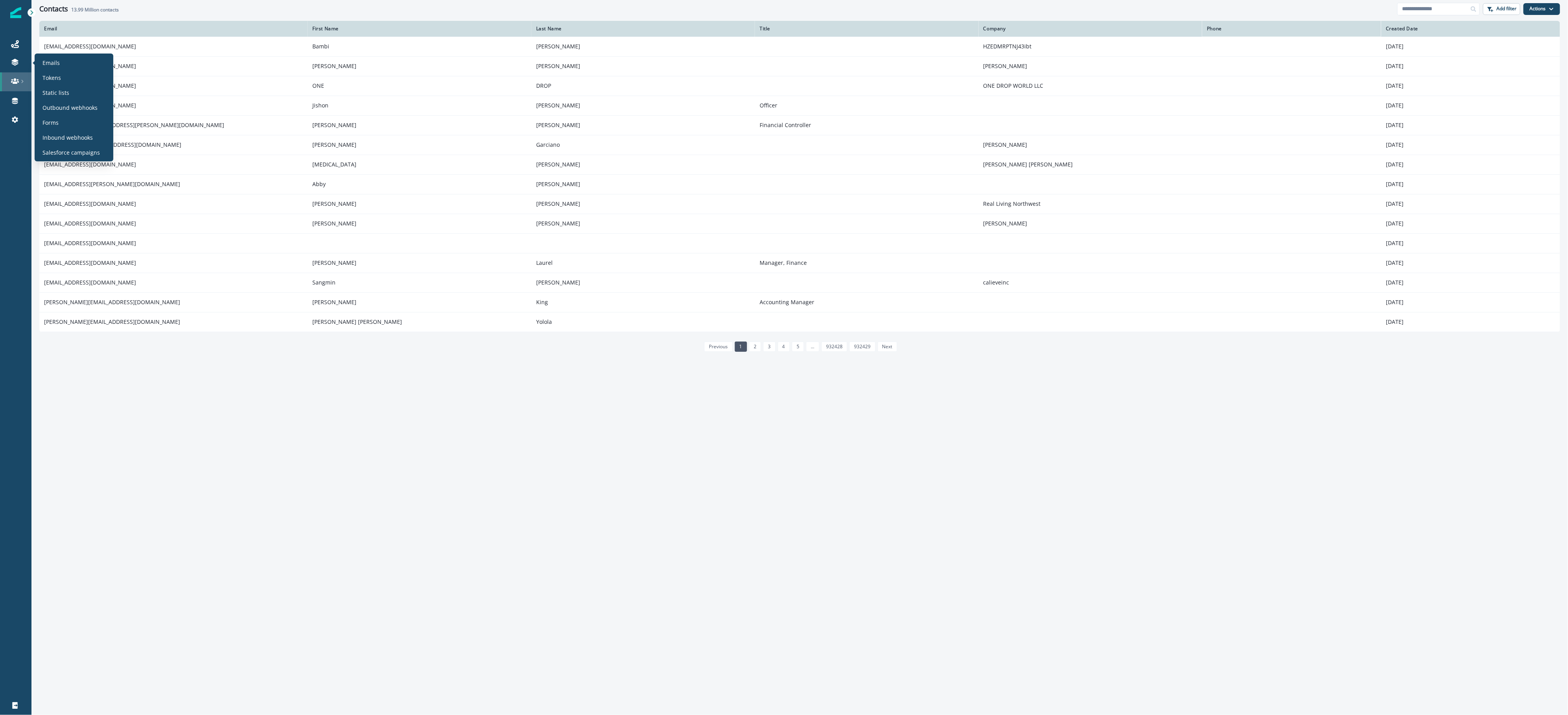
click at [17, 72] on link at bounding box center [16, 82] width 32 height 19
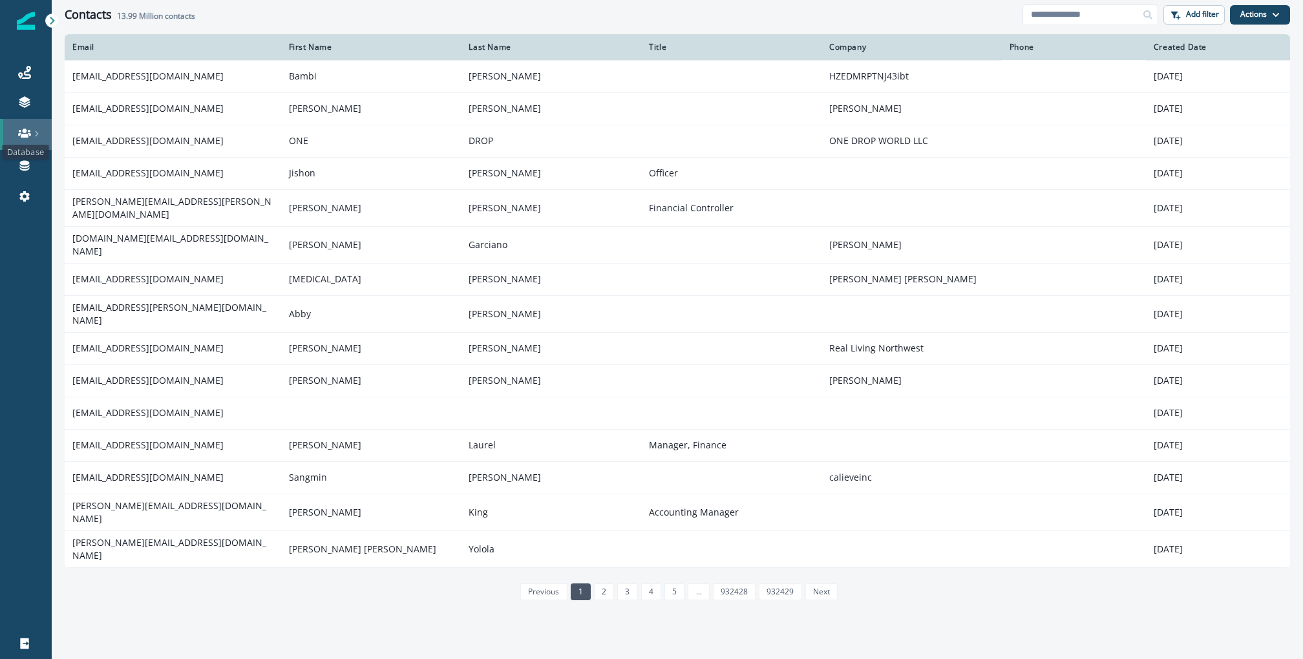
click at [51, 133] on link at bounding box center [26, 134] width 52 height 31
click at [78, 134] on p "Contacts" at bounding box center [88, 134] width 37 height 14
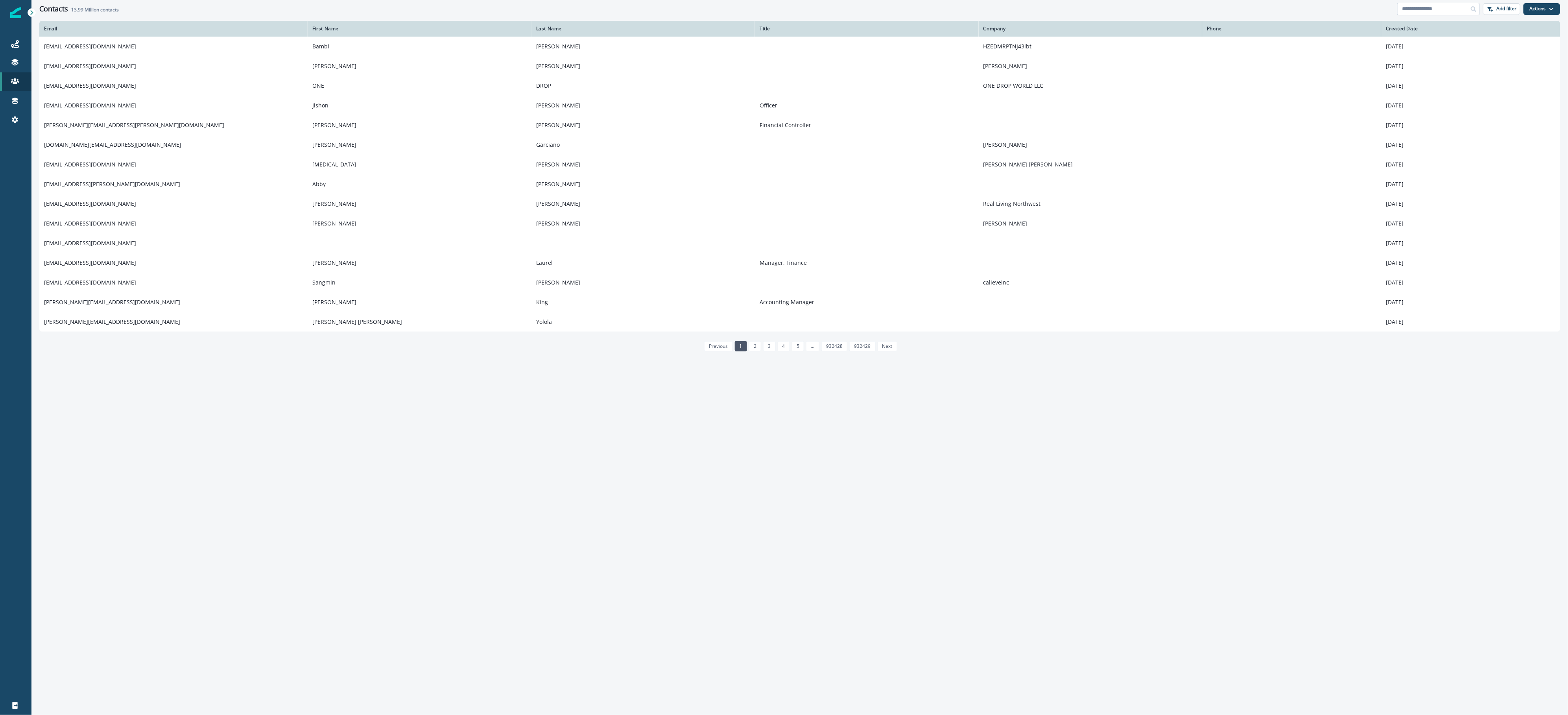
click at [1422, 7] on input at bounding box center [1439, 9] width 83 height 13
paste input "**********"
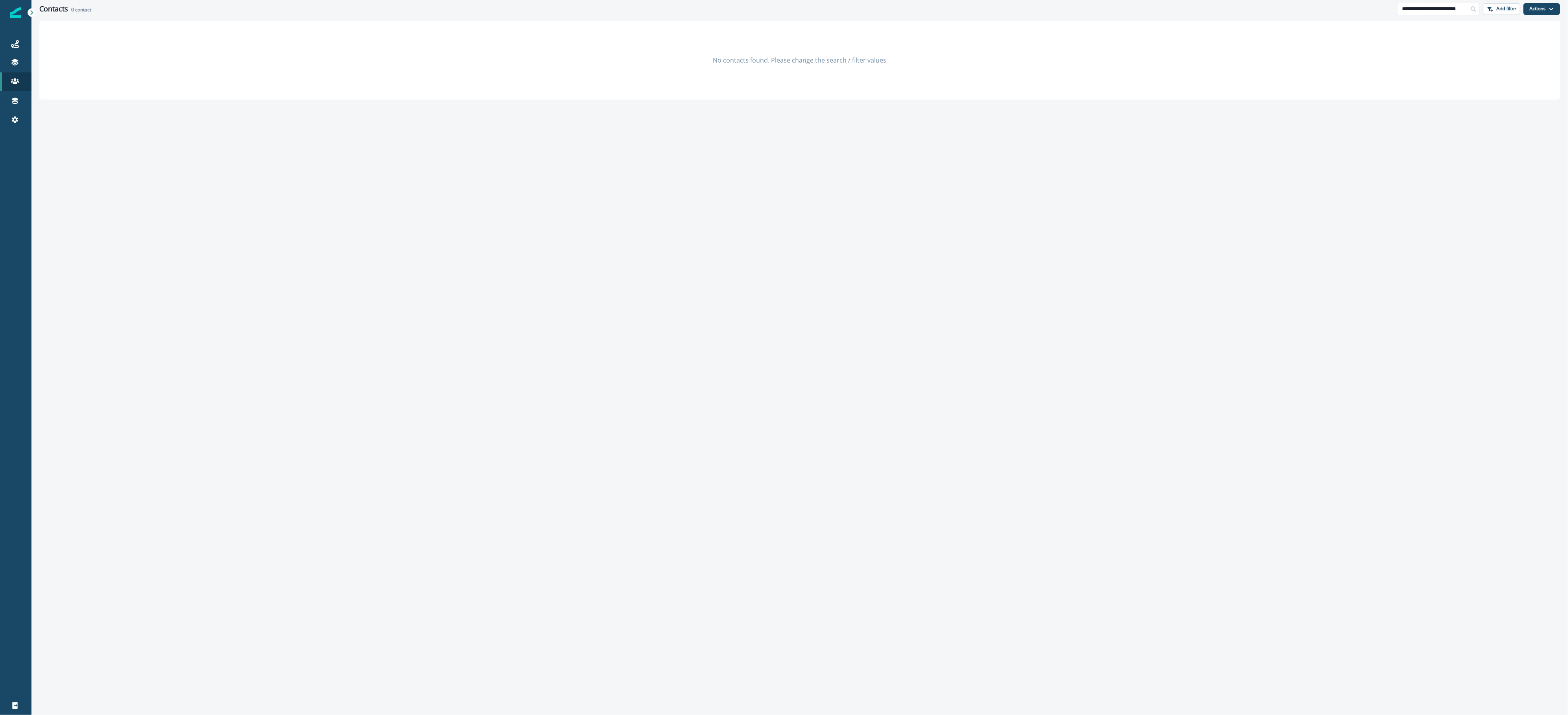
scroll to position [0, 12]
type input "**********"
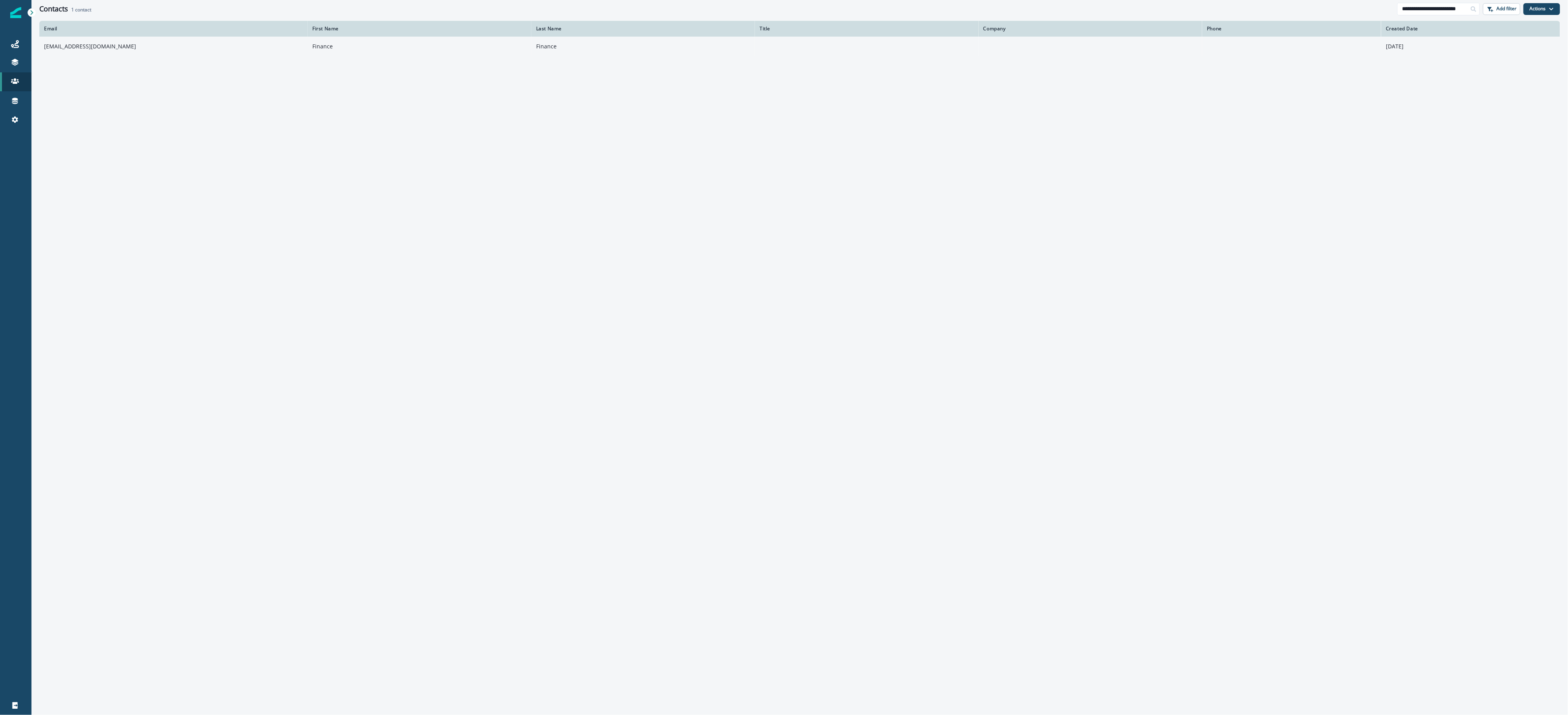
click at [135, 52] on td "[EMAIL_ADDRESS][DOMAIN_NAME]" at bounding box center [173, 46] width 268 height 19
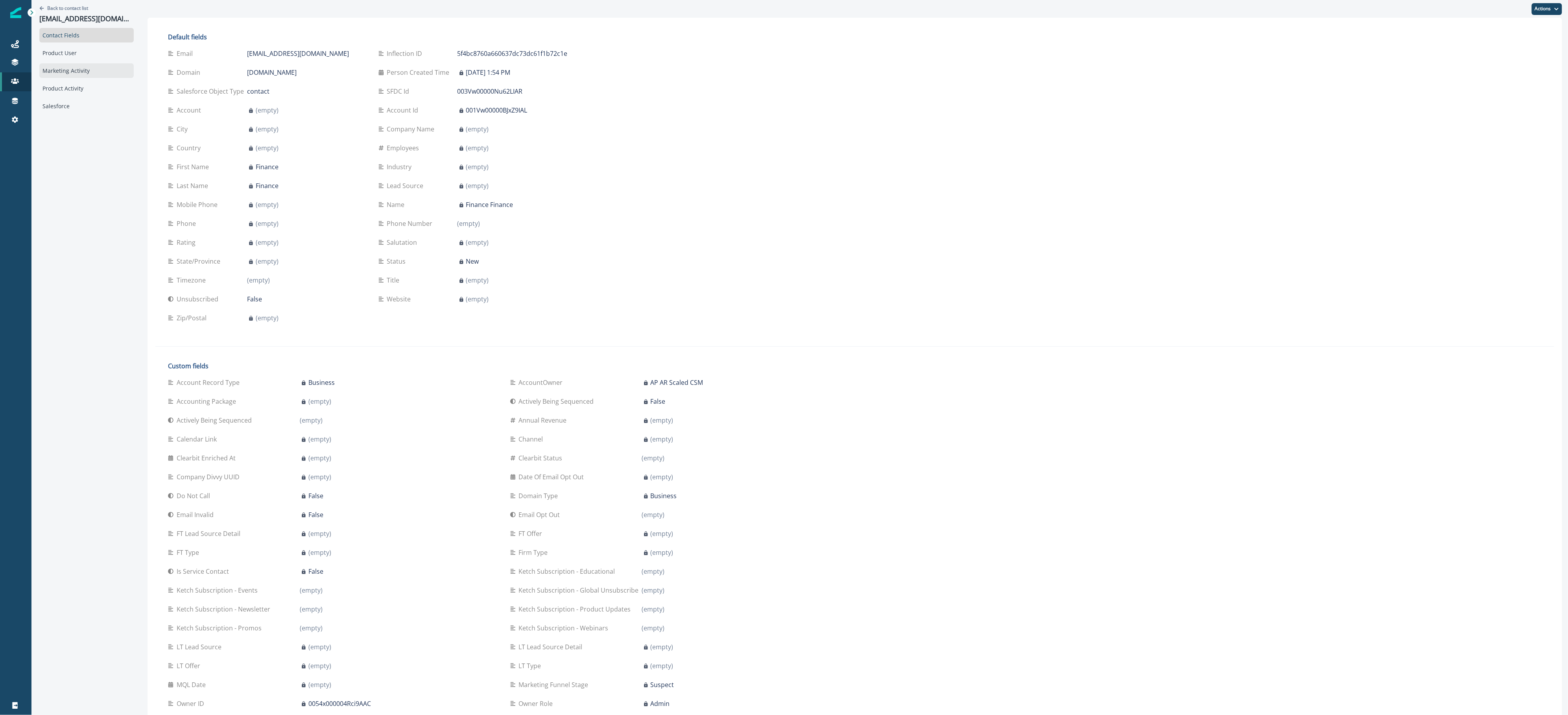
click at [86, 67] on div "Marketing Activity" at bounding box center [86, 71] width 94 height 15
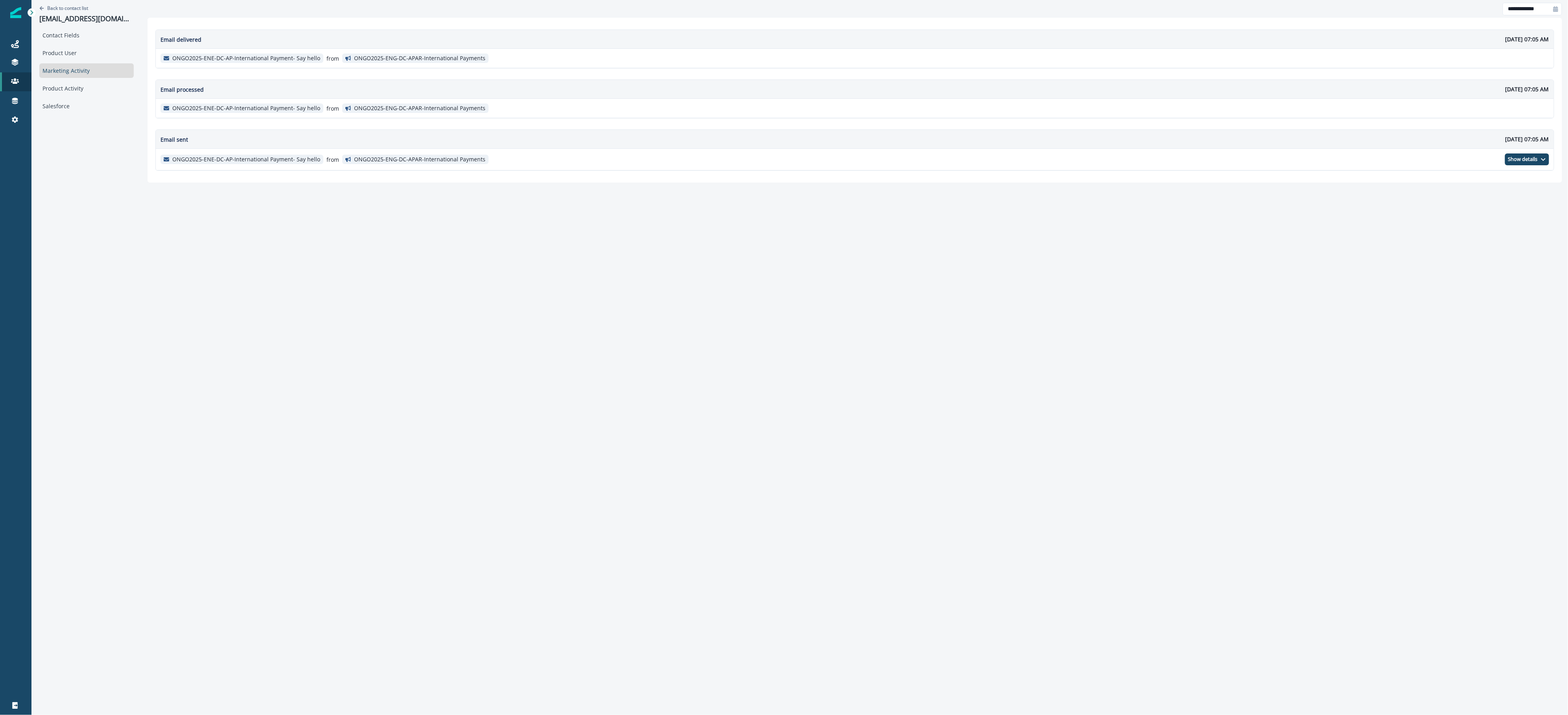
click at [1558, 10] on icon at bounding box center [1556, 9] width 5 height 5
select select "*"
select select "****"
click at [1413, 64] on span "Last one month" at bounding box center [1414, 59] width 58 height 12
type input "**********"
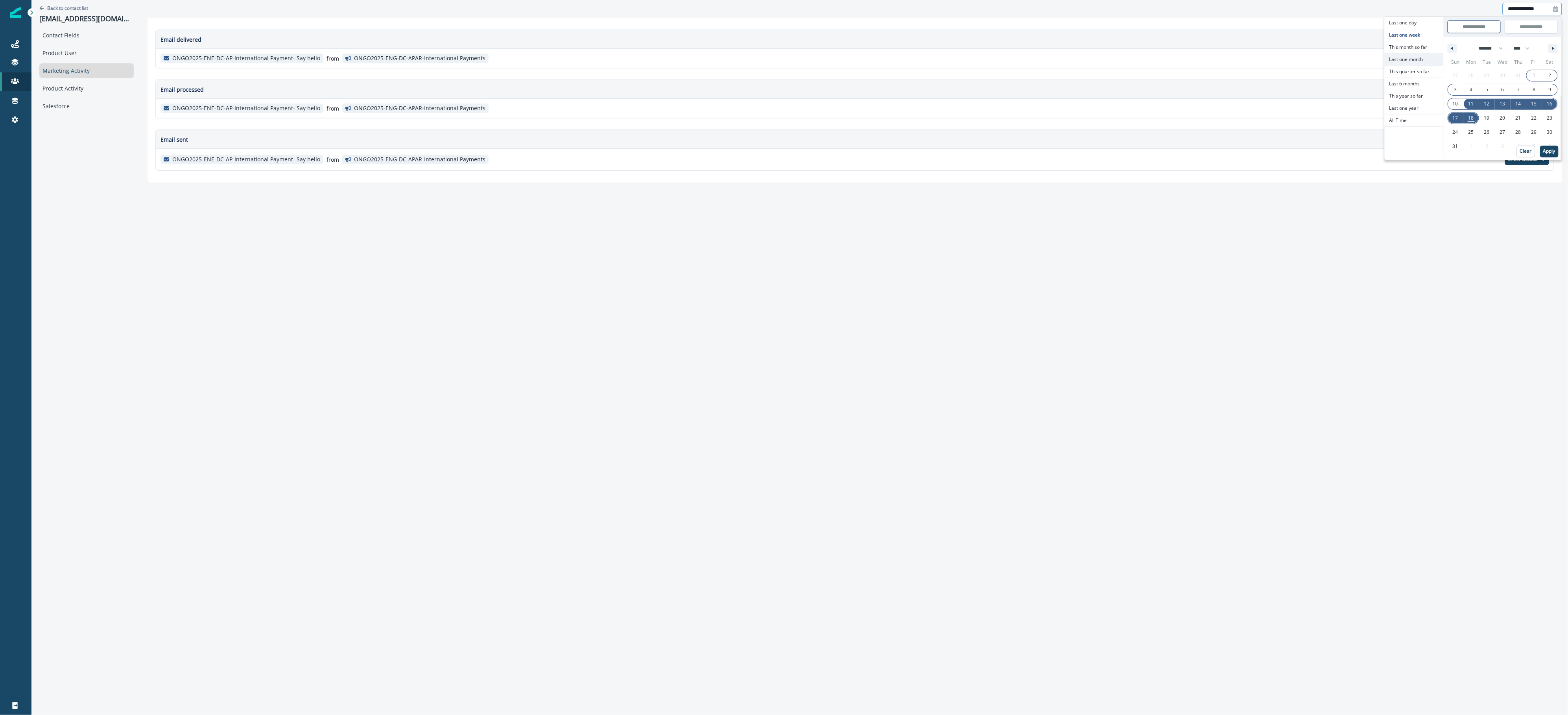
type input "**********"
select select "*"
click at [1550, 155] on button "Apply" at bounding box center [1549, 151] width 18 height 12
click at [83, 53] on div "Product User" at bounding box center [86, 53] width 94 height 15
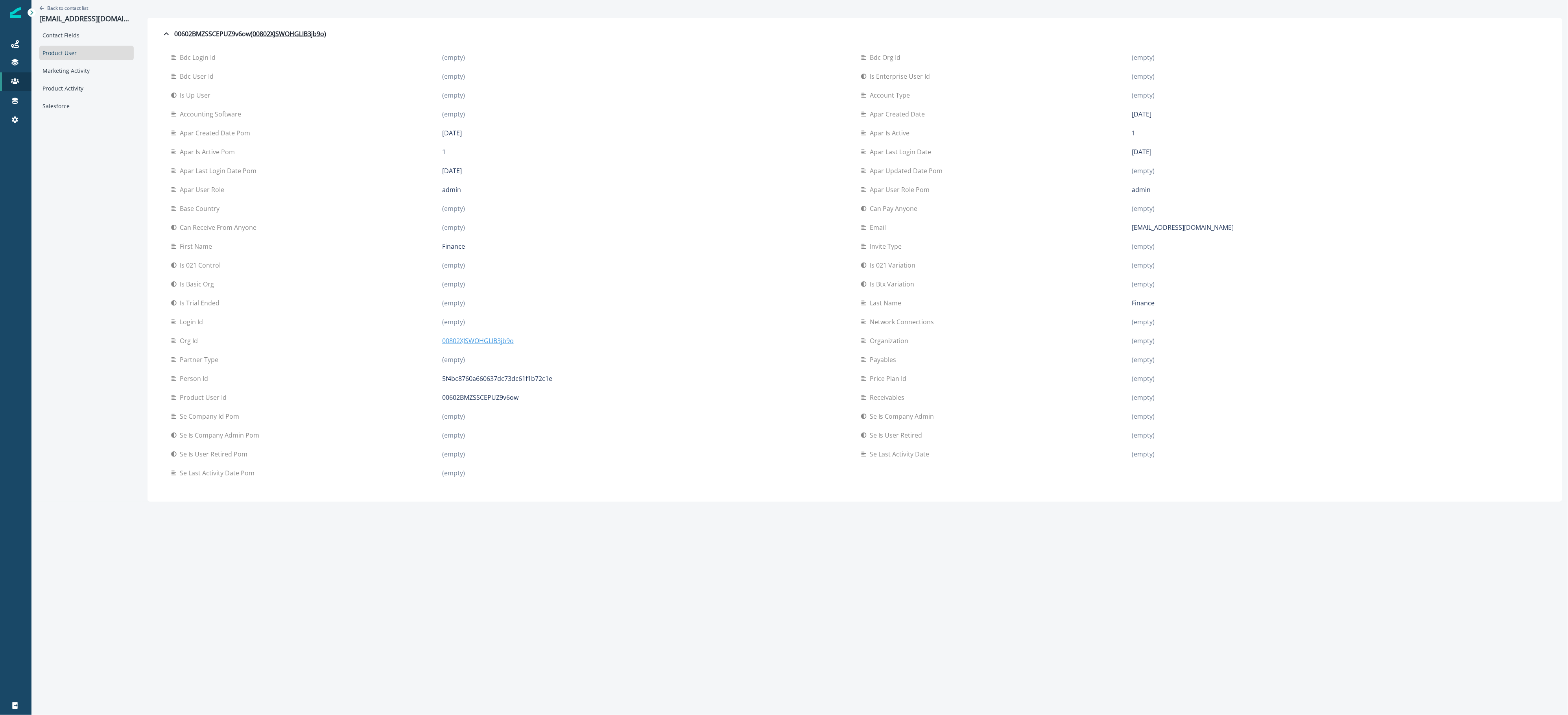
click at [478, 341] on p "00802XJSWOHGLIB3jb9o" at bounding box center [478, 341] width 72 height 10
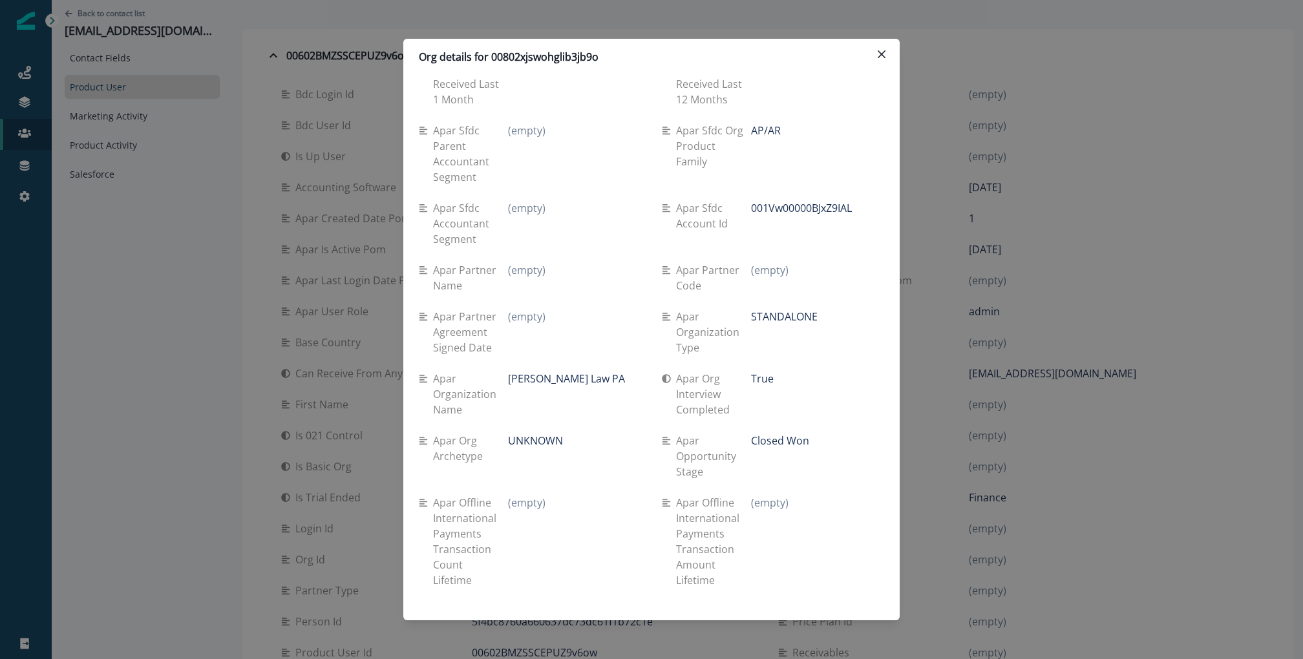
scroll to position [2079, 0]
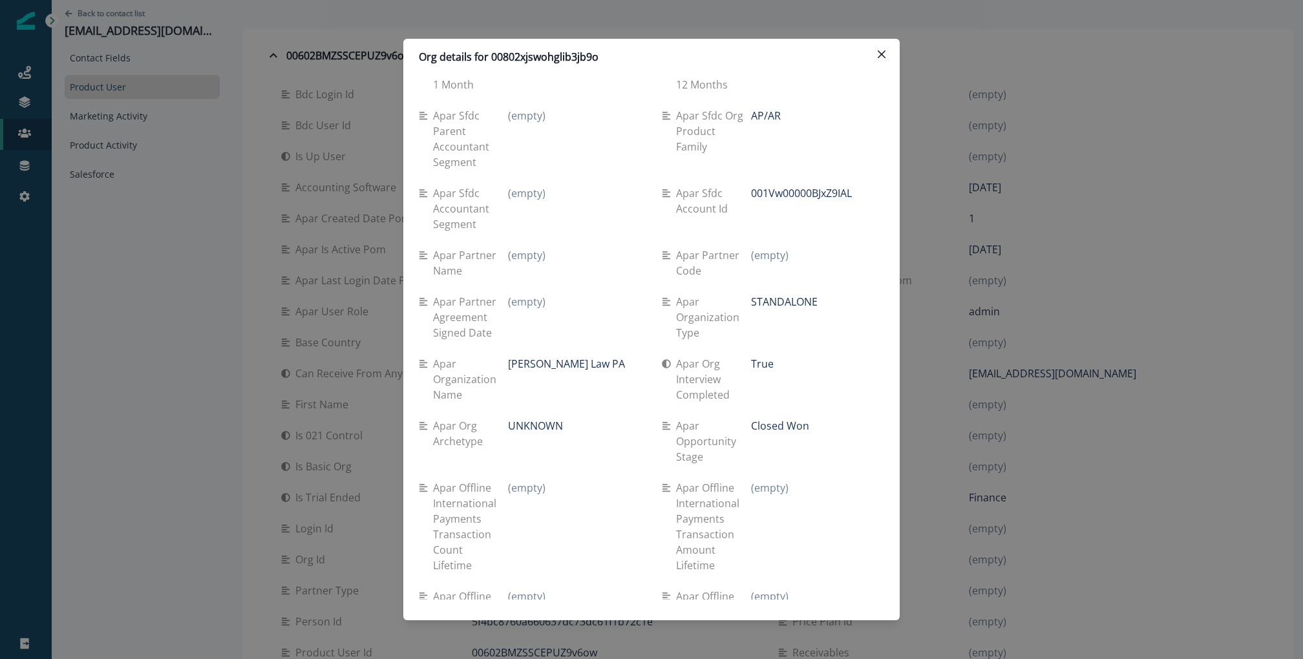
click at [81, 34] on div "Org details for 00802xjswohglib3jb9o Se travel spend lifetime (empty) Se spend …" at bounding box center [651, 329] width 1303 height 659
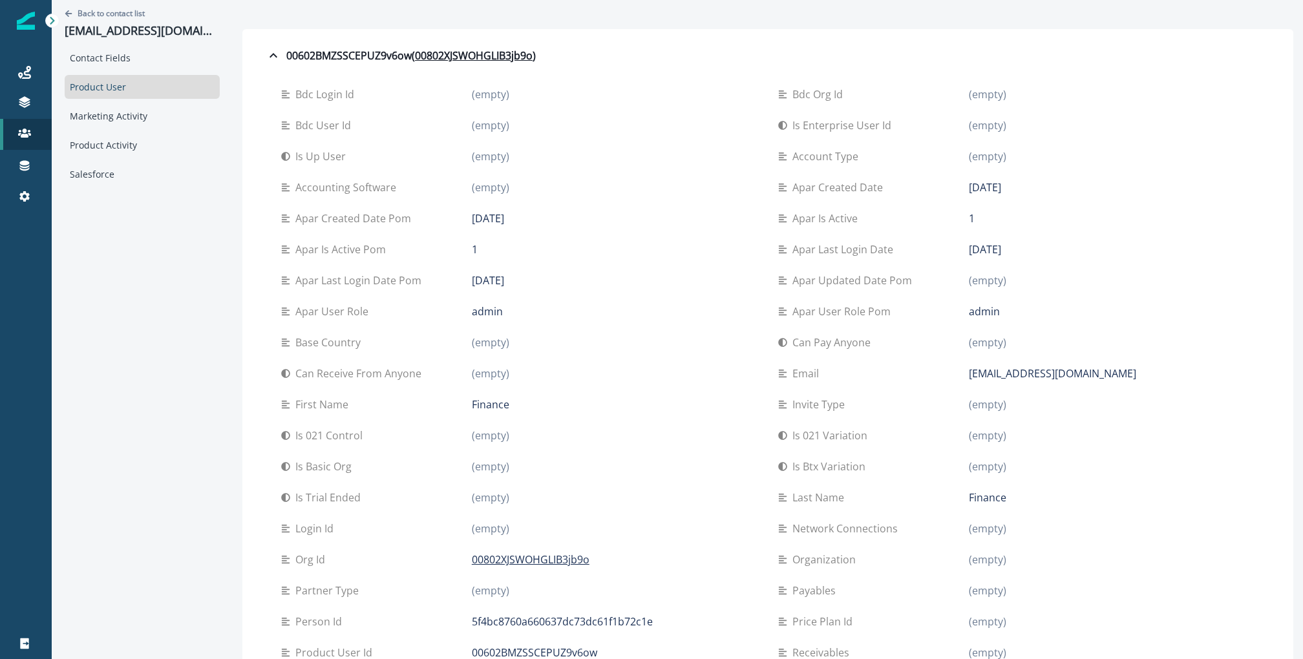
click at [125, 4] on div "Back to contact list [EMAIL_ADDRESS][DOMAIN_NAME]" at bounding box center [142, 23] width 155 height 46
click at [129, 17] on p "Back to contact list" at bounding box center [111, 13] width 67 height 11
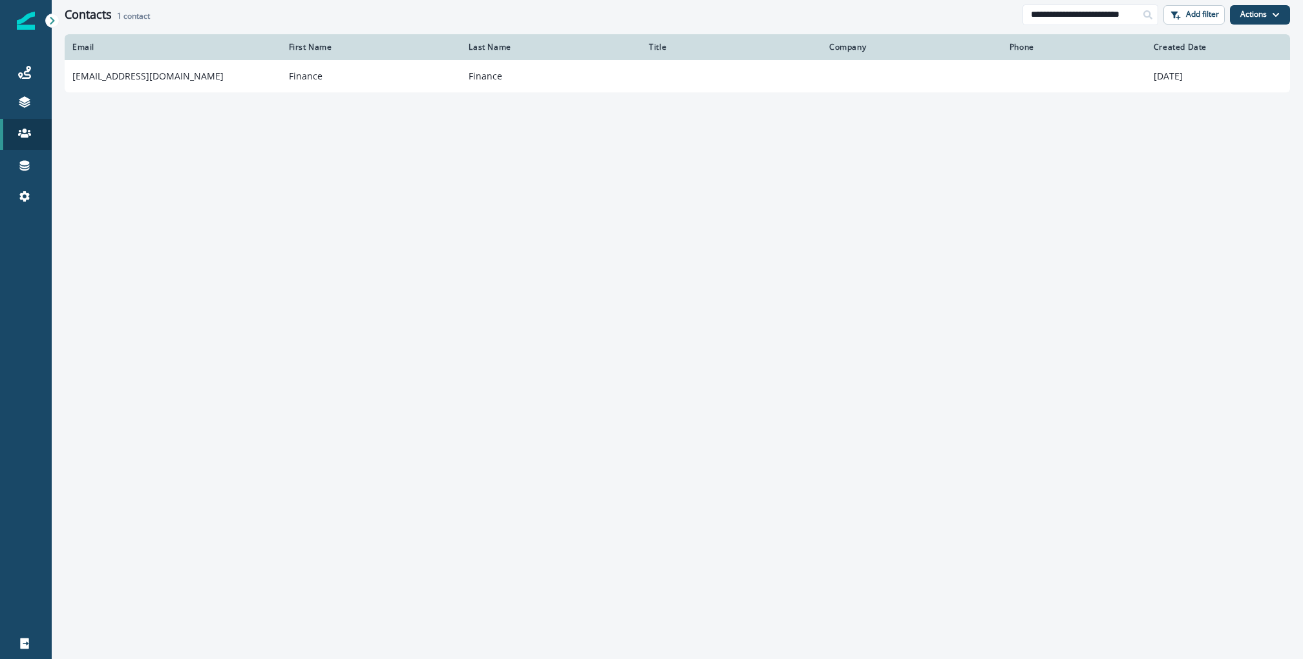
click at [1073, 25] on div "**********" at bounding box center [677, 14] width 1251 height 29
click at [1073, 5] on input "**********" at bounding box center [1090, 15] width 136 height 21
paste input
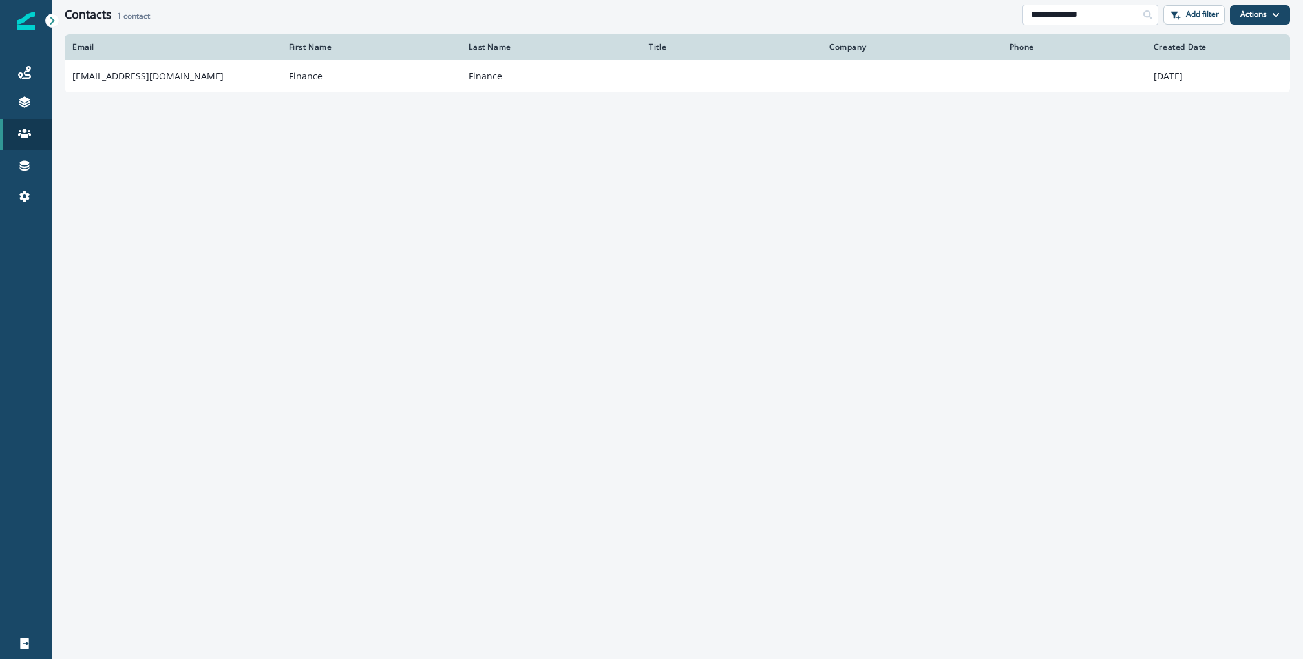
type input "**********"
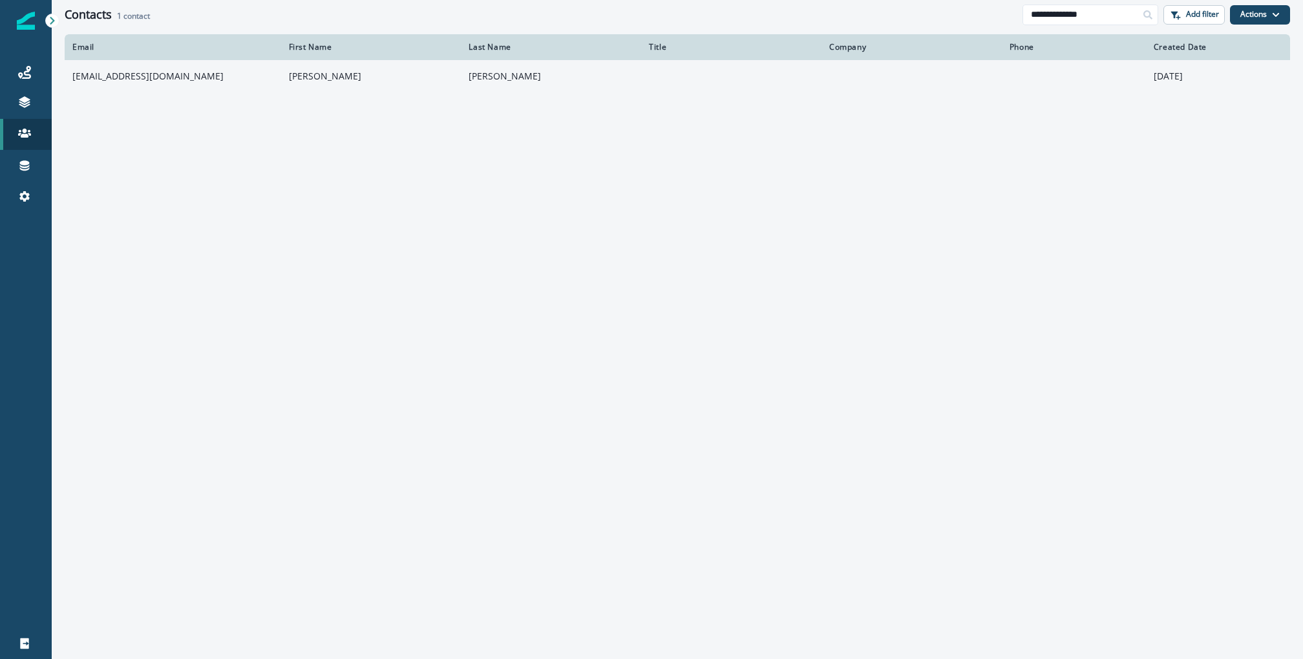
click at [489, 78] on td "[PERSON_NAME]" at bounding box center [551, 76] width 180 height 32
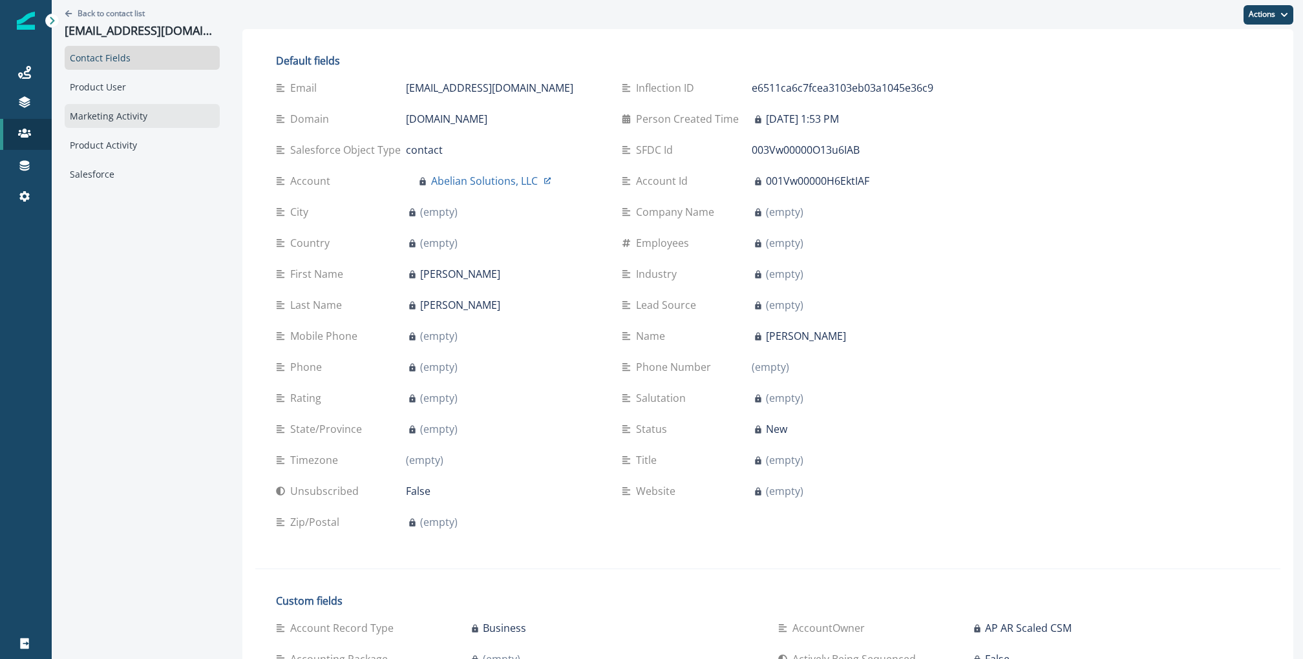
click at [153, 121] on div "Marketing Activity" at bounding box center [142, 116] width 155 height 24
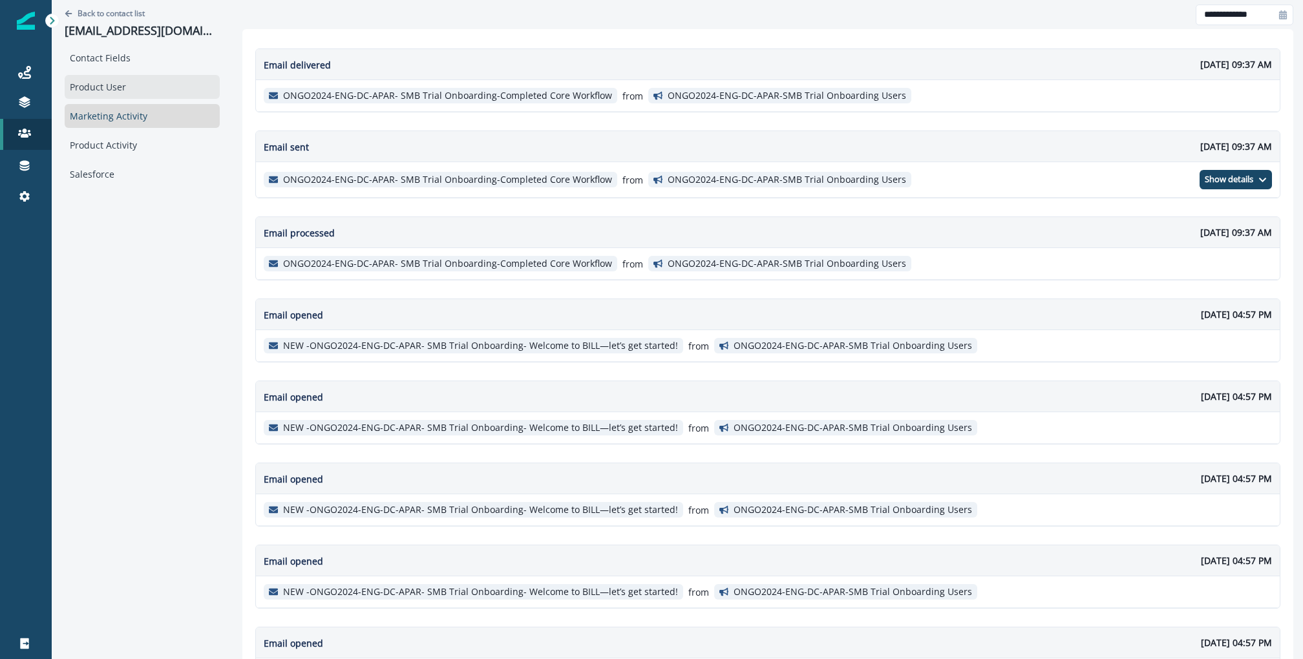
click at [127, 77] on div "Product User" at bounding box center [142, 87] width 155 height 24
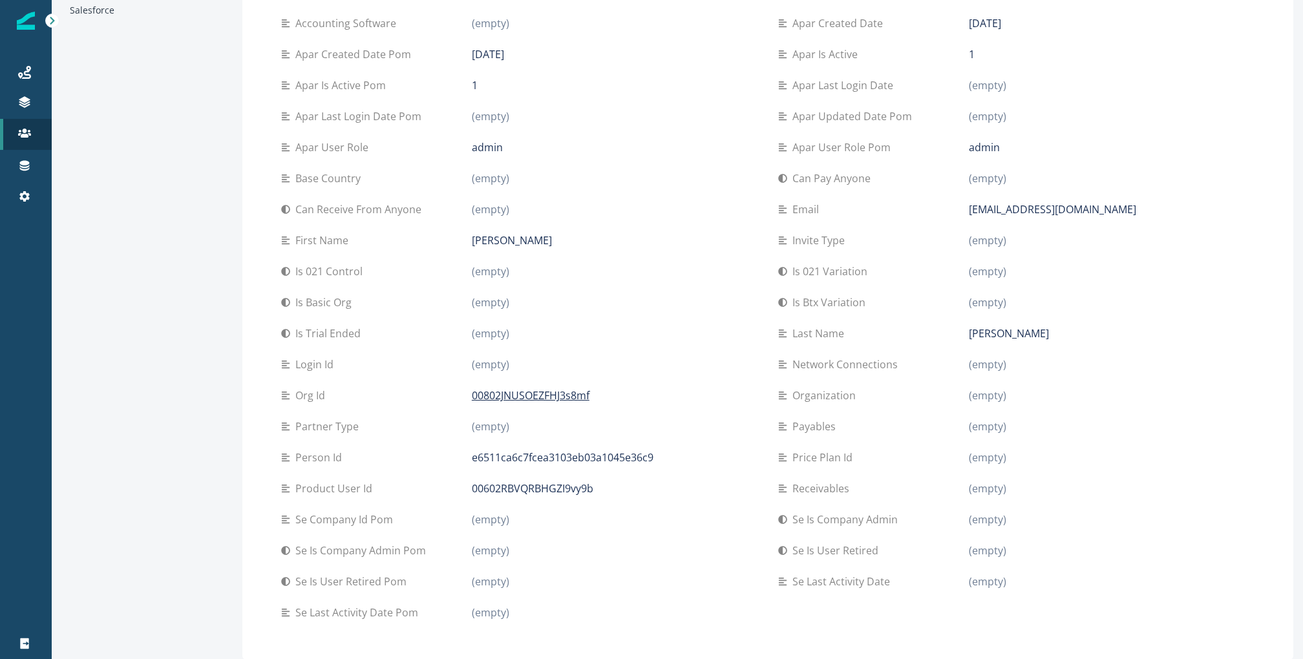
scroll to position [160, 0]
click at [529, 398] on p "00802JNUSOEZFHJ3s8mf" at bounding box center [531, 400] width 118 height 16
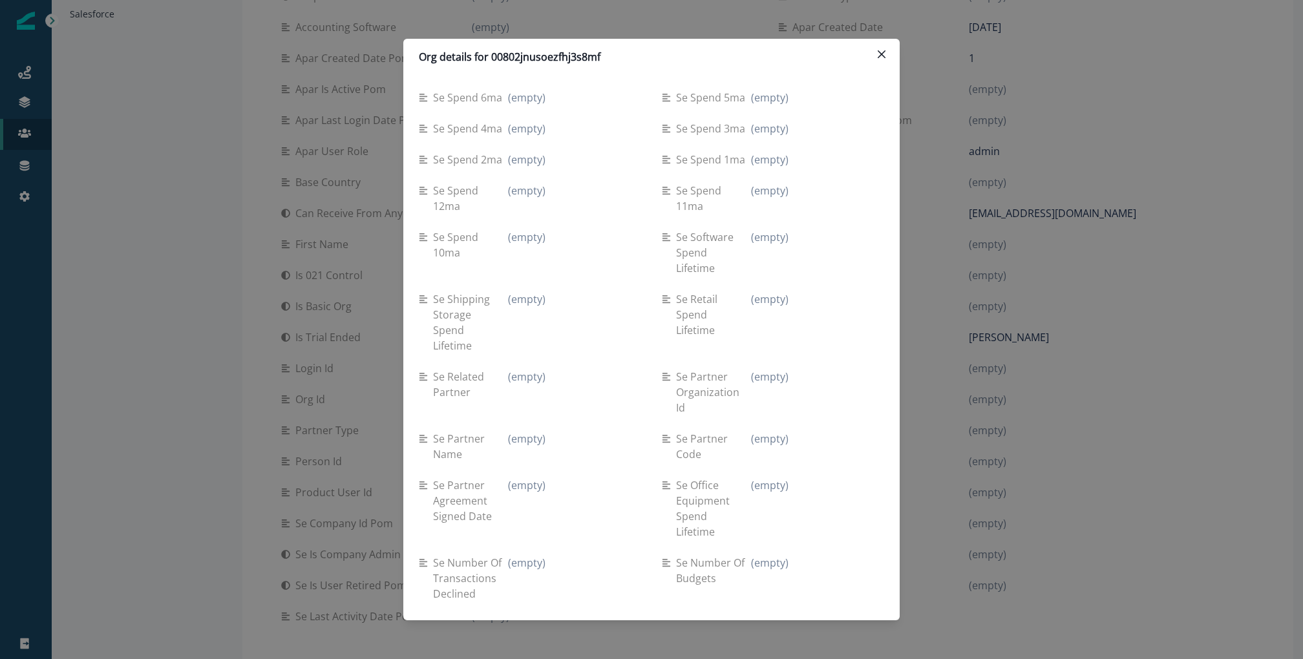
scroll to position [0, 0]
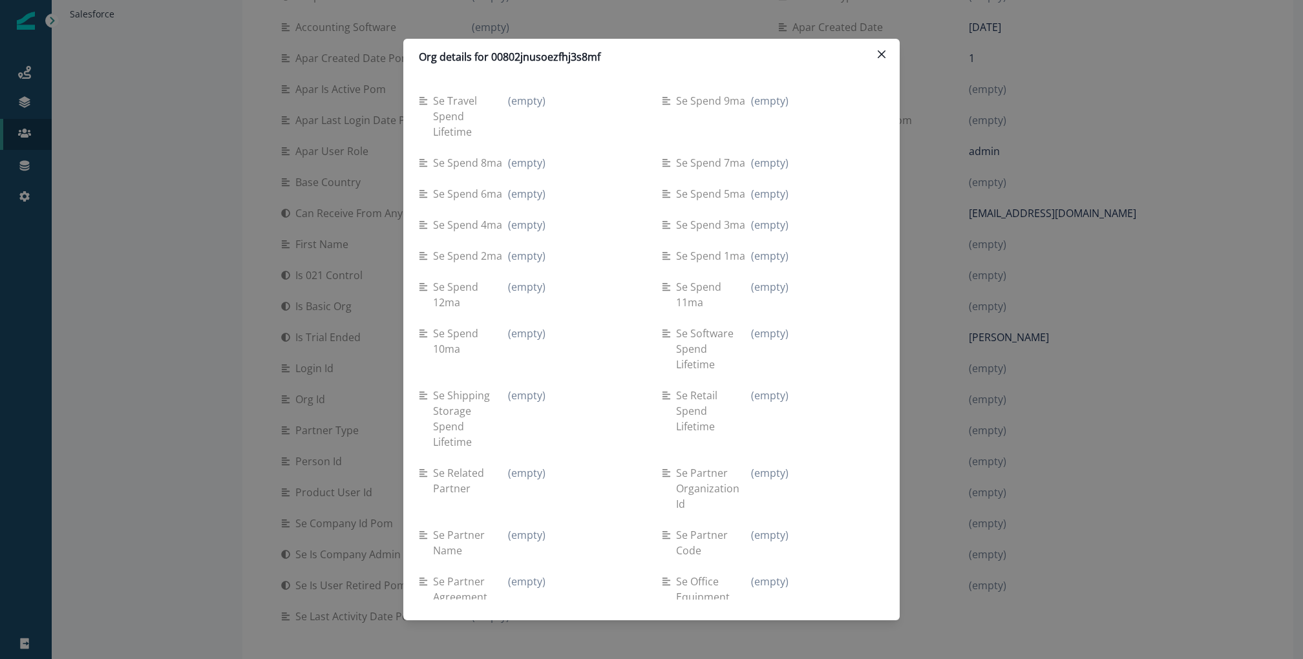
click at [1082, 121] on div "Org details for 00802jnusoezfhj3s8mf Se travel spend lifetime (empty) Se spend …" at bounding box center [651, 329] width 1303 height 659
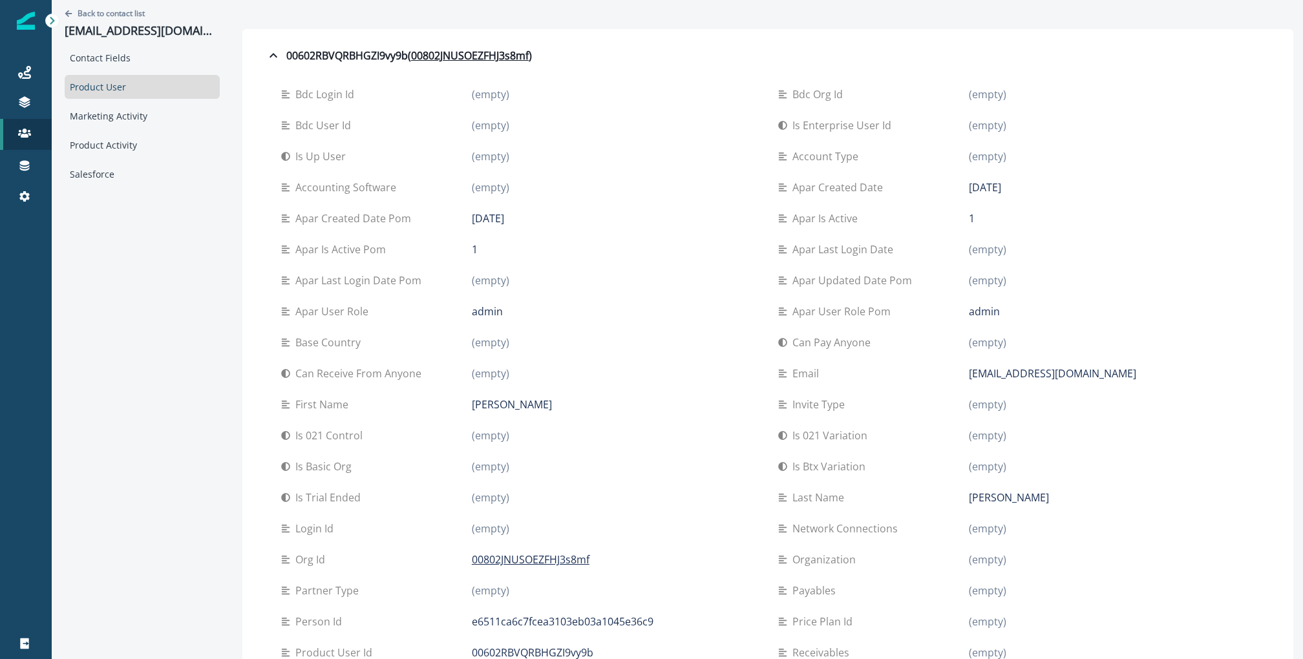
click at [125, 29] on p "[EMAIL_ADDRESS][DOMAIN_NAME]" at bounding box center [142, 31] width 155 height 14
copy p "[EMAIL_ADDRESS][DOMAIN_NAME]"
